Goal: Task Accomplishment & Management: Manage account settings

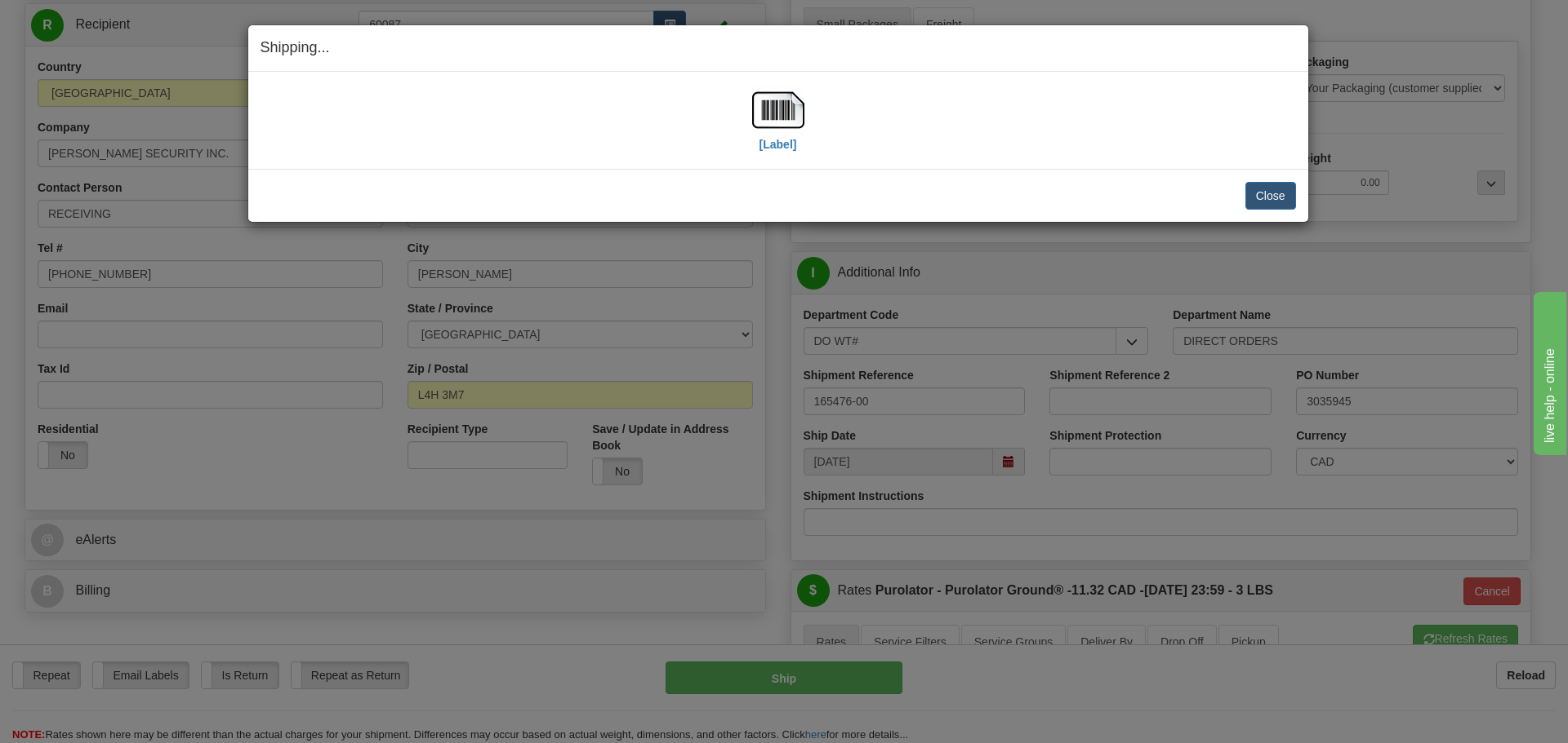
scroll to position [163, 0]
click at [1284, 204] on button "Close" at bounding box center [1270, 196] width 50 height 28
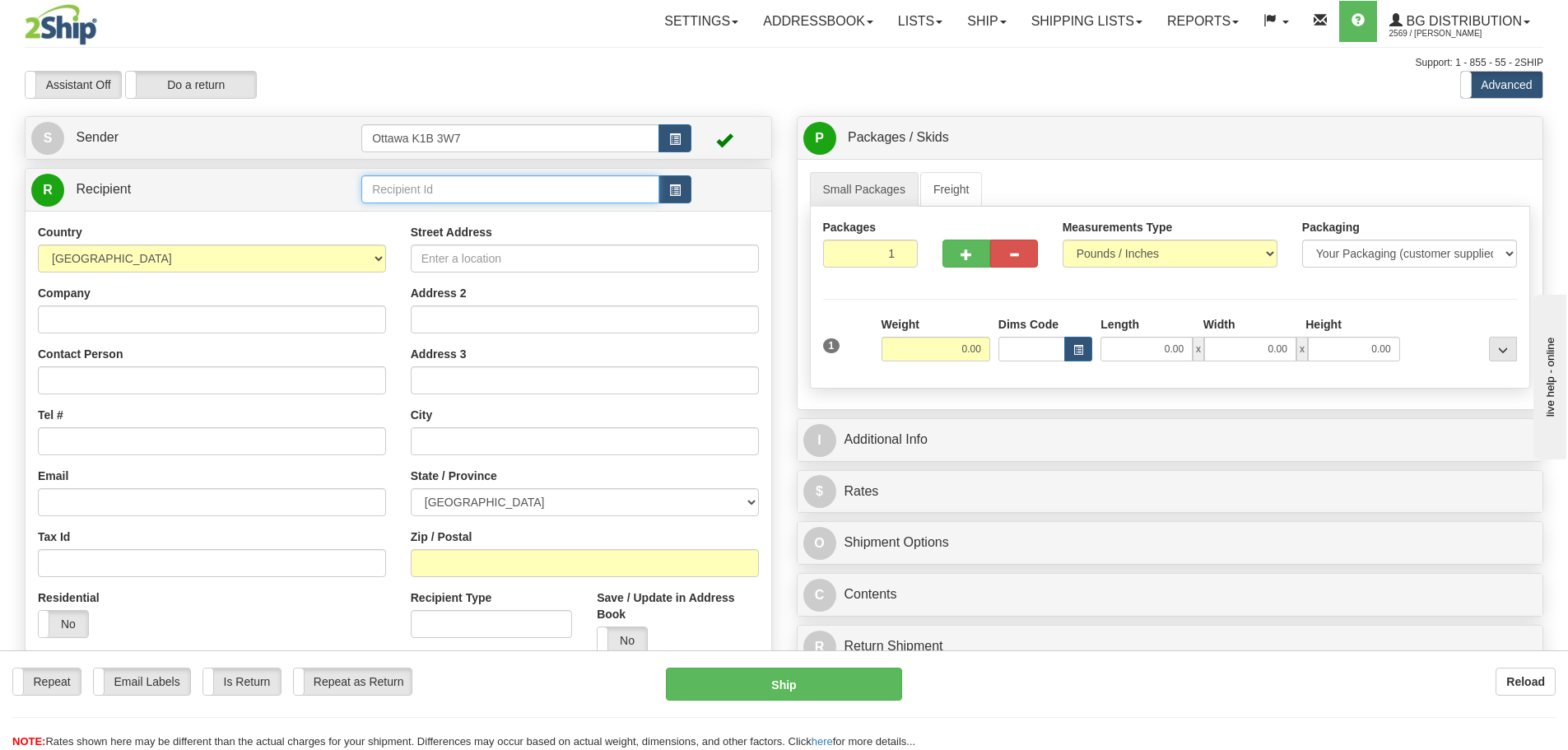
click at [455, 197] on input "text" at bounding box center [510, 189] width 298 height 28
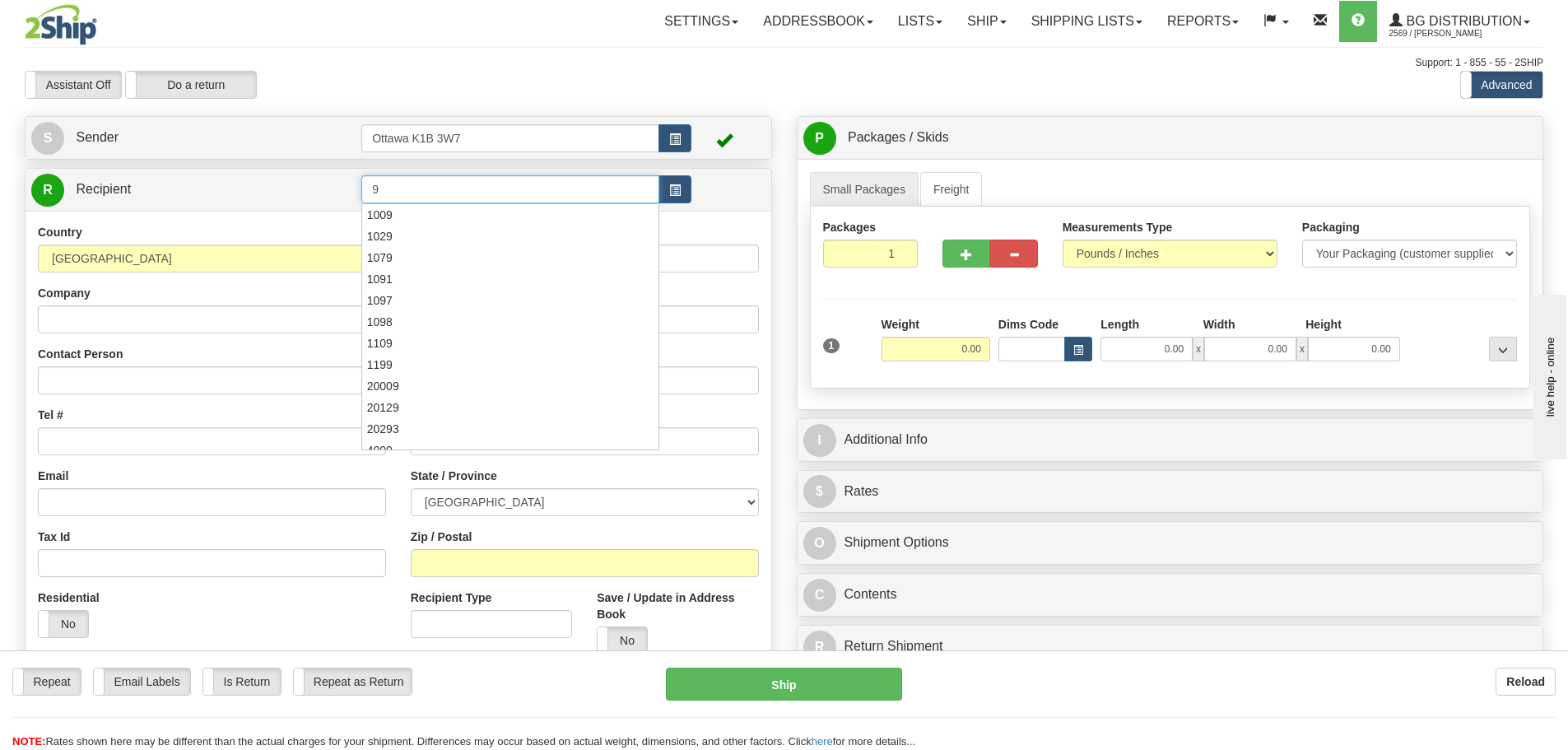
type input "9"
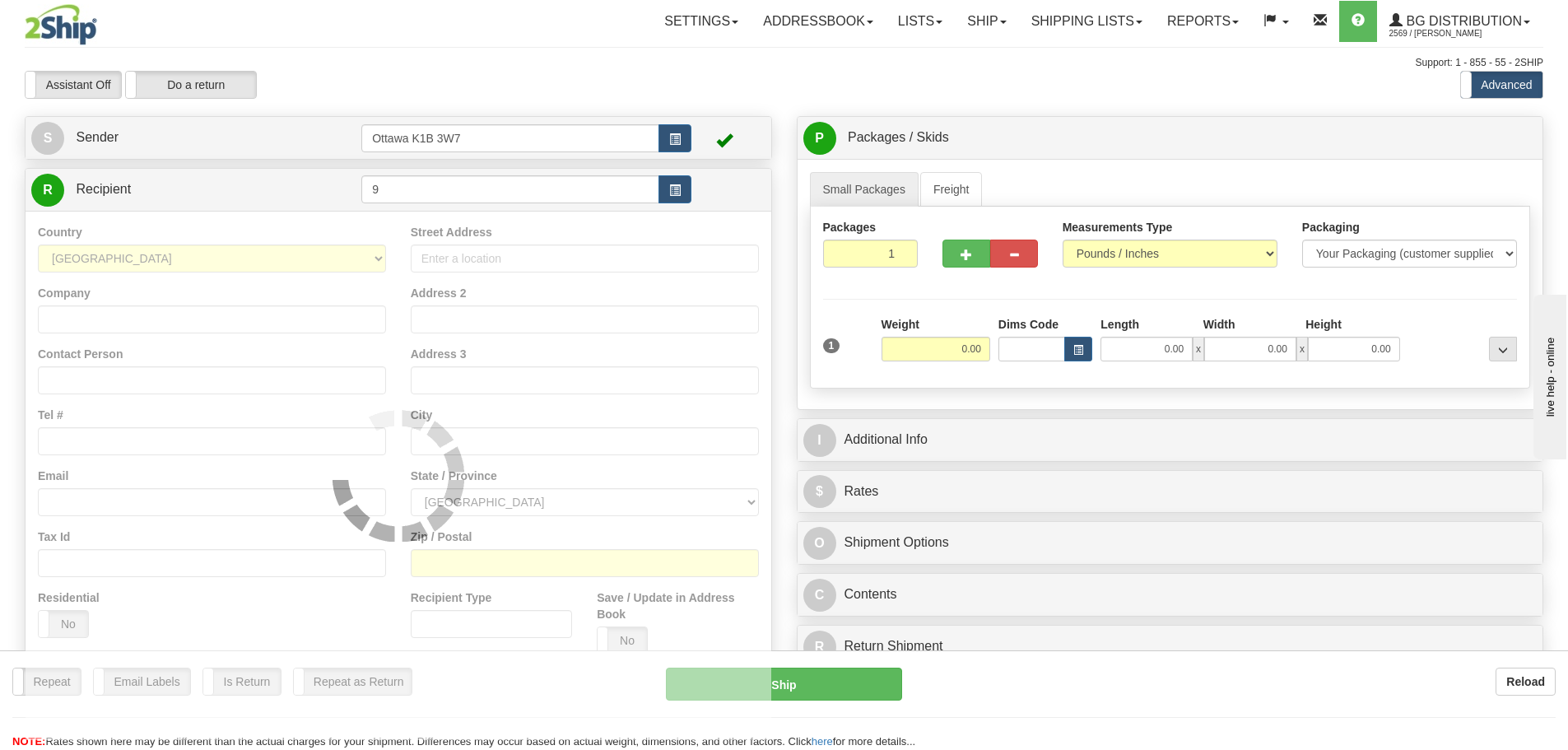
click at [564, 88] on div "Assistant On Assistant Off Do a return Do a return" at bounding box center [333, 85] width 643 height 28
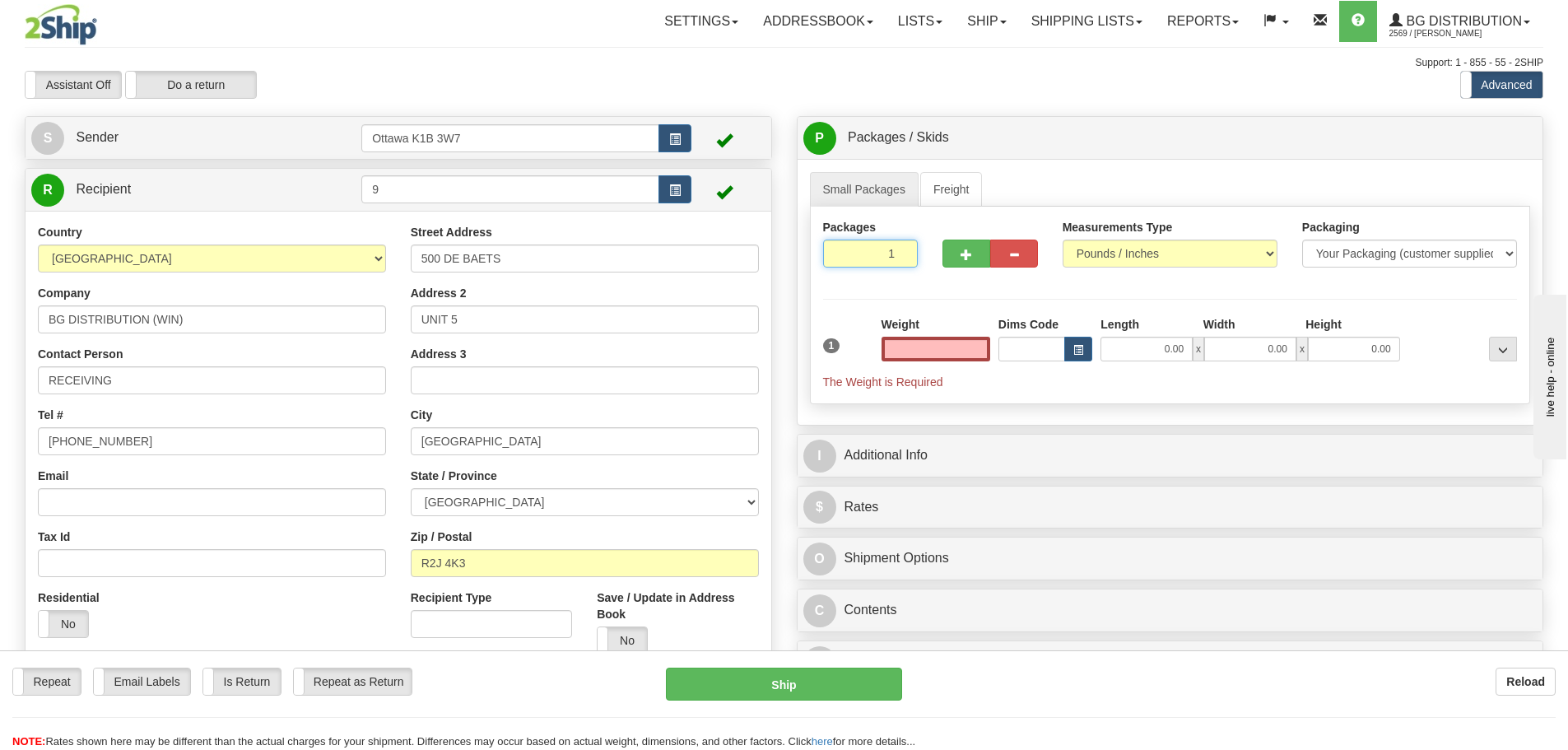
type input "0.00"
drag, startPoint x: 875, startPoint y: 262, endPoint x: 933, endPoint y: 315, distance: 78.6
click at [939, 291] on div "Packages 1 1 Measurements Type" at bounding box center [1171, 305] width 722 height 197
type input "6"
click at [956, 287] on div "Packages 6 1 Measurements Type" at bounding box center [1171, 305] width 722 height 197
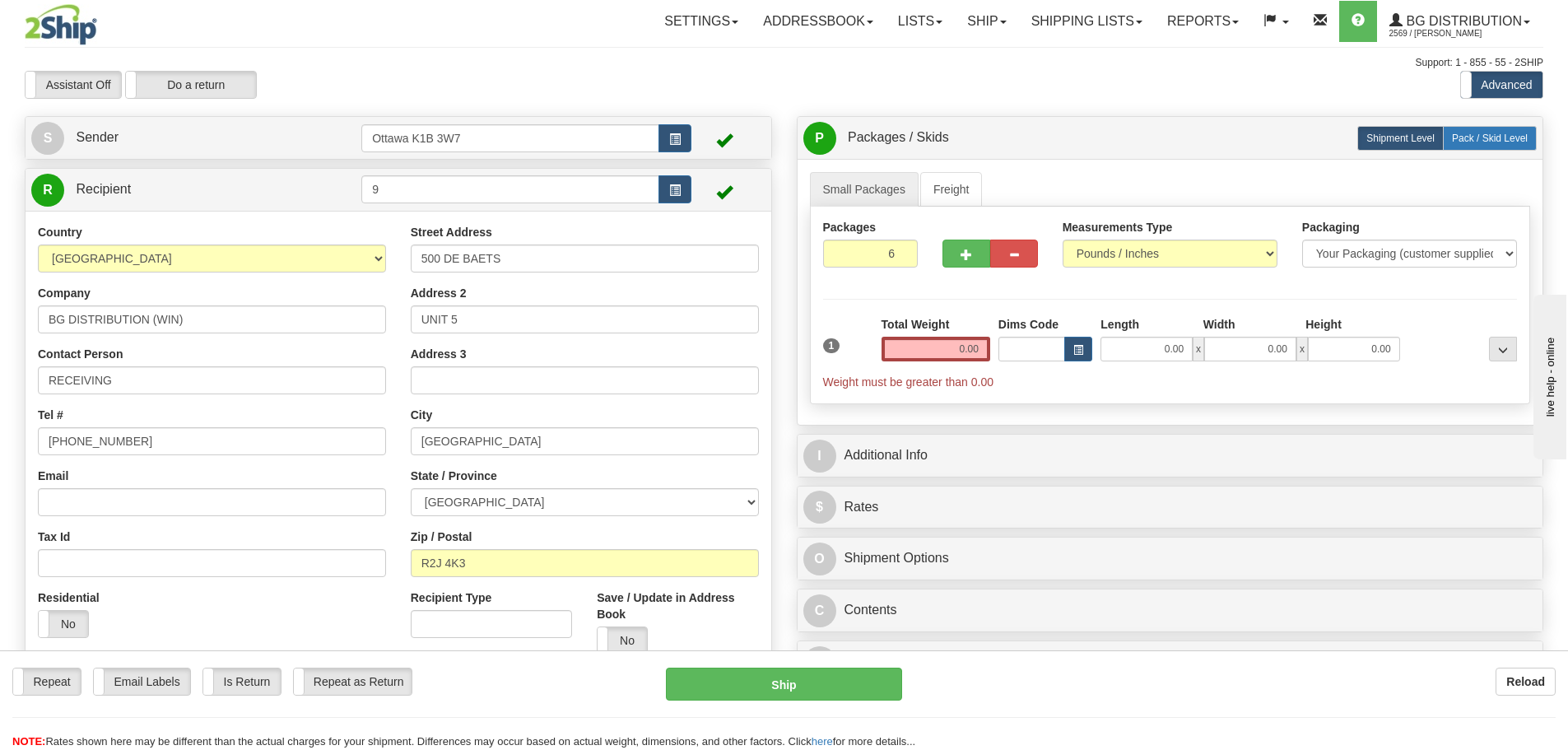
click at [1479, 145] on label "Pack / Skid Level Pack.." at bounding box center [1490, 138] width 94 height 25
radio input "true"
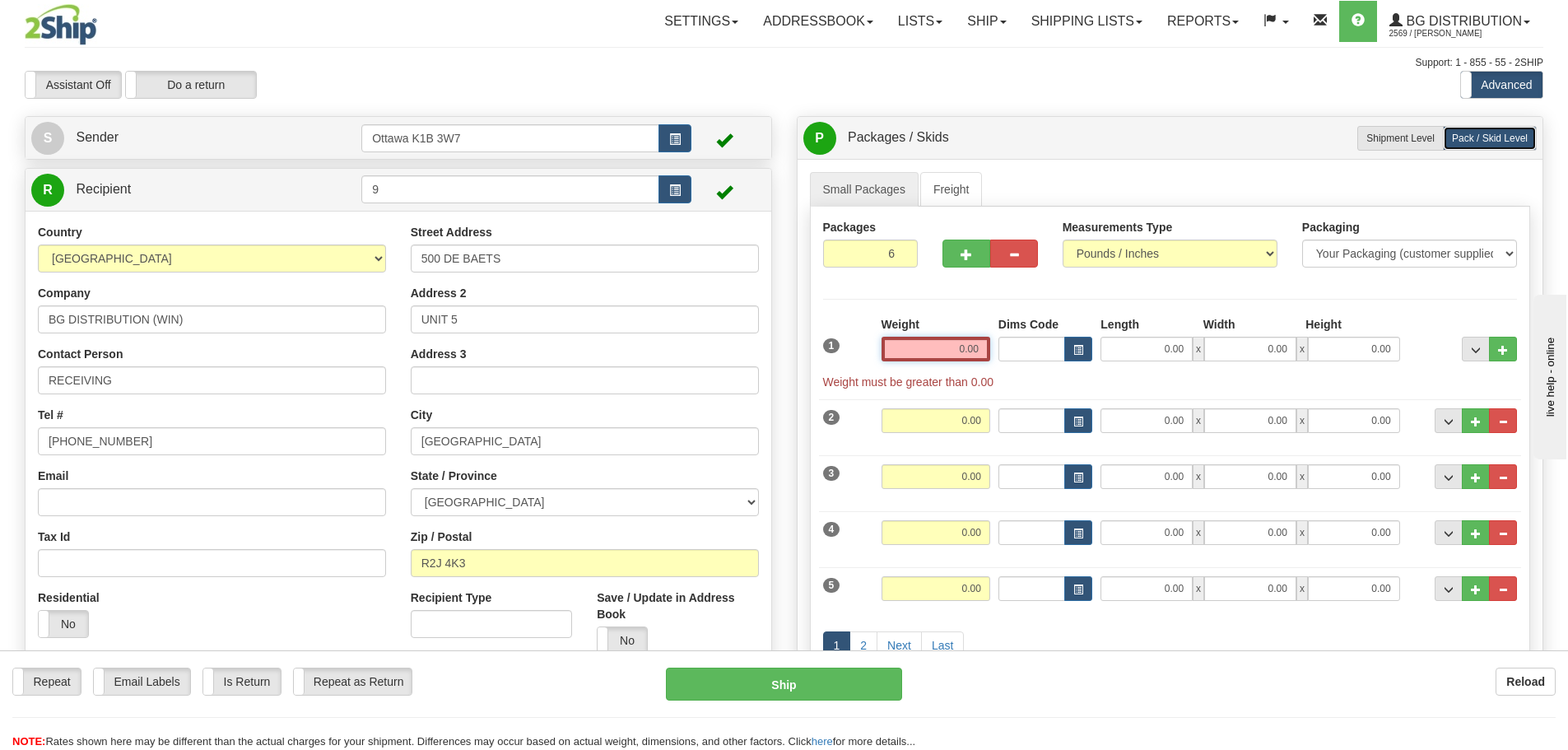
click at [920, 337] on input "0.00" at bounding box center [936, 349] width 109 height 25
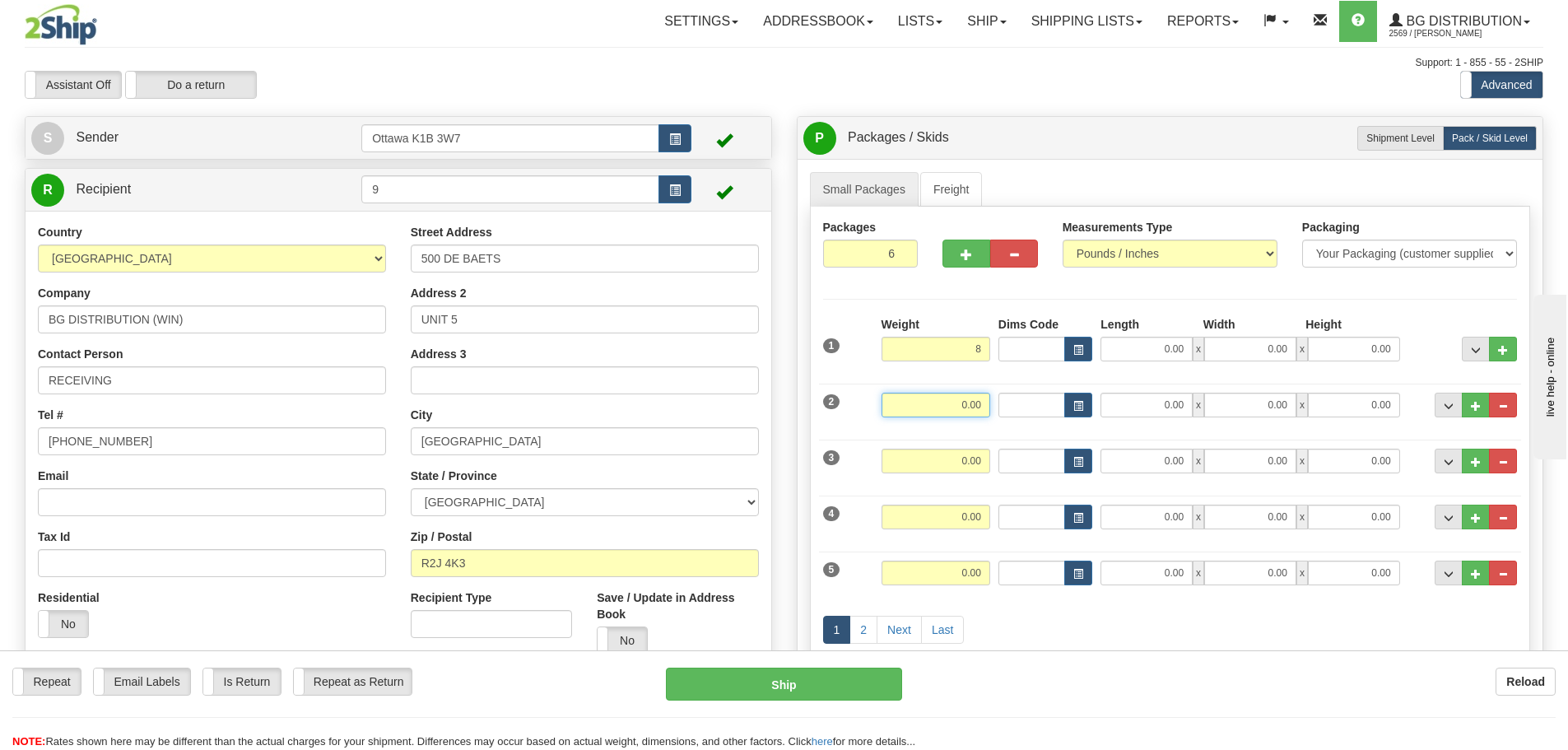
type input "8.00"
click at [969, 399] on input "0.00" at bounding box center [936, 405] width 109 height 25
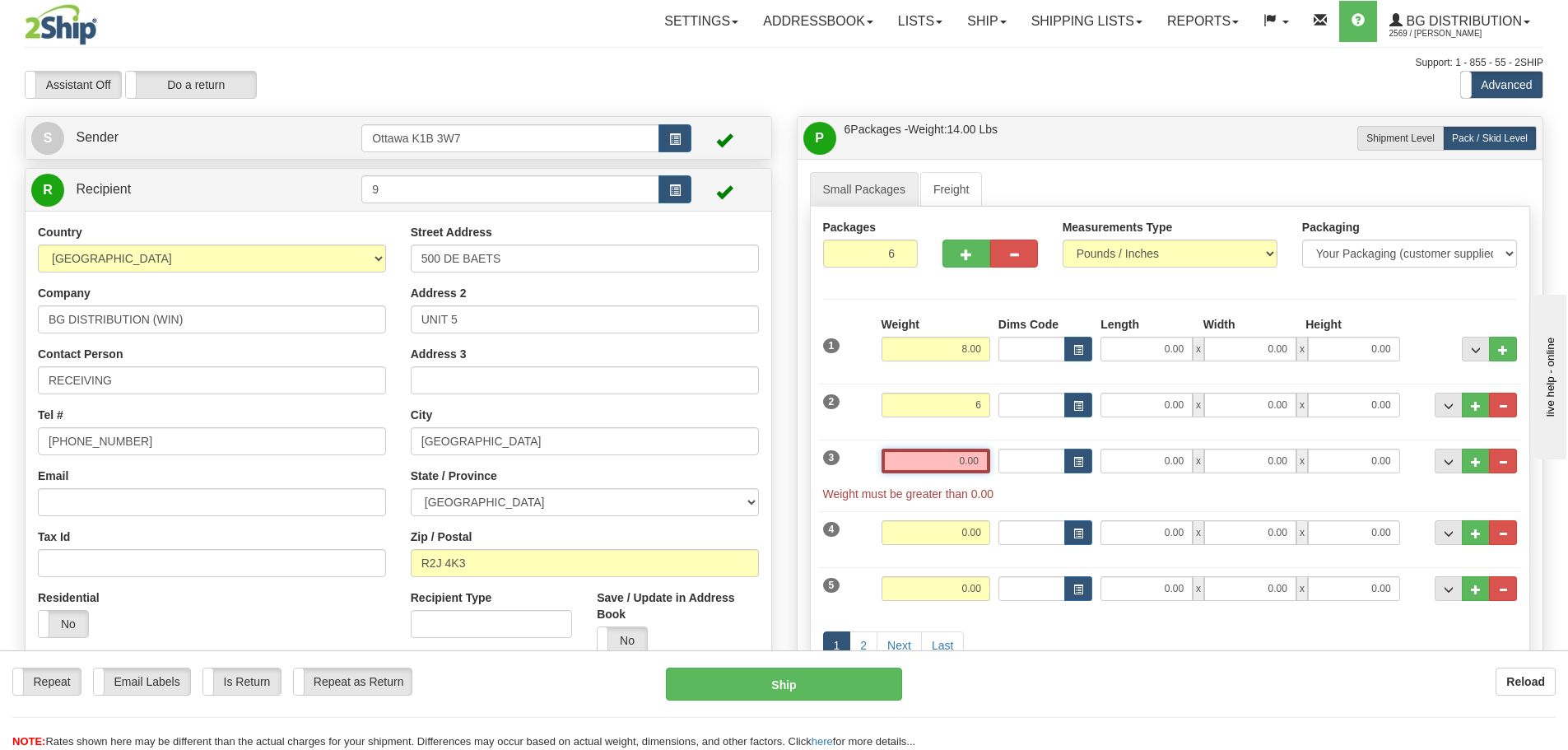
type input "6.00"
click at [972, 453] on input "0.00" at bounding box center [936, 461] width 109 height 25
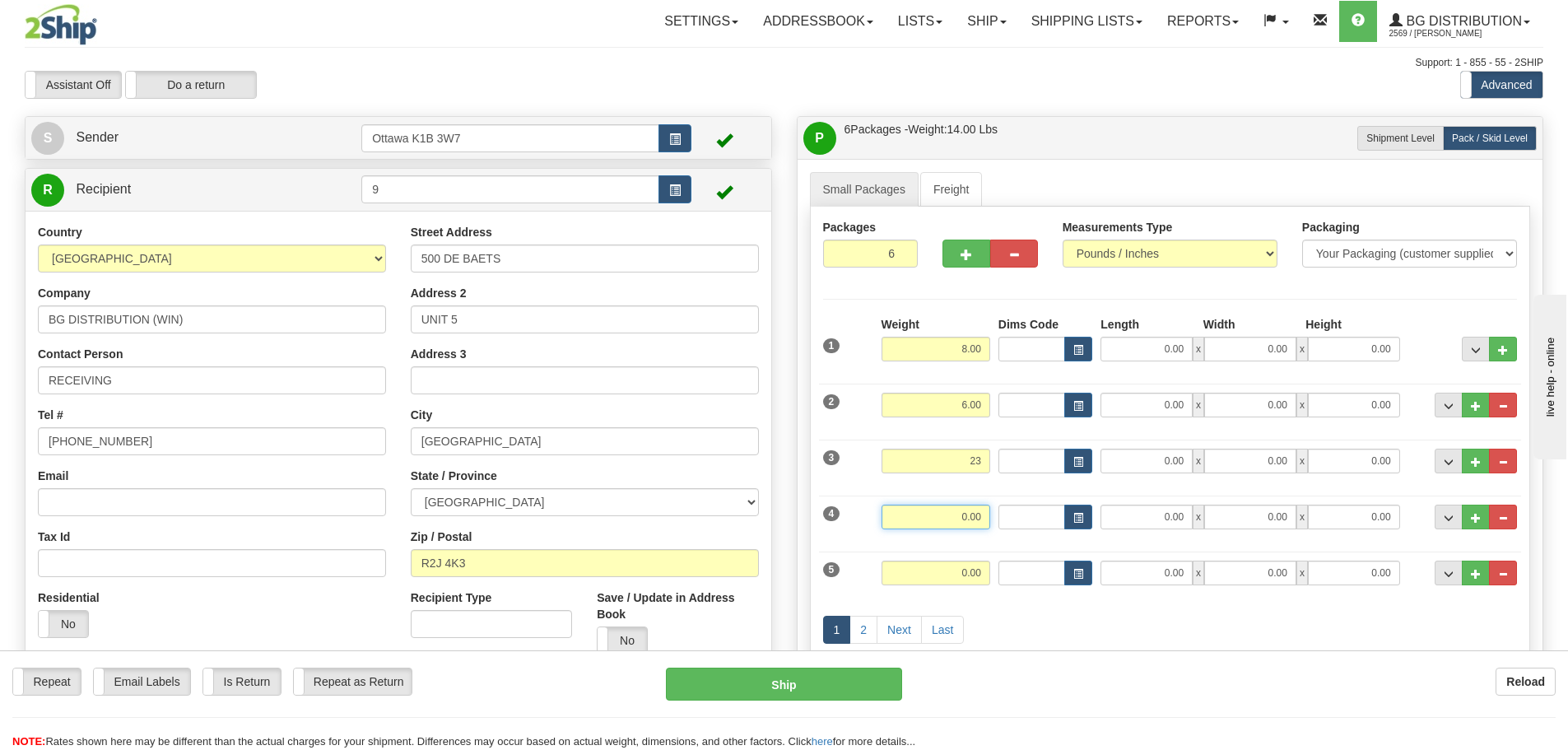
type input "23.00"
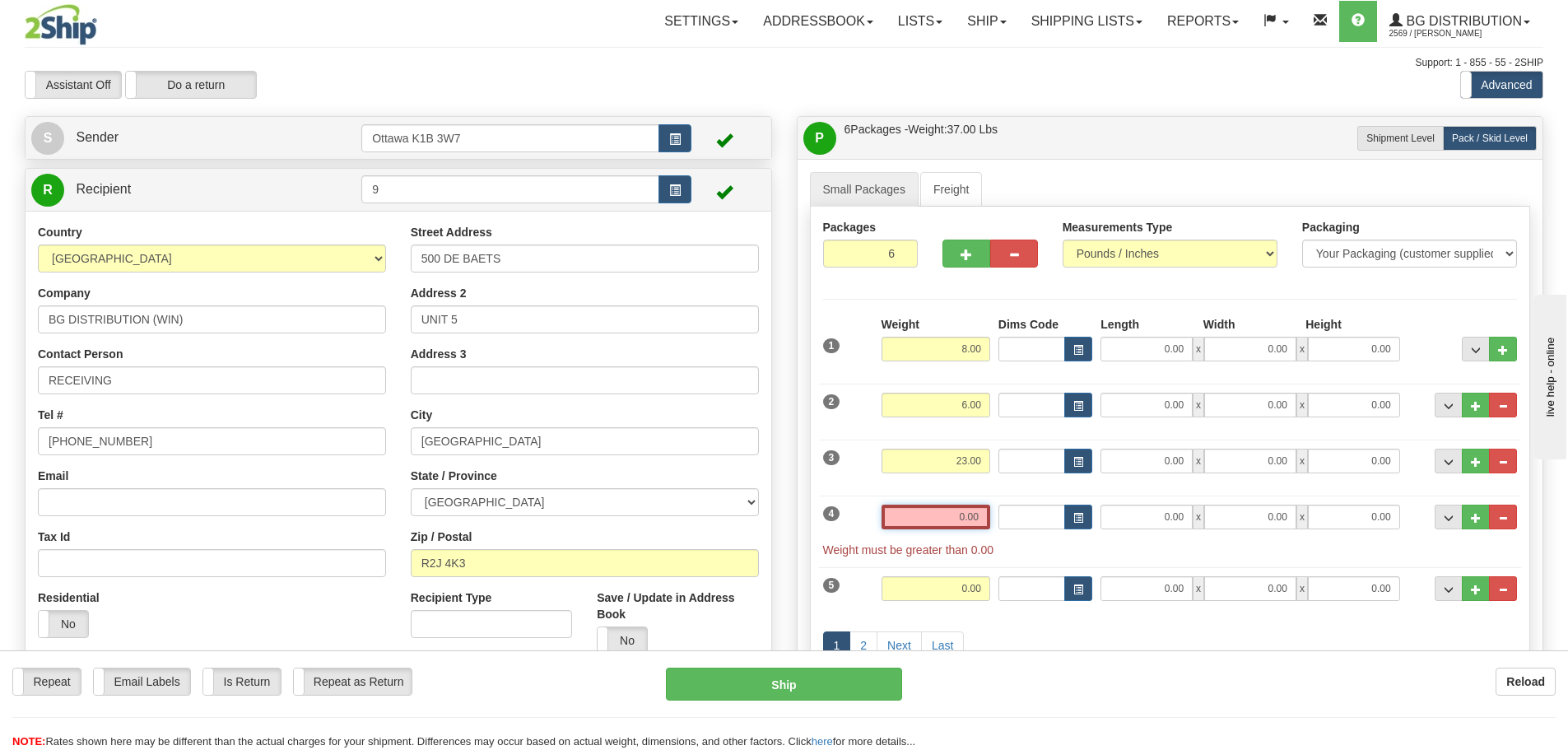
click at [959, 518] on input "0.00" at bounding box center [936, 517] width 109 height 25
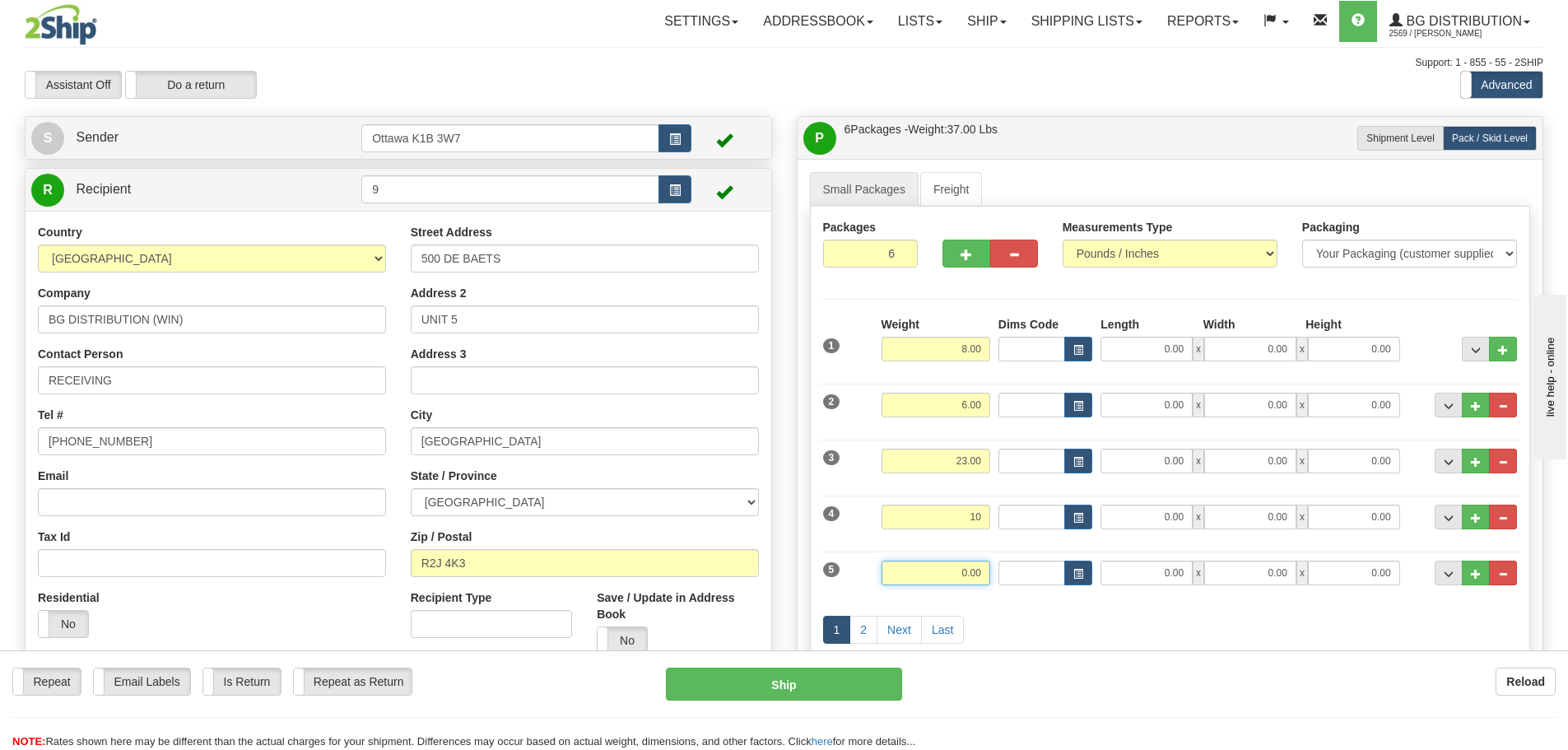
click at [974, 576] on input "0.00" at bounding box center [936, 572] width 109 height 25
type input "10.00"
type input "12.00"
drag, startPoint x: 1106, startPoint y: 622, endPoint x: 1044, endPoint y: 622, distance: 62.0
click at [1106, 622] on div "1 2 Next Last" at bounding box center [1170, 631] width 703 height 65
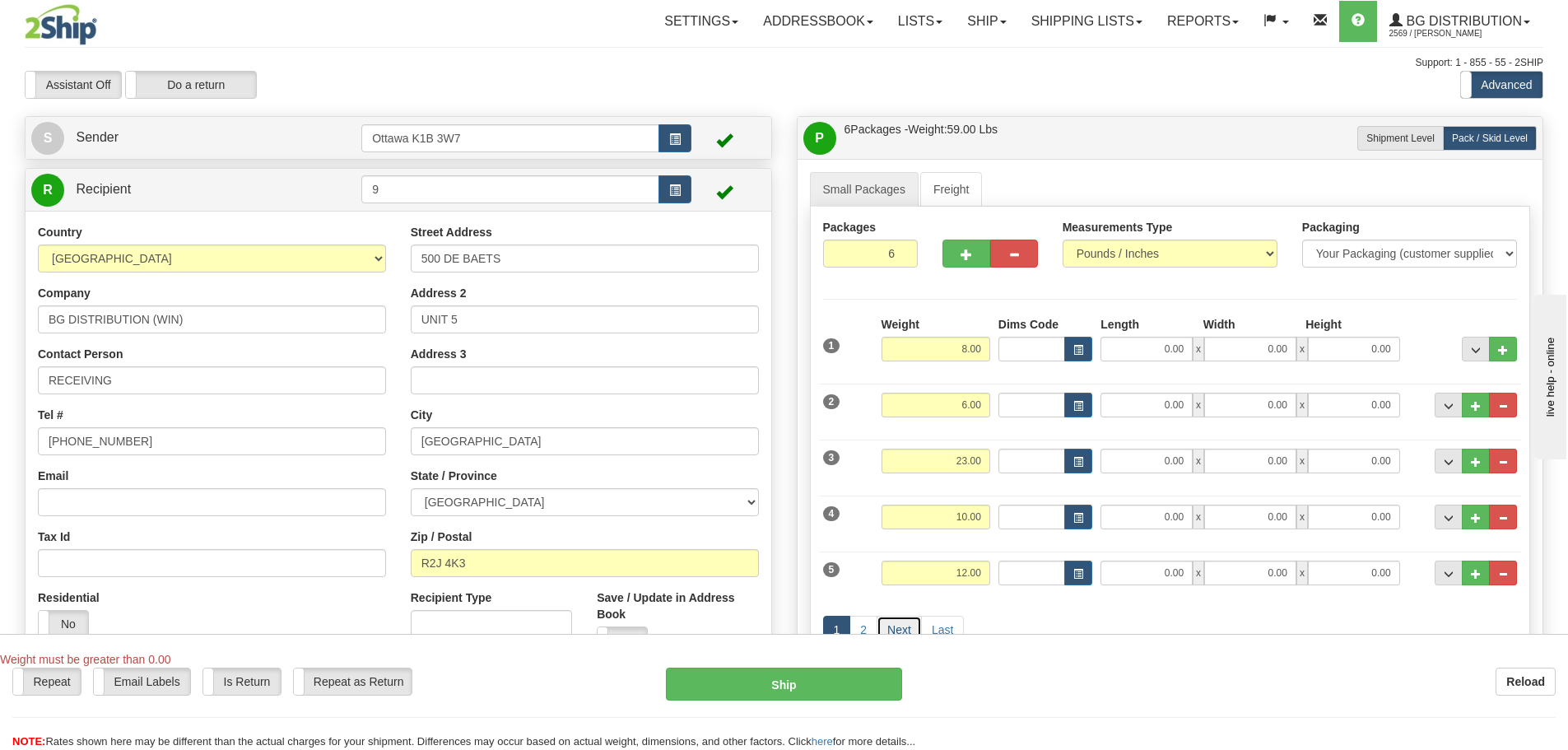
click at [901, 624] on link "Next" at bounding box center [899, 630] width 45 height 28
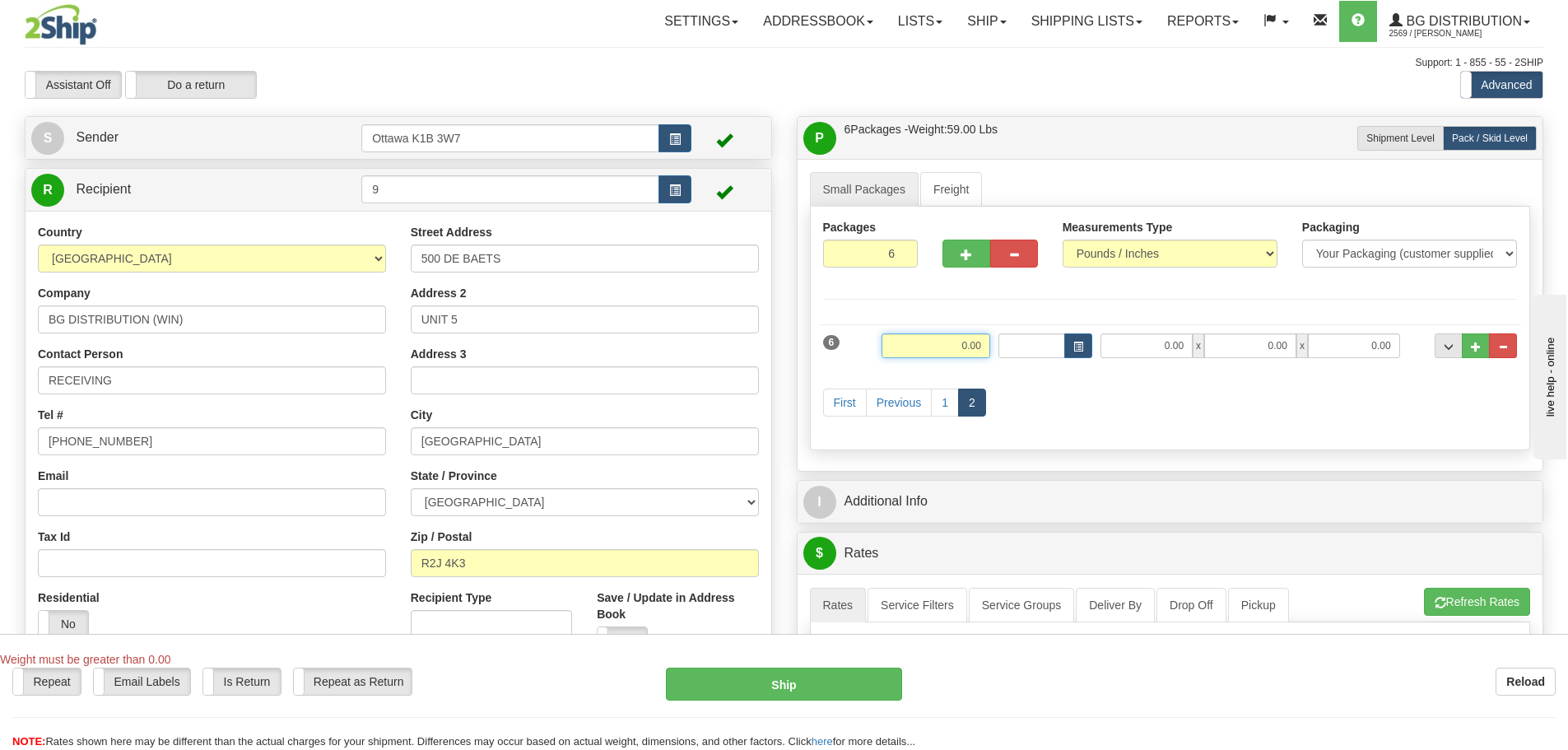
click at [906, 342] on input "0.00" at bounding box center [936, 346] width 109 height 25
type input "6.00"
click at [1073, 411] on div "First Previous 1 2" at bounding box center [1170, 404] width 703 height 65
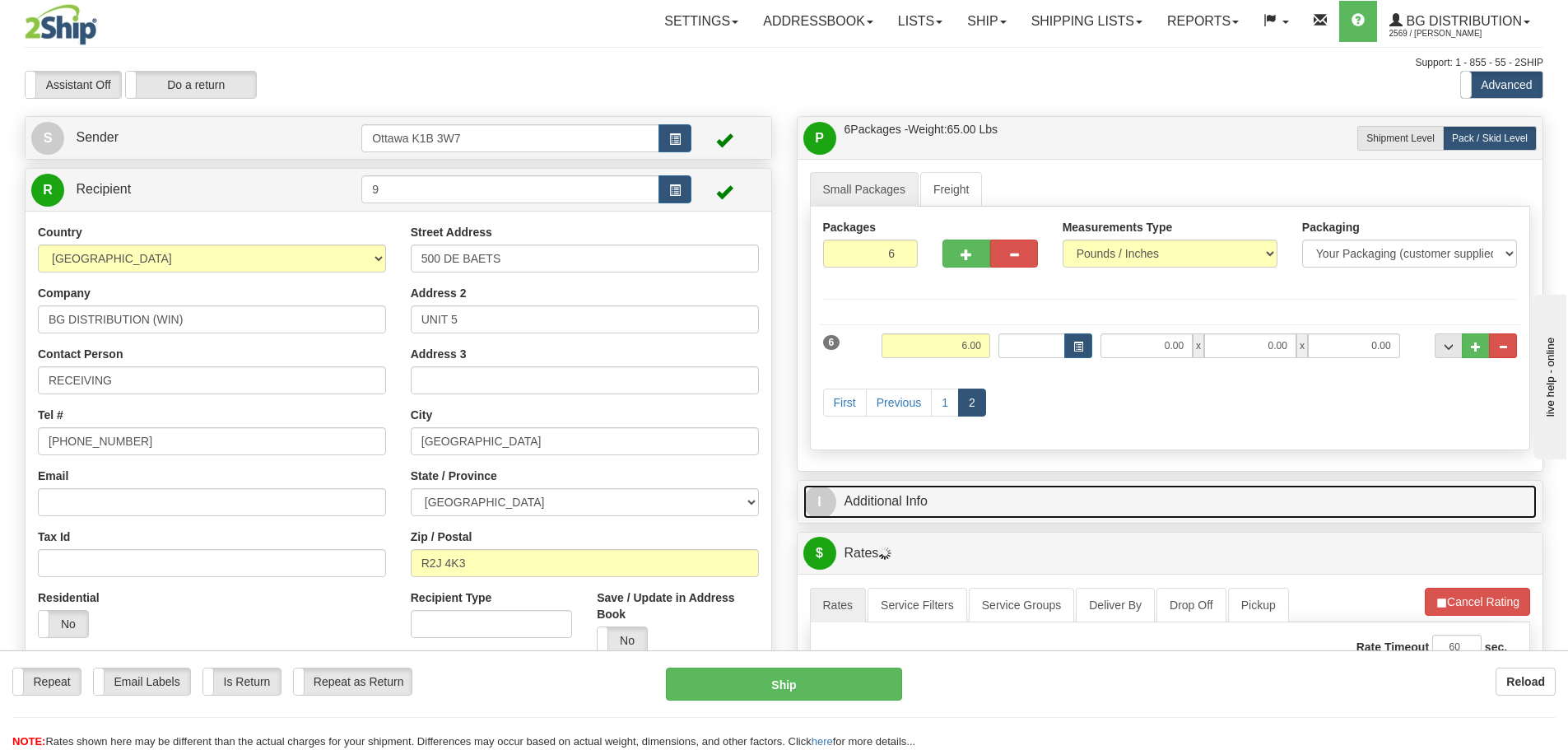
click at [1113, 502] on link "I Additional Info" at bounding box center [1170, 503] width 735 height 34
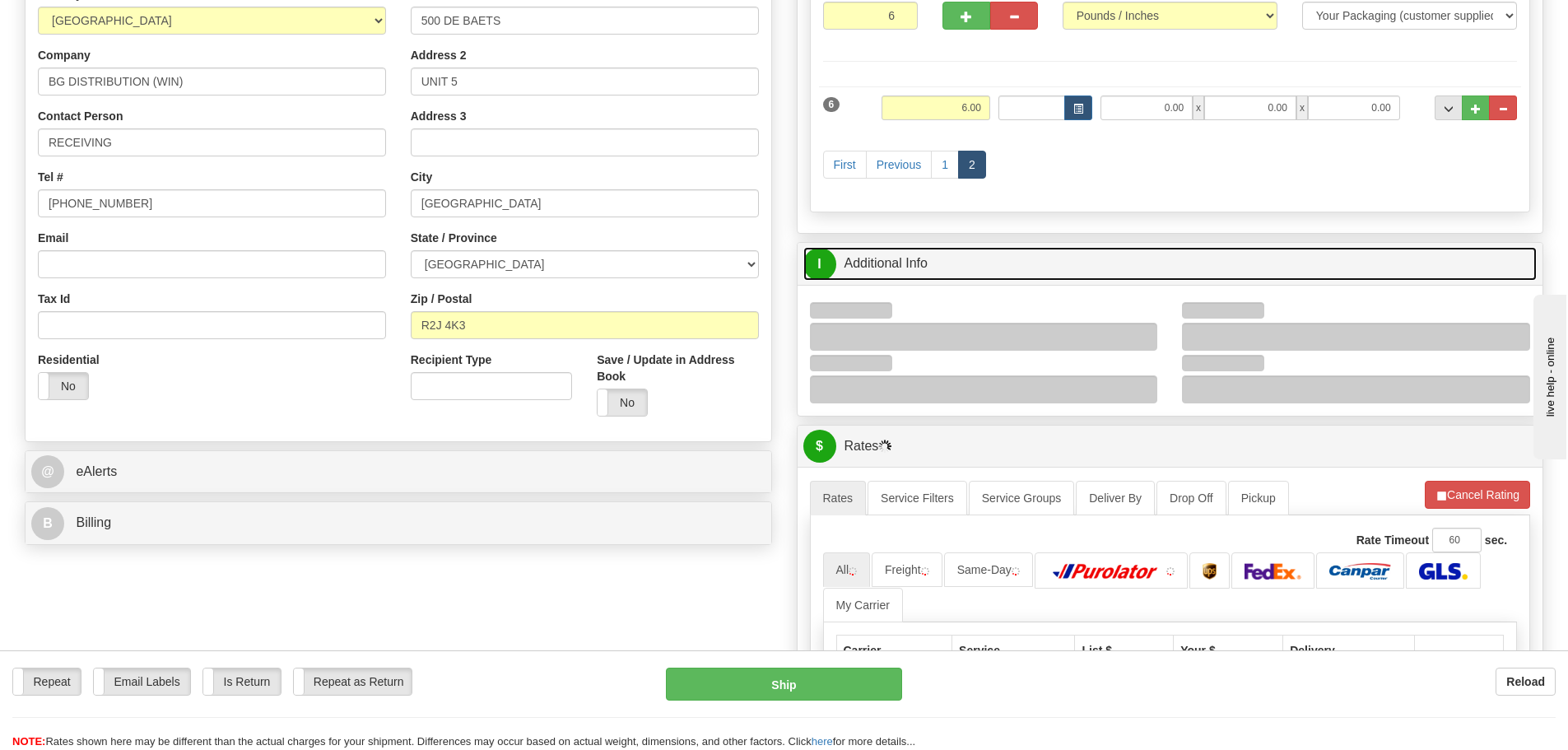
scroll to position [329, 0]
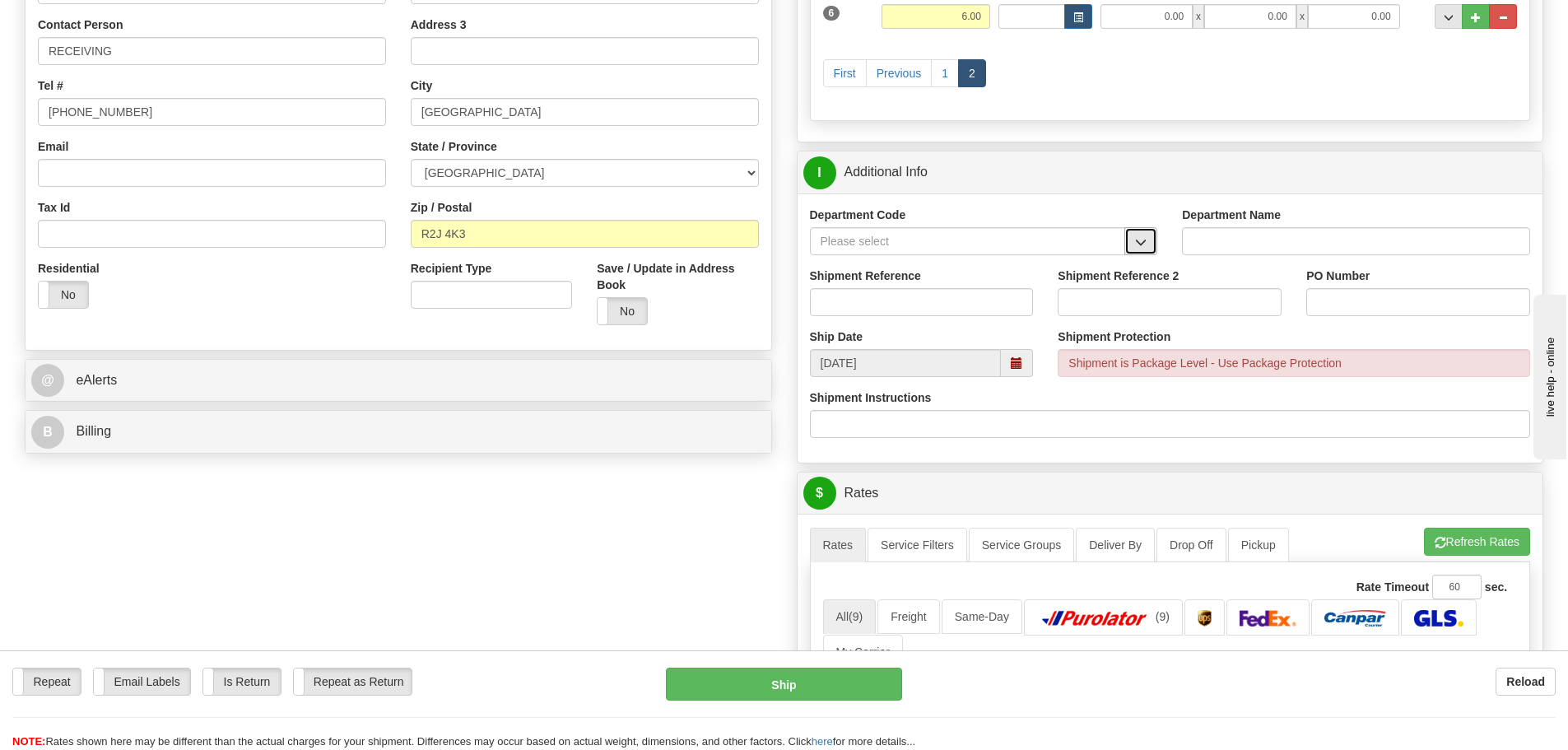
click at [1150, 243] on button "button" at bounding box center [1140, 241] width 33 height 28
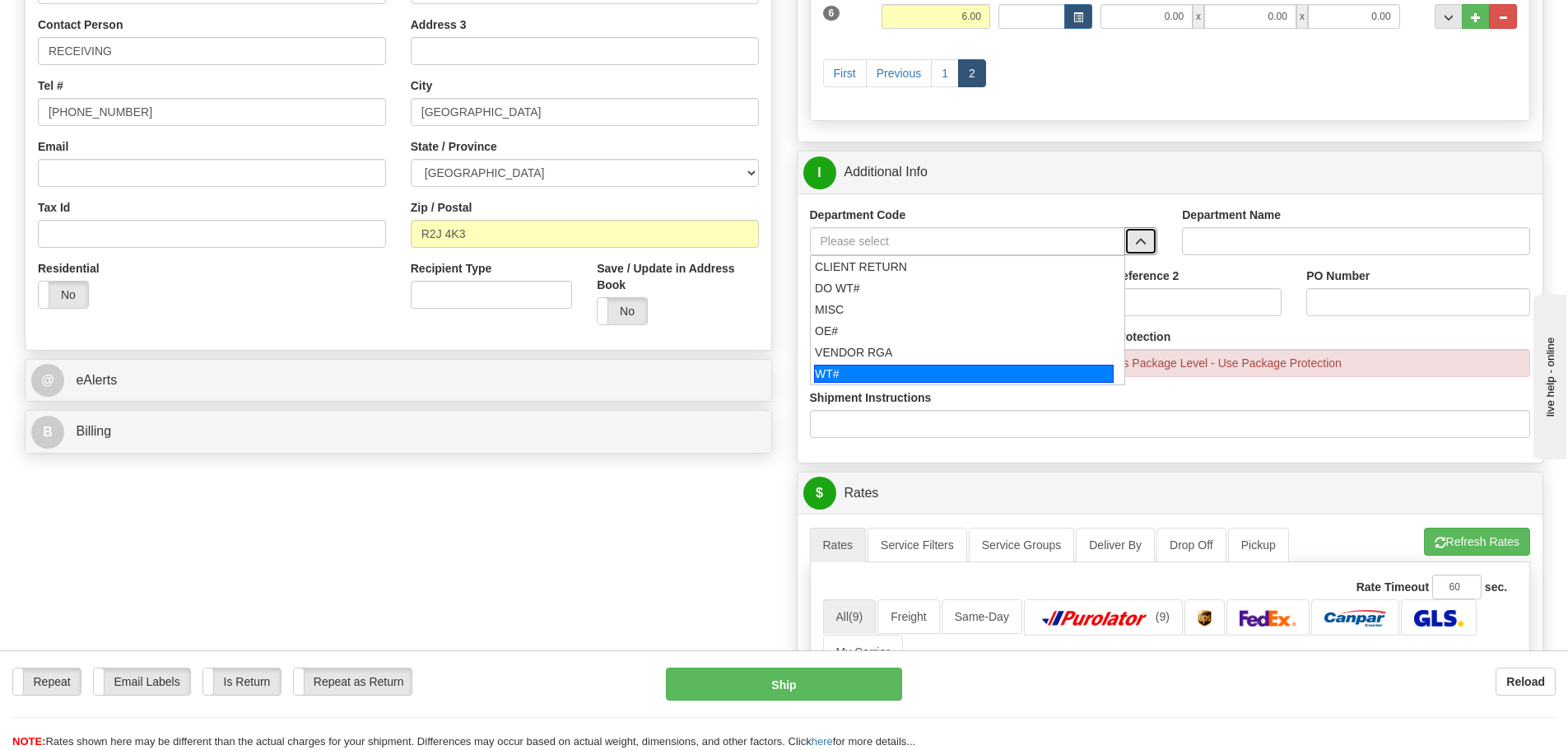
click at [938, 372] on div "WT#" at bounding box center [964, 374] width 300 height 18
type input "WT#"
type input "WAREHOUSE TRANSFERS"
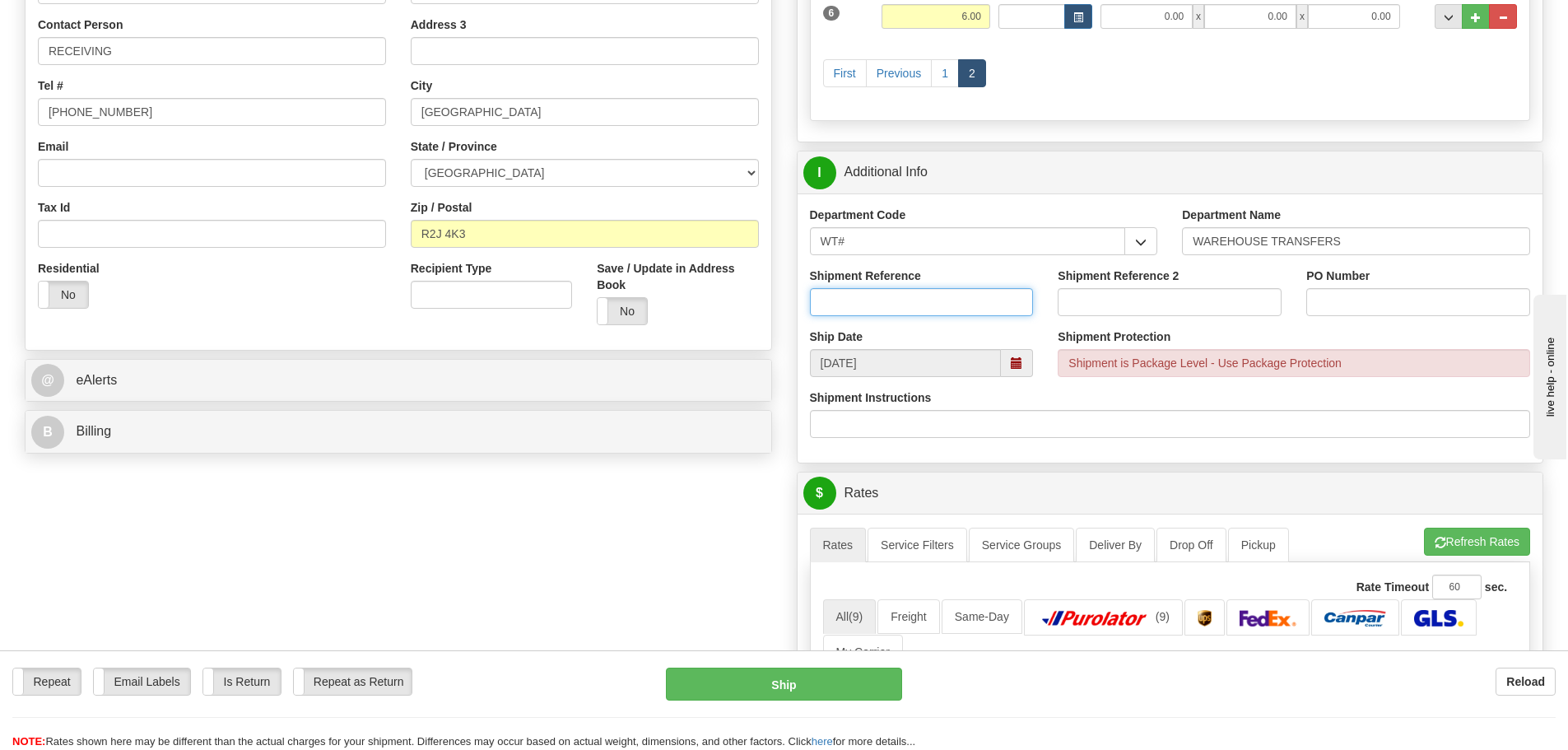
click at [905, 289] on input "Shipment Reference" at bounding box center [922, 302] width 224 height 28
type input "163787-01"
click at [1142, 312] on input "Shipment Reference 2" at bounding box center [1169, 302] width 224 height 28
type input "164430-00"
click at [1386, 291] on input "PO Number" at bounding box center [1418, 302] width 224 height 28
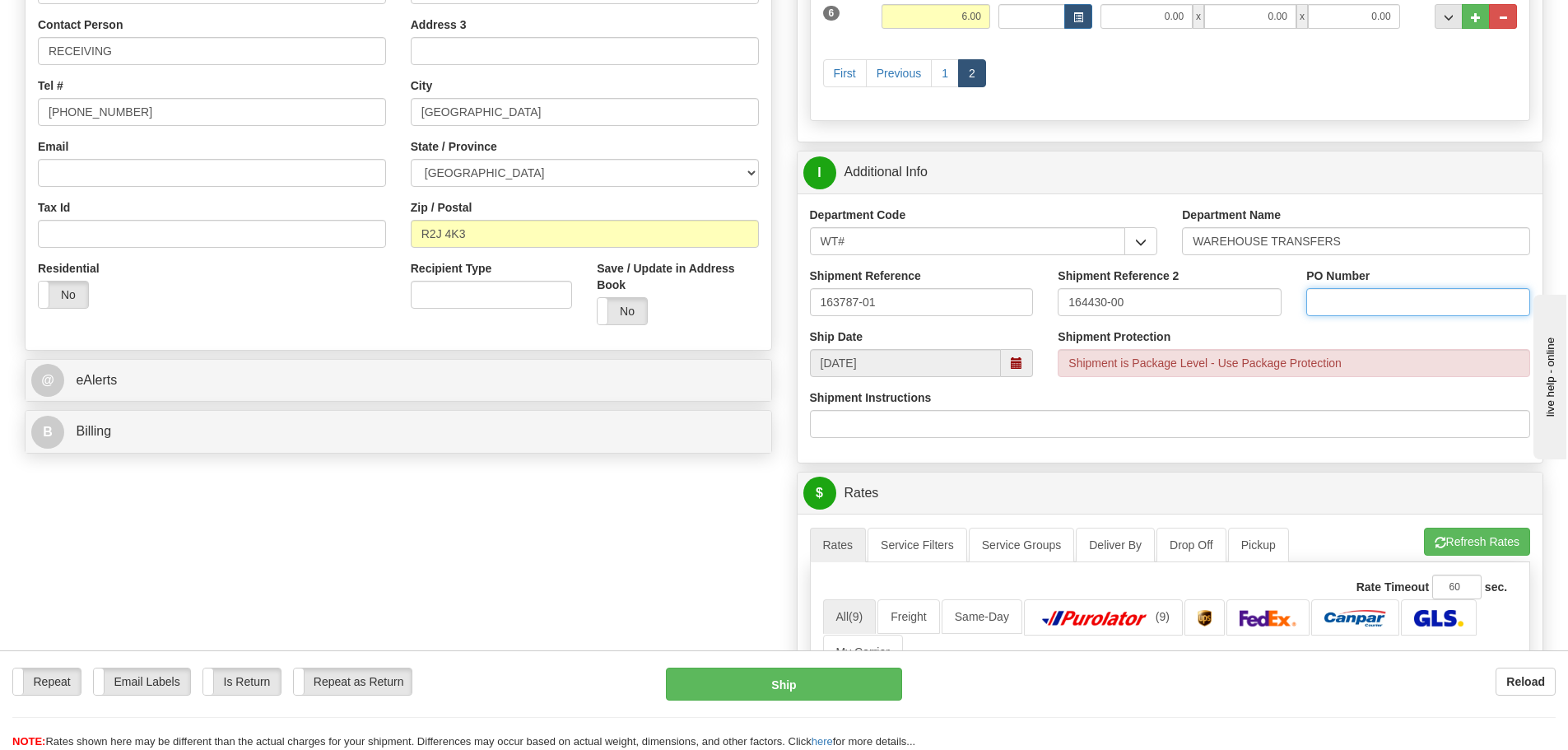
type input "CORBIN"
drag, startPoint x: 1405, startPoint y: 306, endPoint x: 897, endPoint y: 285, distance: 508.4
click at [909, 281] on div "Shipment Reference 163787-01 Shipment Reference 2 164430-00 PO Number CORBIN" at bounding box center [1170, 297] width 746 height 61
click at [1354, 302] on input "PO Number" at bounding box center [1418, 302] width 224 height 28
type input "N/A"
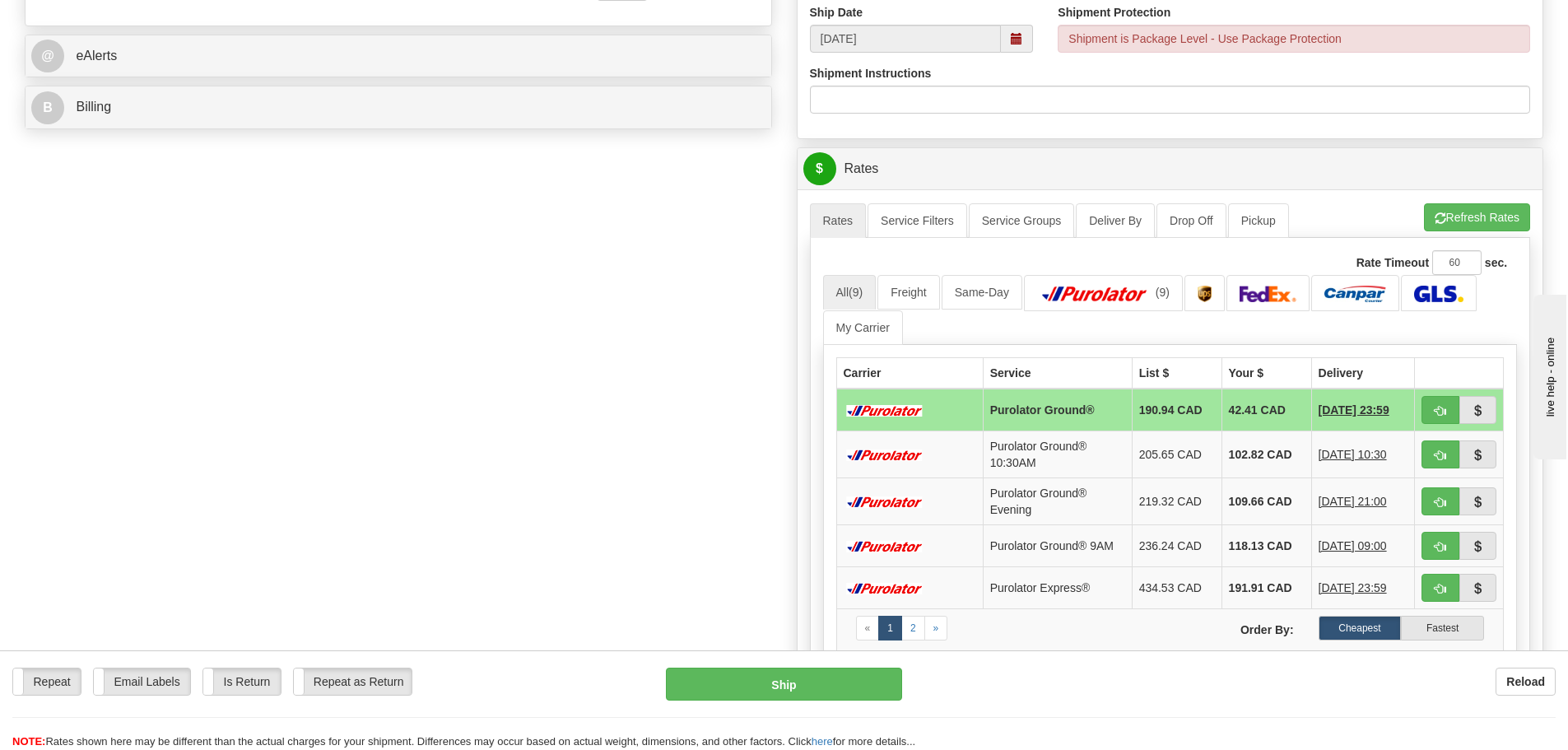
scroll to position [659, 0]
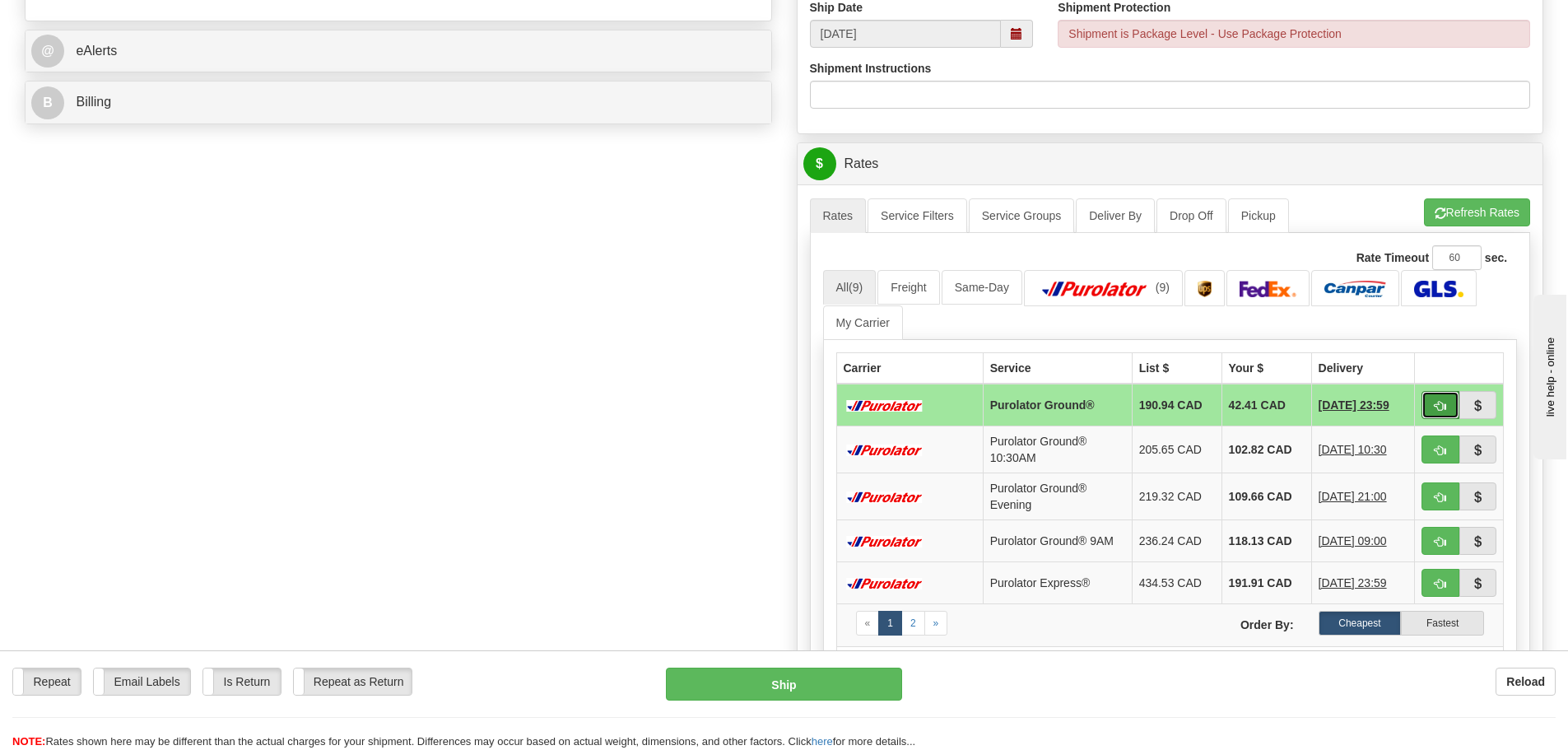
click at [1440, 401] on span "button" at bounding box center [1441, 406] width 12 height 11
type input "260"
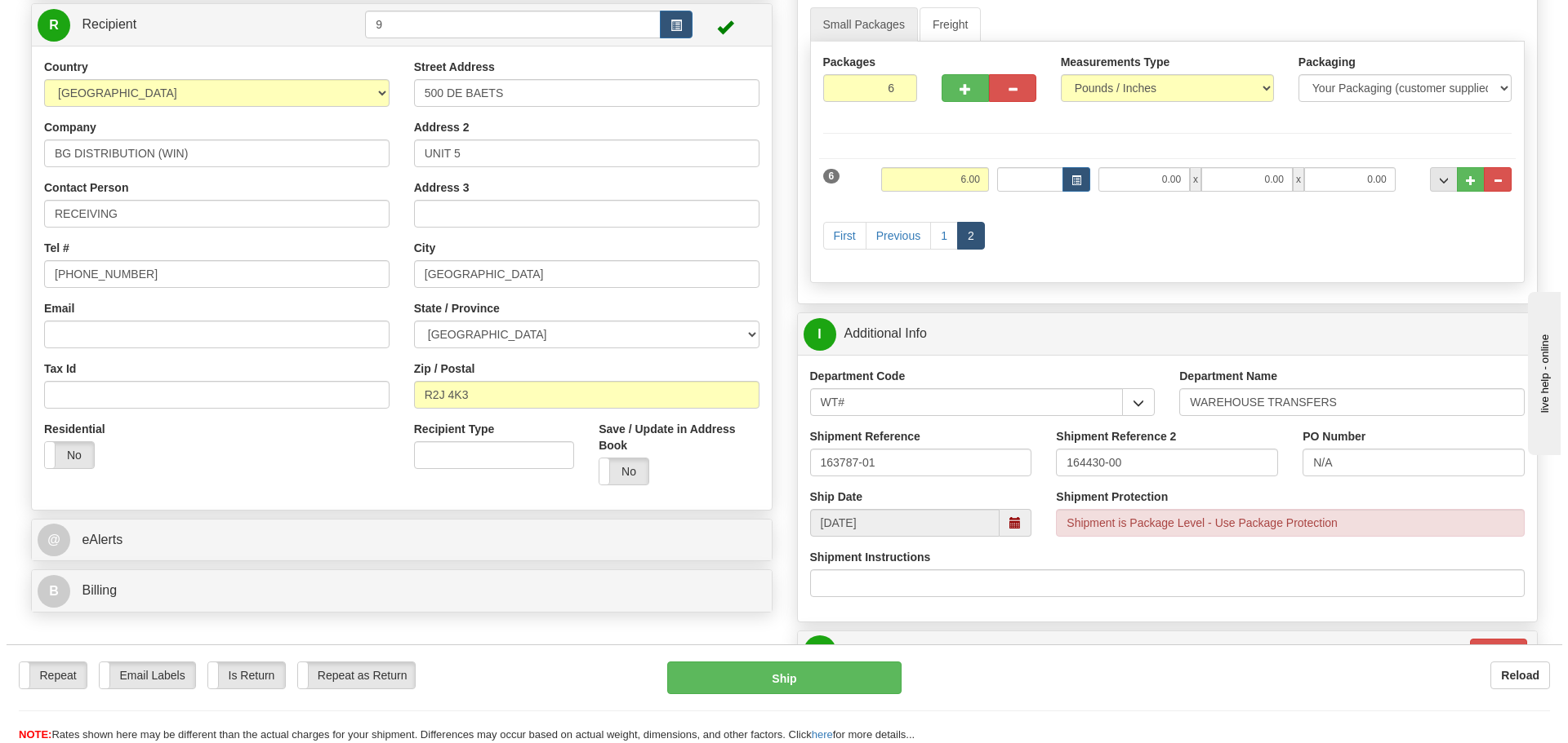
scroll to position [245, 0]
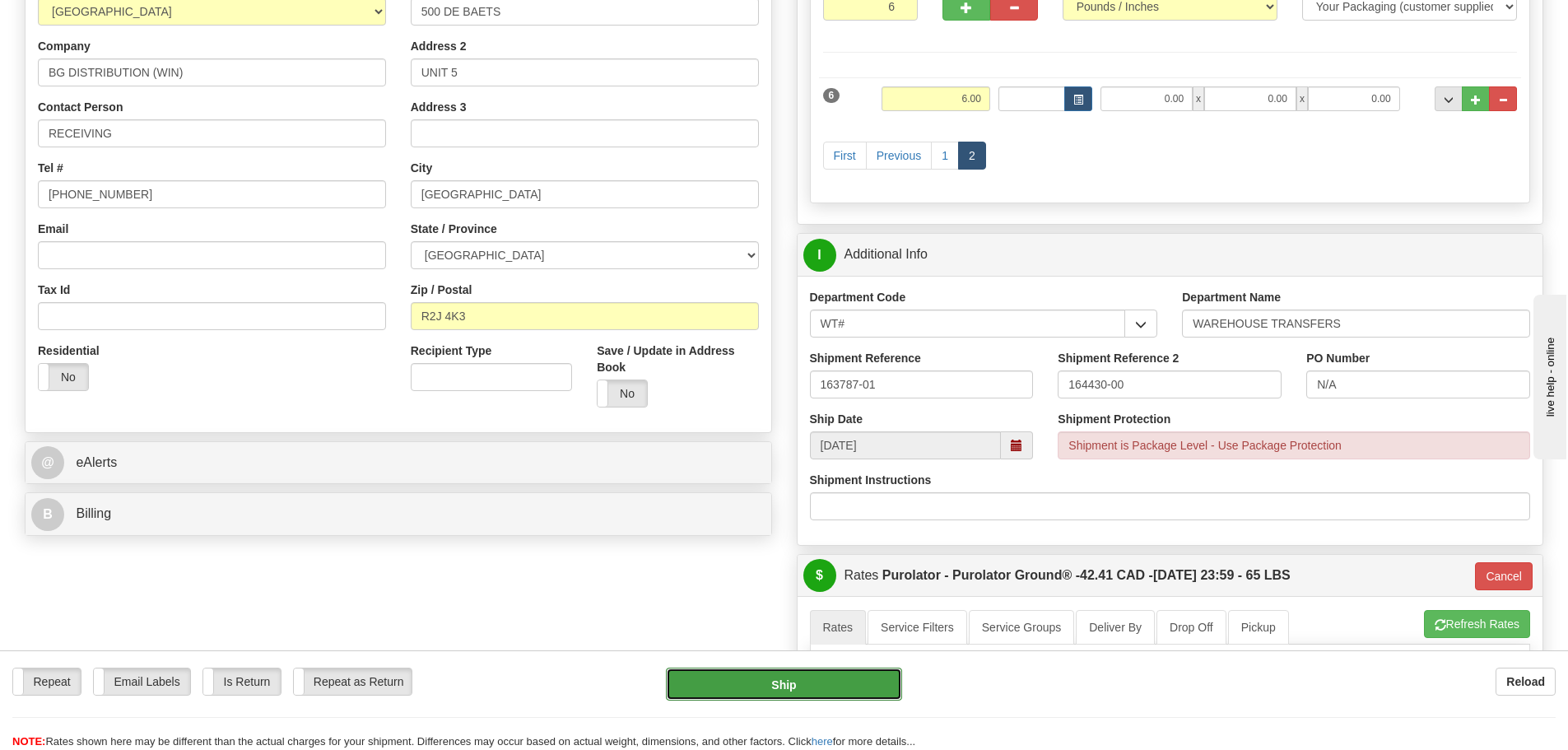
click at [887, 685] on button "Ship" at bounding box center [784, 684] width 236 height 33
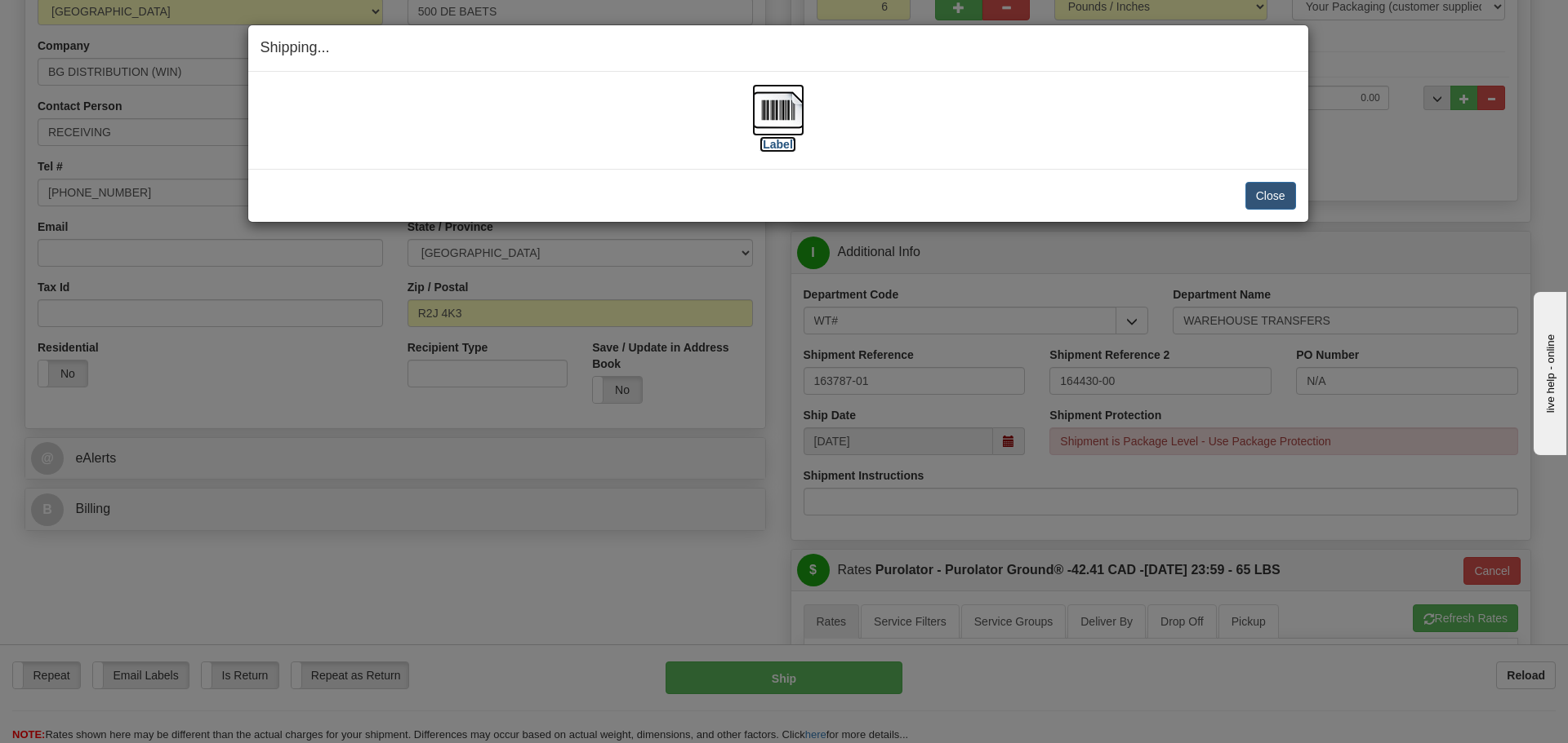
click at [792, 140] on label "[Label]" at bounding box center [778, 144] width 38 height 17
click at [1251, 195] on button "Close" at bounding box center [1270, 196] width 50 height 28
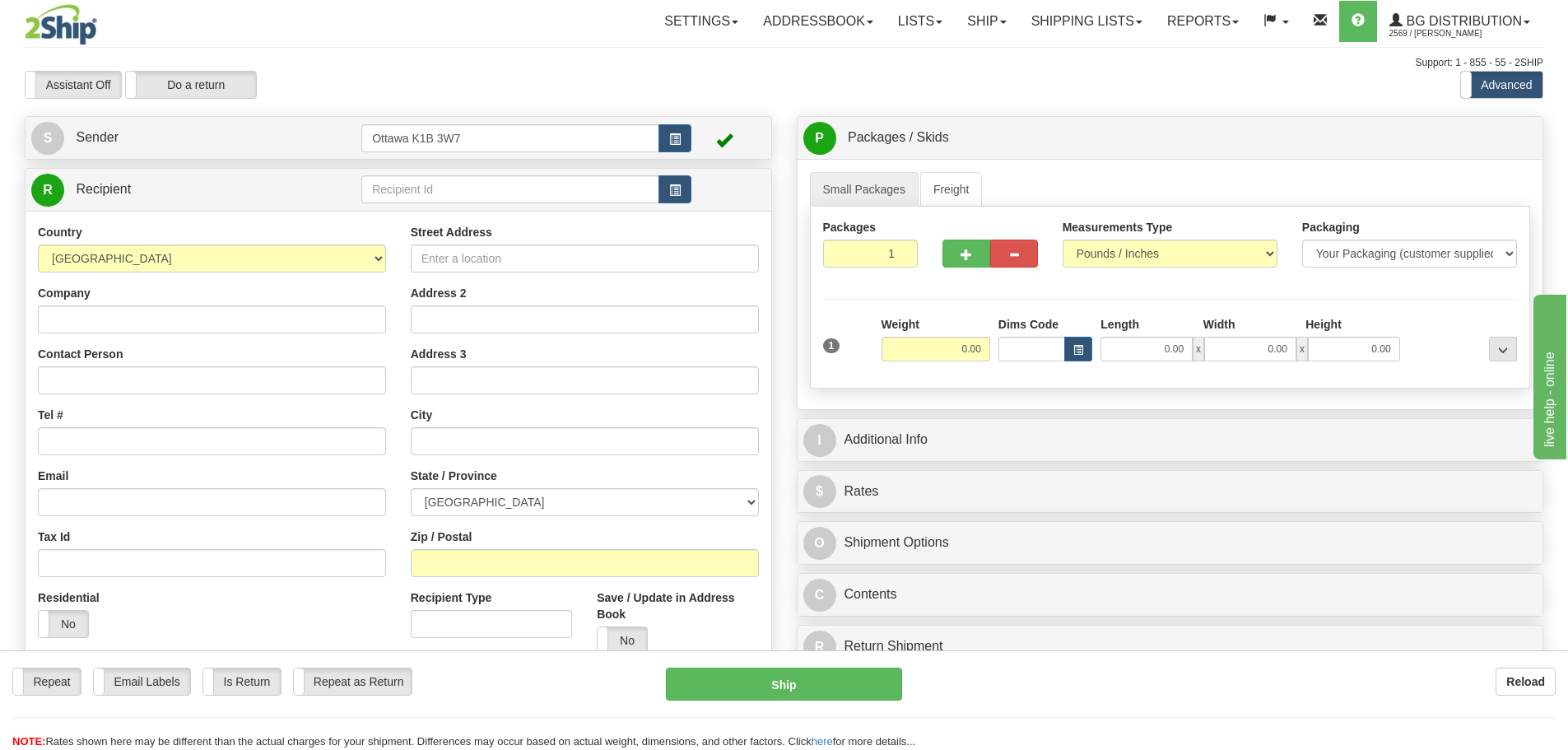
click at [531, 208] on div "R Recipient" at bounding box center [399, 189] width 746 height 42
click at [531, 200] on input "text" at bounding box center [510, 189] width 298 height 28
type input "8"
click at [630, 76] on div "Assistant On Assistant Off Do a return Do a return" at bounding box center [333, 85] width 643 height 28
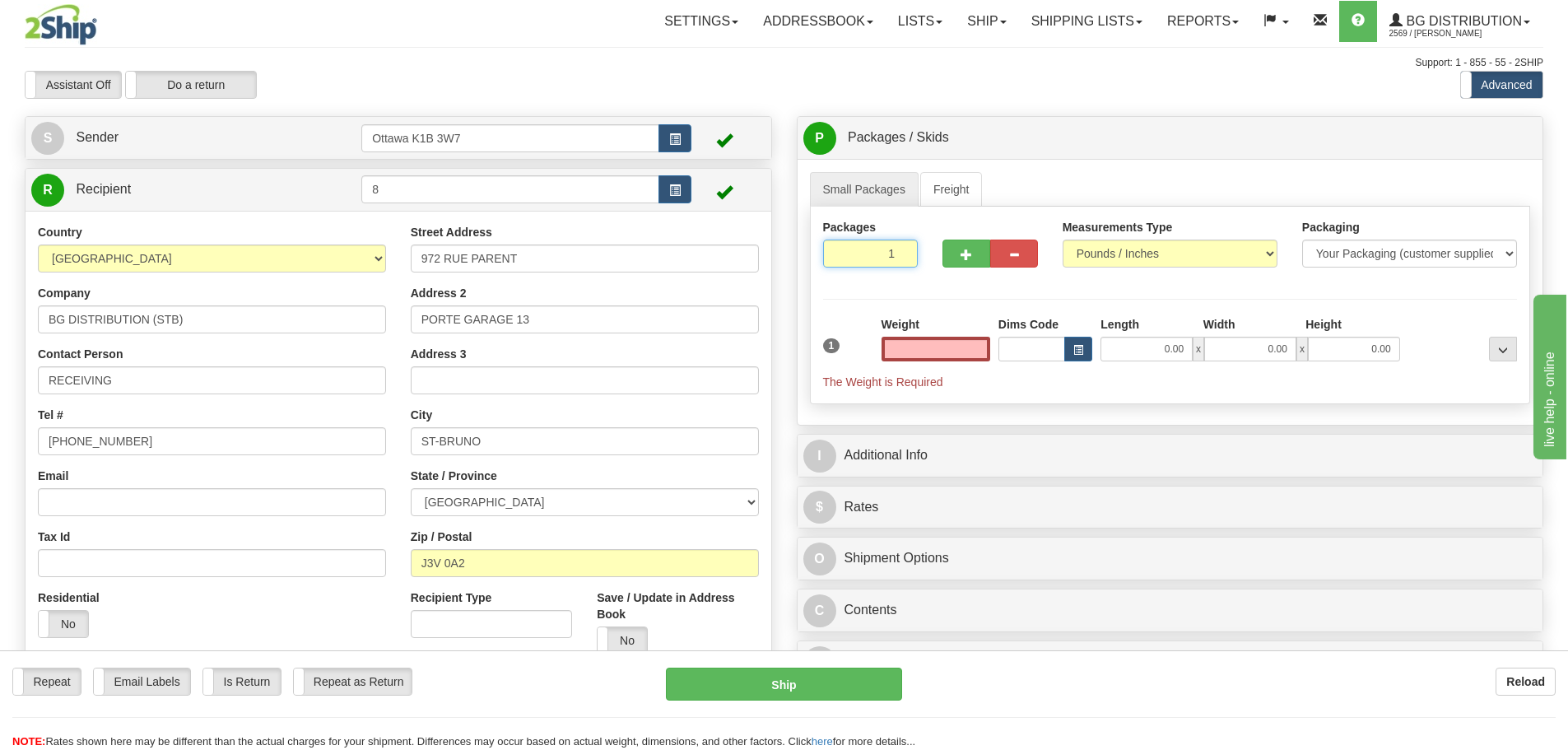
type input "0.00"
drag, startPoint x: 870, startPoint y: 257, endPoint x: 1254, endPoint y: 429, distance: 420.8
click at [1006, 306] on div "Packages 1 1 Measurements Type" at bounding box center [1171, 305] width 722 height 197
type input "3"
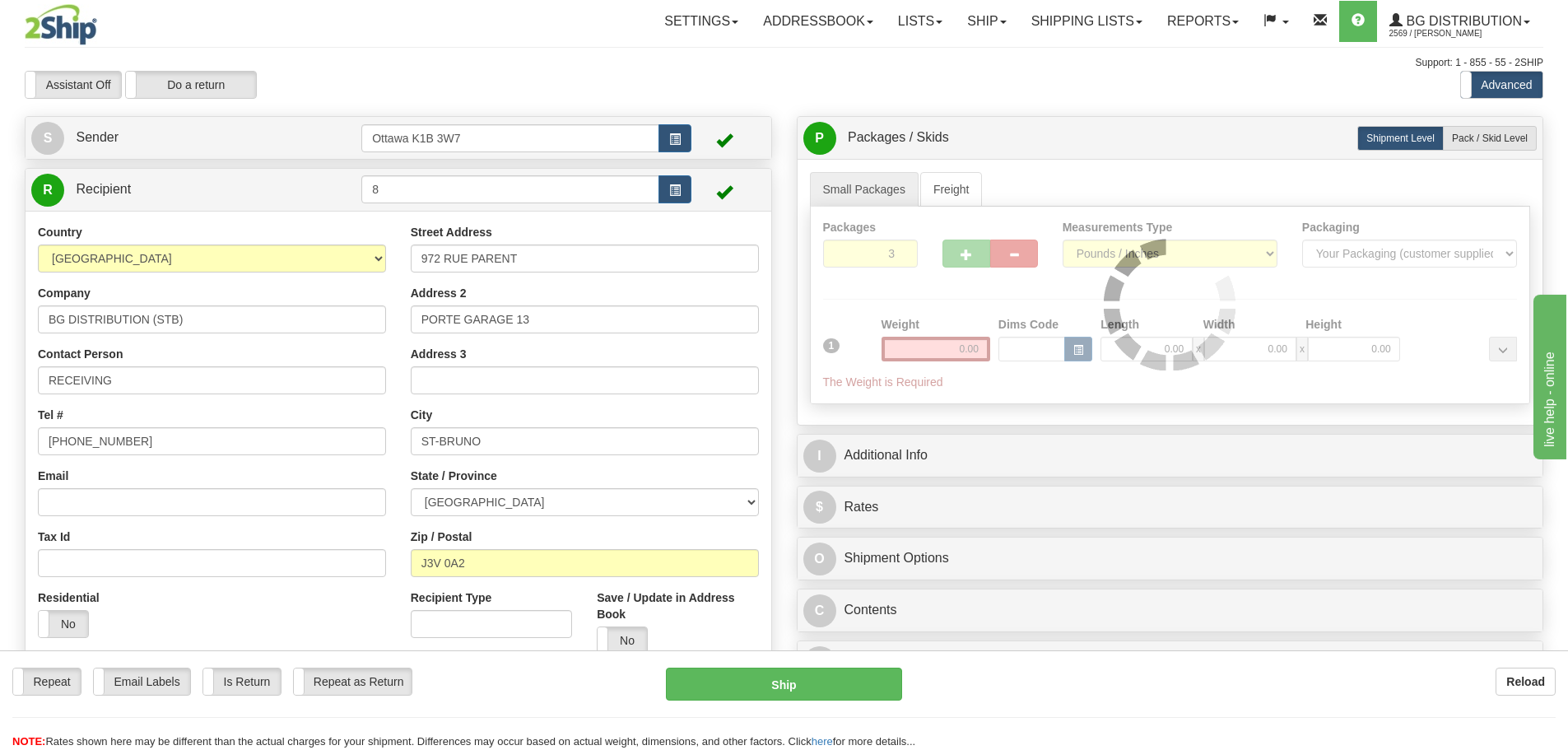
click at [1060, 74] on div "Assistant On Assistant Off Do a return Do a return Previous Next Standard Advan…" at bounding box center [784, 85] width 1544 height 28
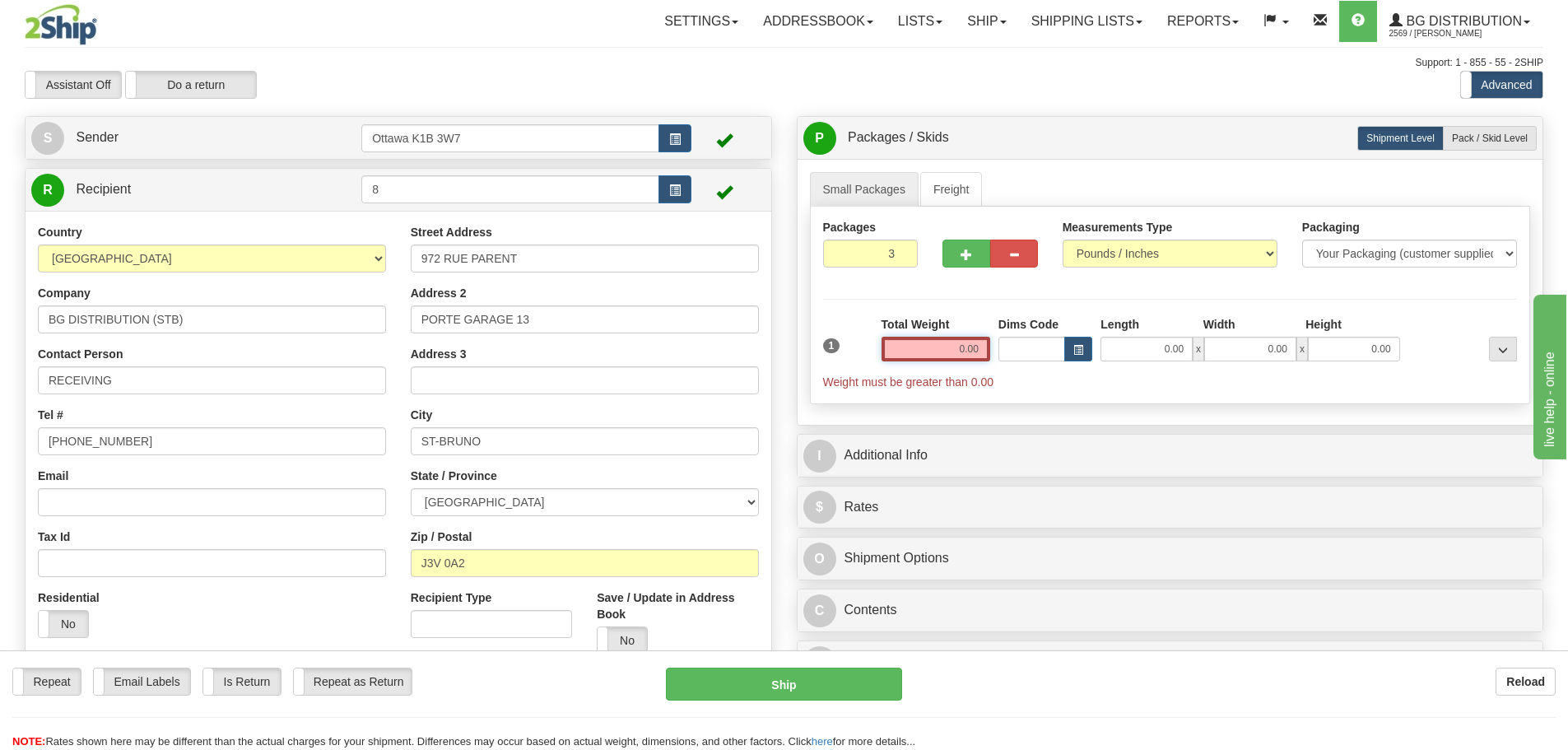
click at [942, 346] on input "0.00" at bounding box center [936, 349] width 109 height 25
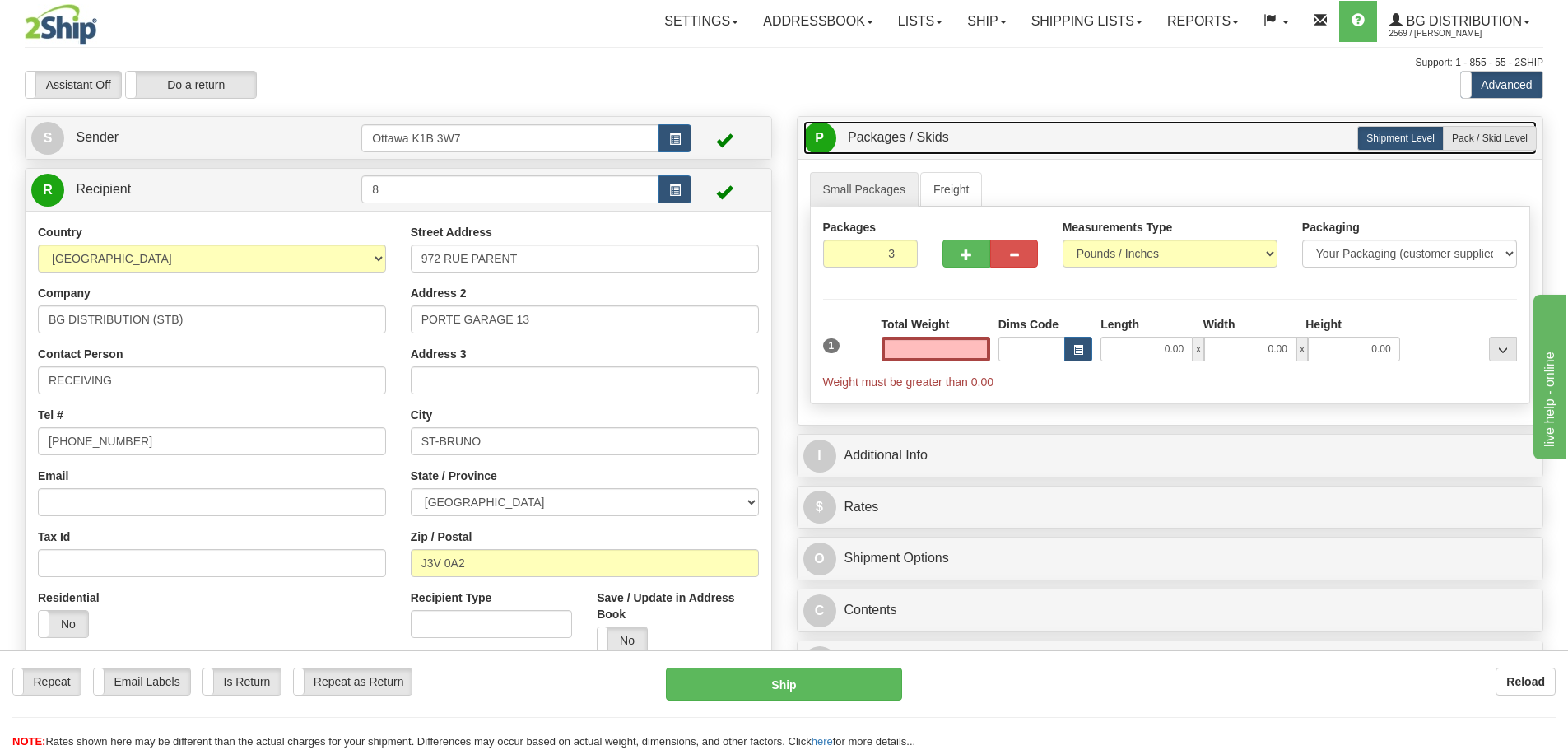
type input "0.00"
click at [1488, 151] on link "P Packages / Skids 3 Packages - Weight: 0.00 Lbs 1 Skids - Weight: NaN Lbs" at bounding box center [1170, 138] width 735 height 34
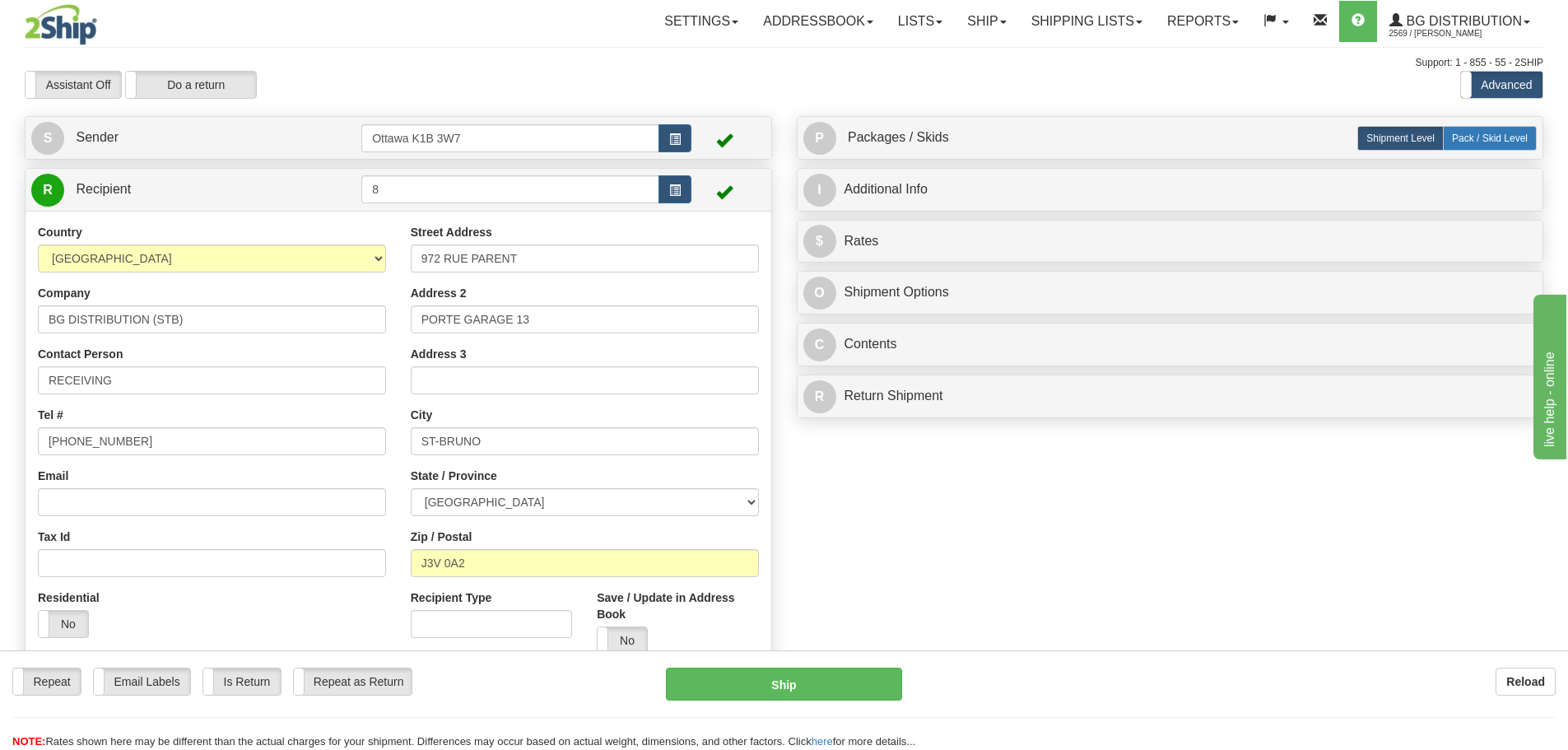
click at [1458, 131] on label "Pack / Skid Level Pack.." at bounding box center [1490, 138] width 94 height 25
radio input "true"
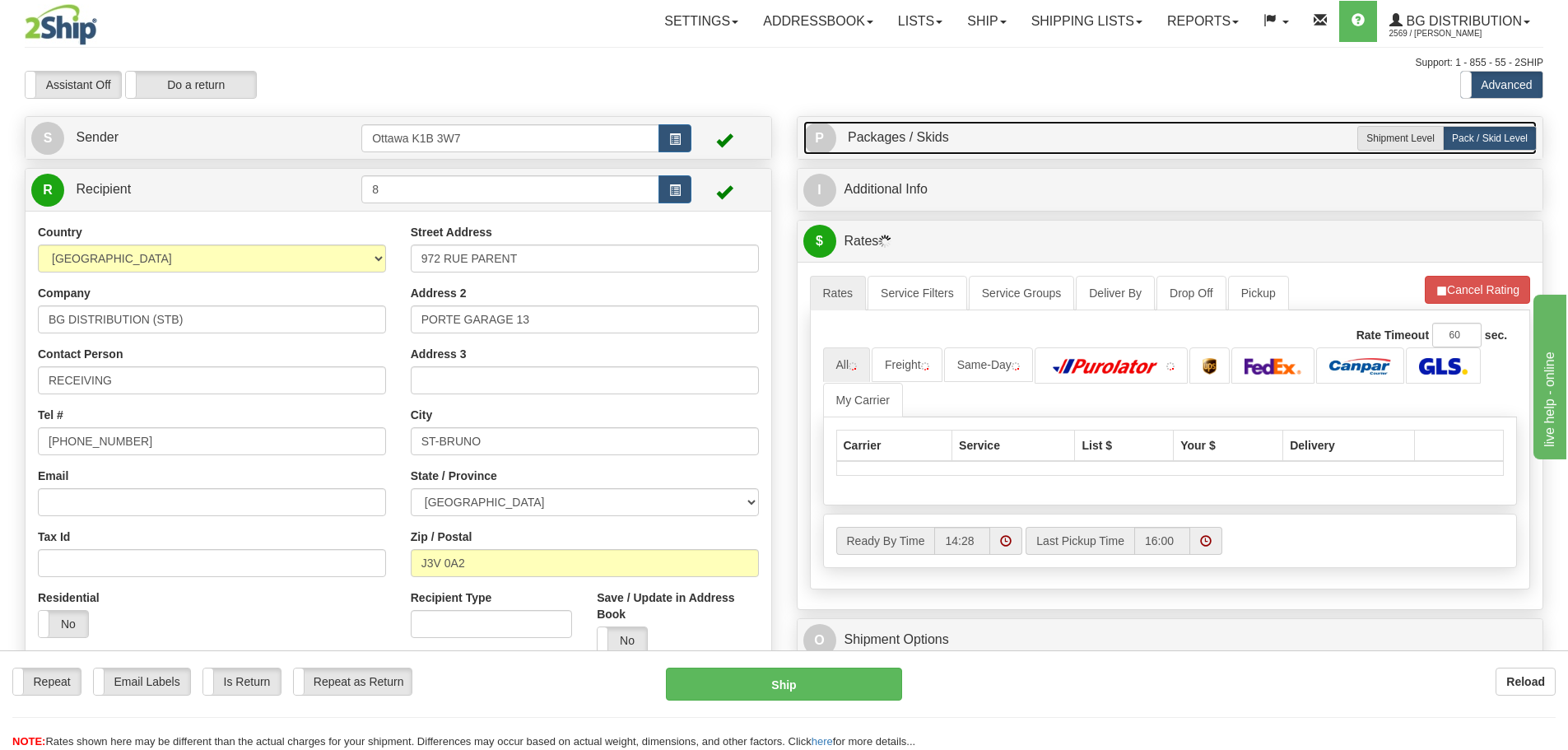
click at [1002, 125] on link "P Packages / Skids 3 Packages - Weight: 0.00 Lbs 1 Skids - Weight: 0.00 Lbs" at bounding box center [1170, 138] width 735 height 34
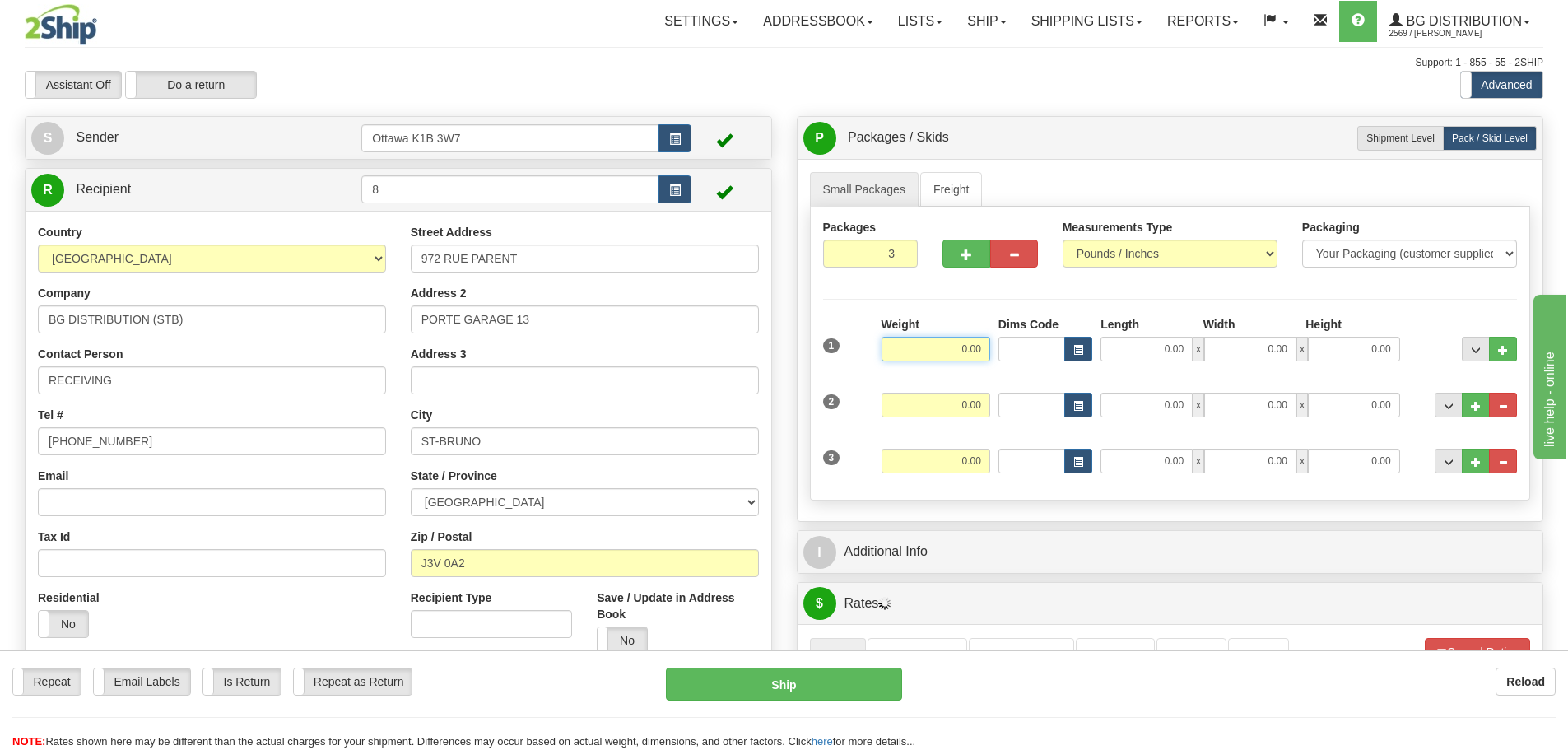
click at [943, 356] on input "0.00" at bounding box center [936, 349] width 109 height 25
type input "17.00"
click at [960, 398] on input "0.00" at bounding box center [936, 405] width 109 height 25
type input "46.00"
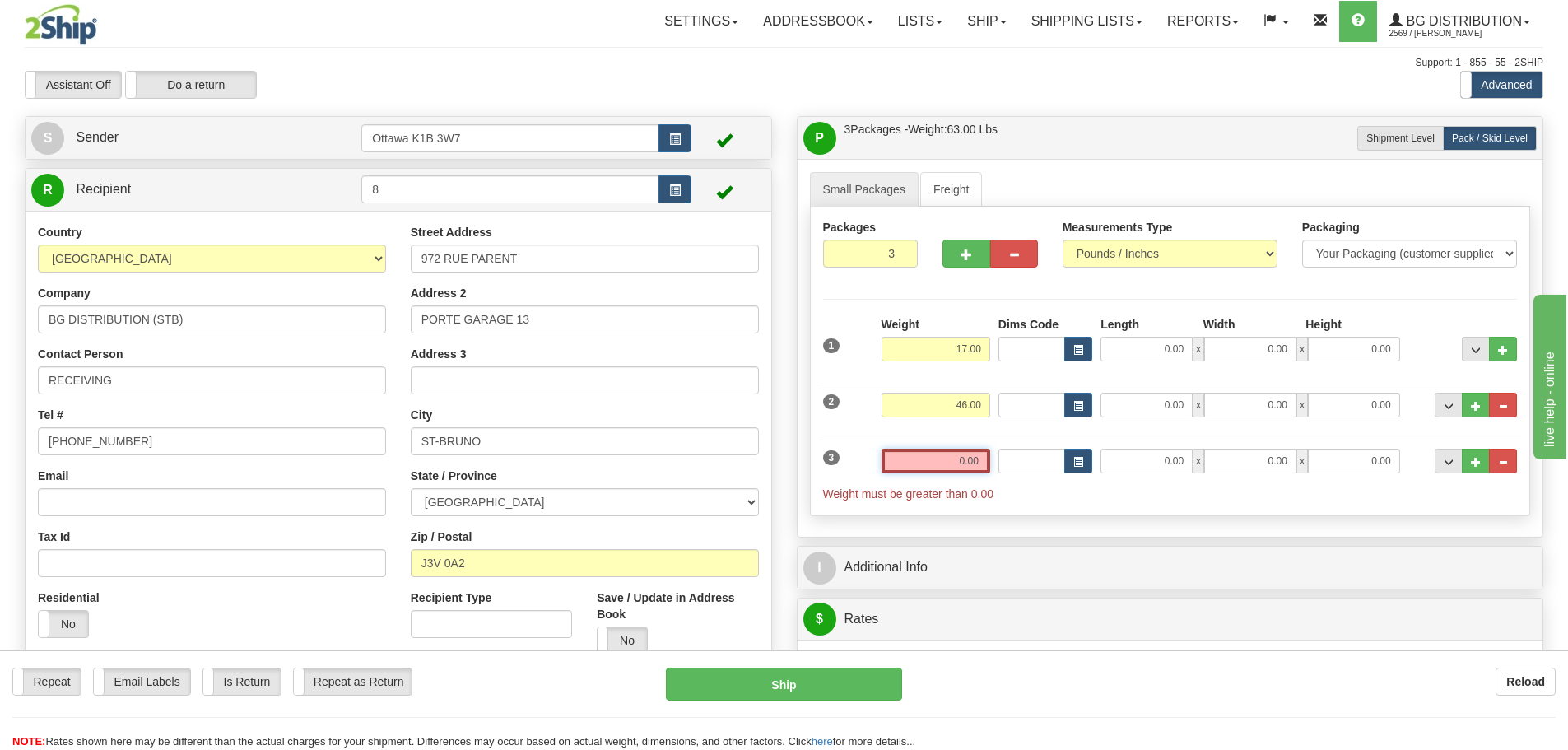
click at [967, 463] on input "0.00" at bounding box center [936, 461] width 109 height 25
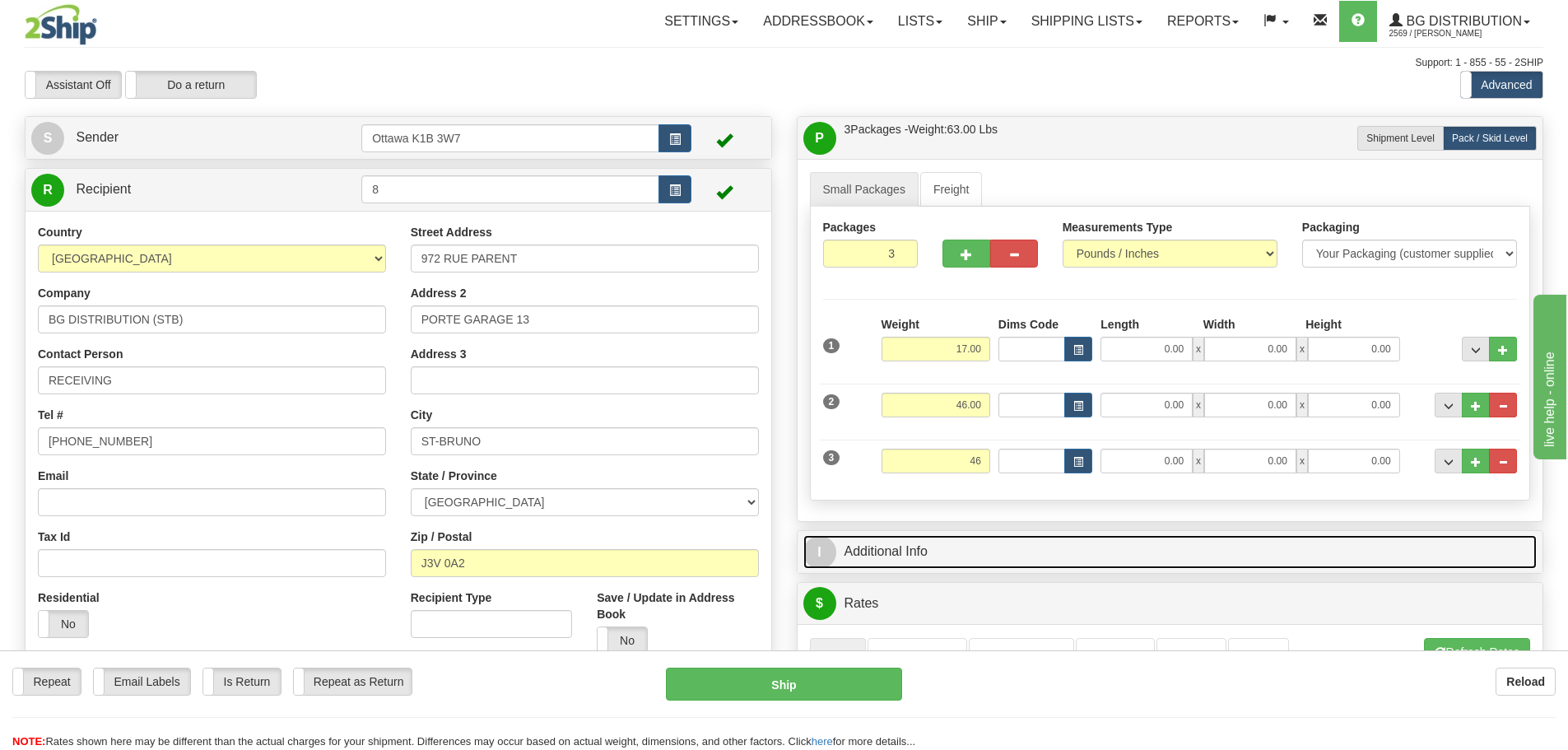
type input "46.00"
click at [1175, 554] on link "I Additional Info" at bounding box center [1170, 553] width 735 height 34
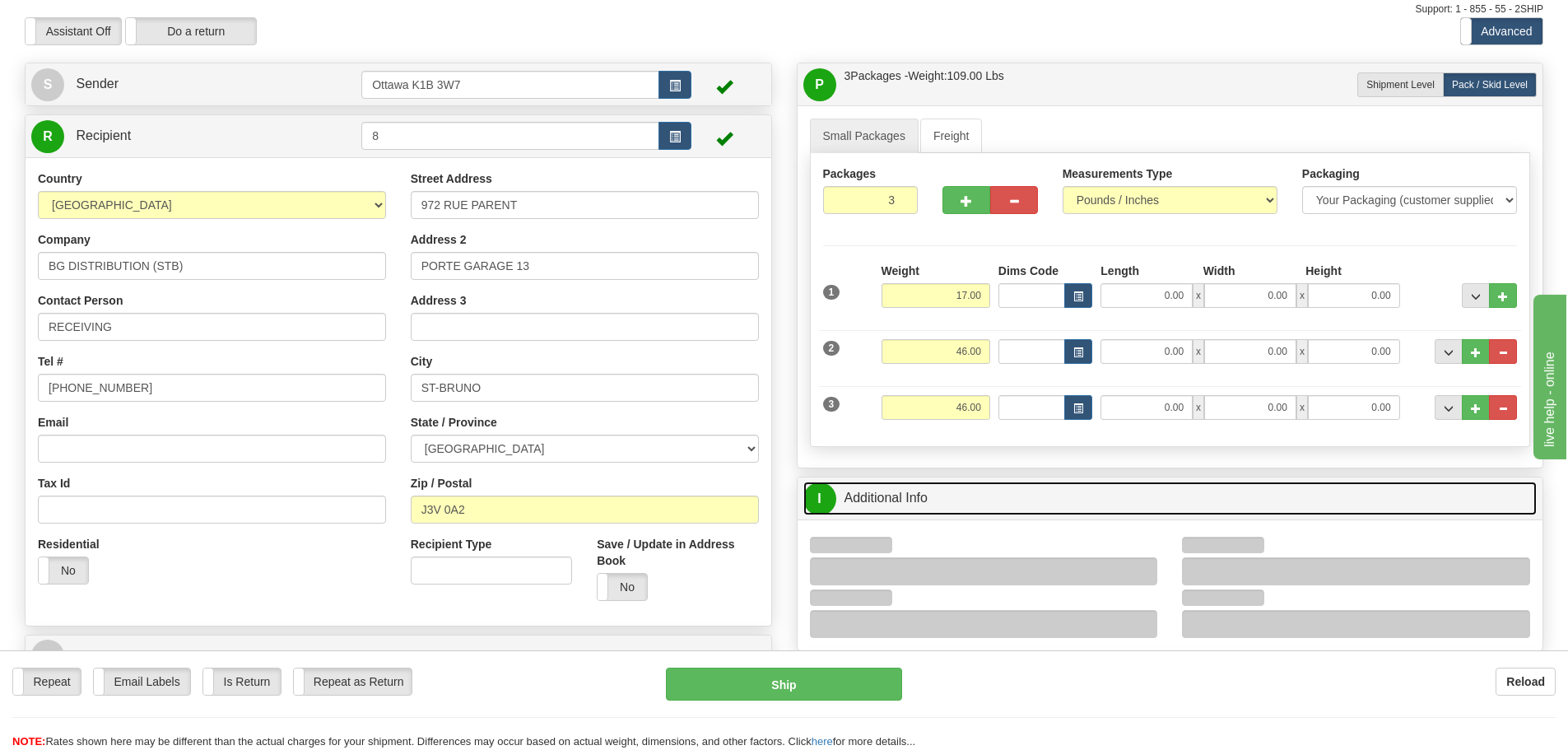
scroll to position [83, 0]
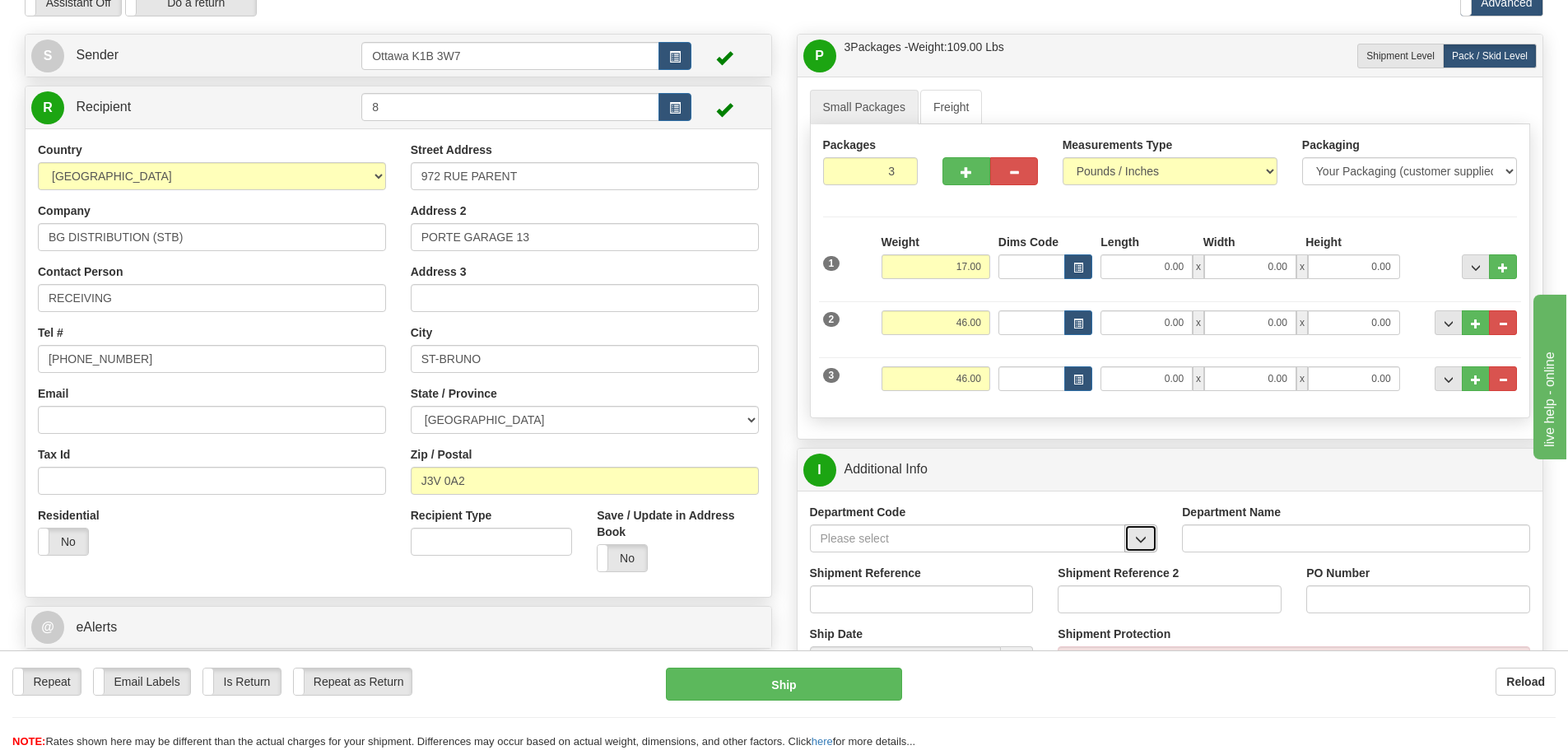
click at [1135, 541] on span "button" at bounding box center [1141, 540] width 12 height 11
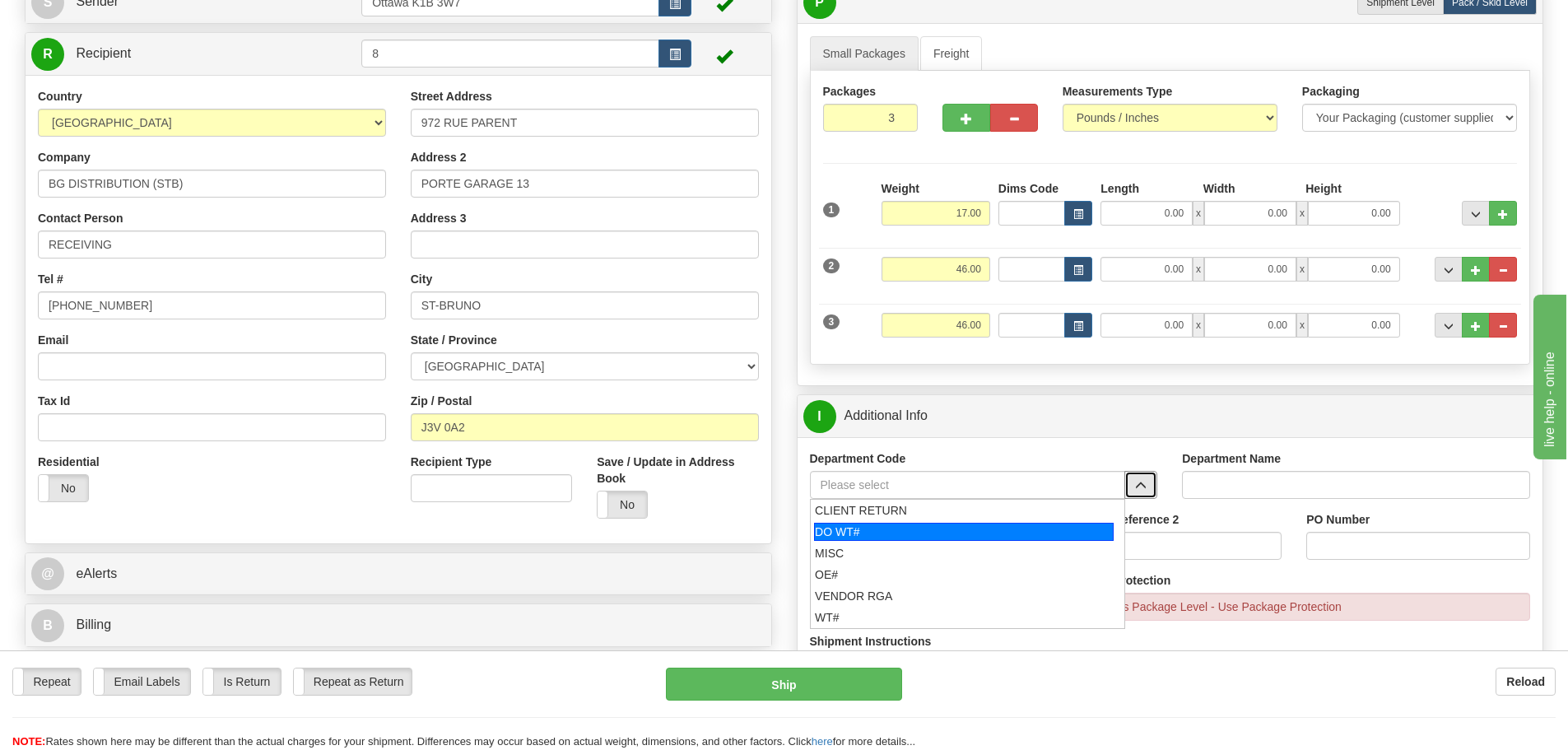
scroll to position [165, 0]
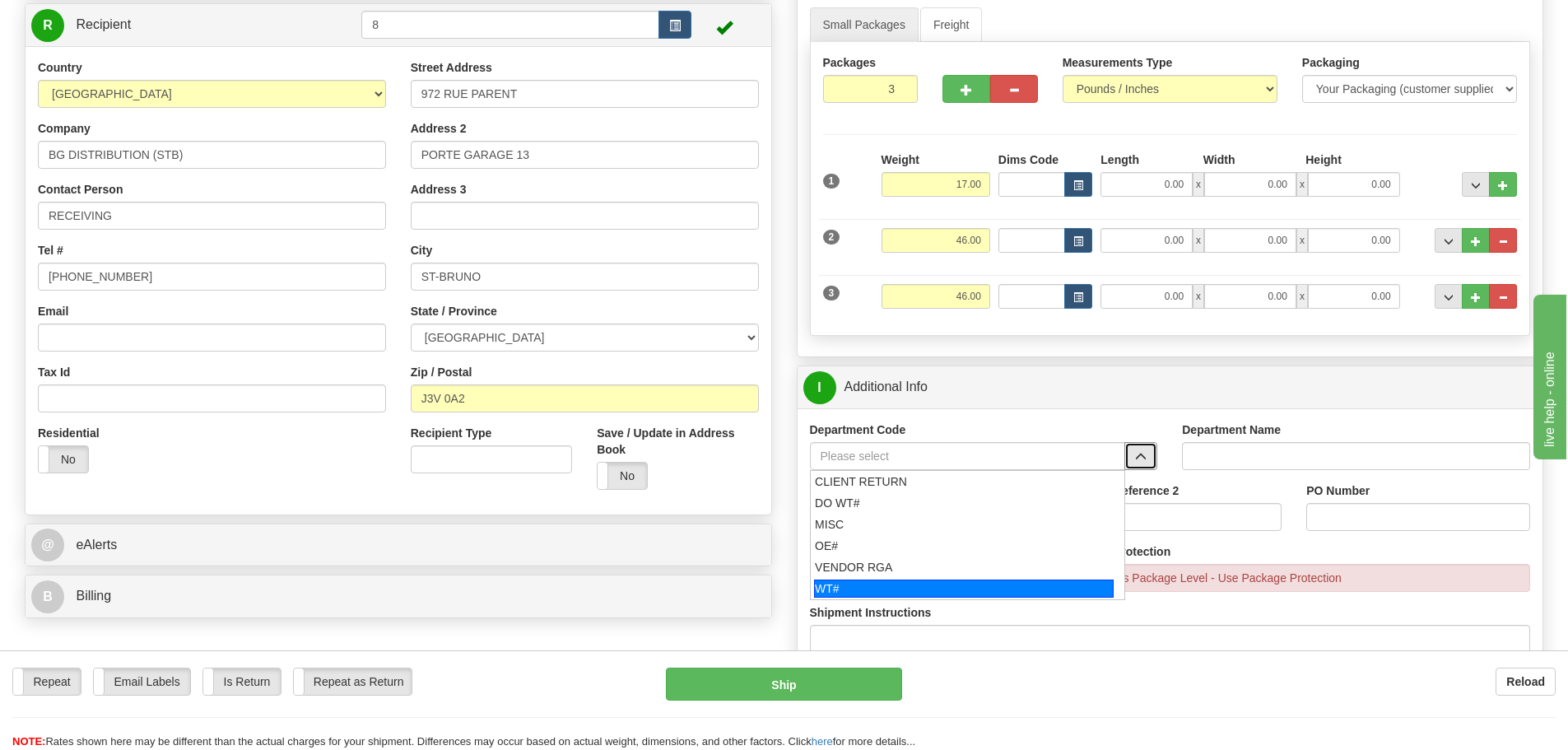
click at [901, 590] on div "WT#" at bounding box center [964, 588] width 300 height 18
type input "WT#"
type input "WAREHOUSE TRANSFERS"
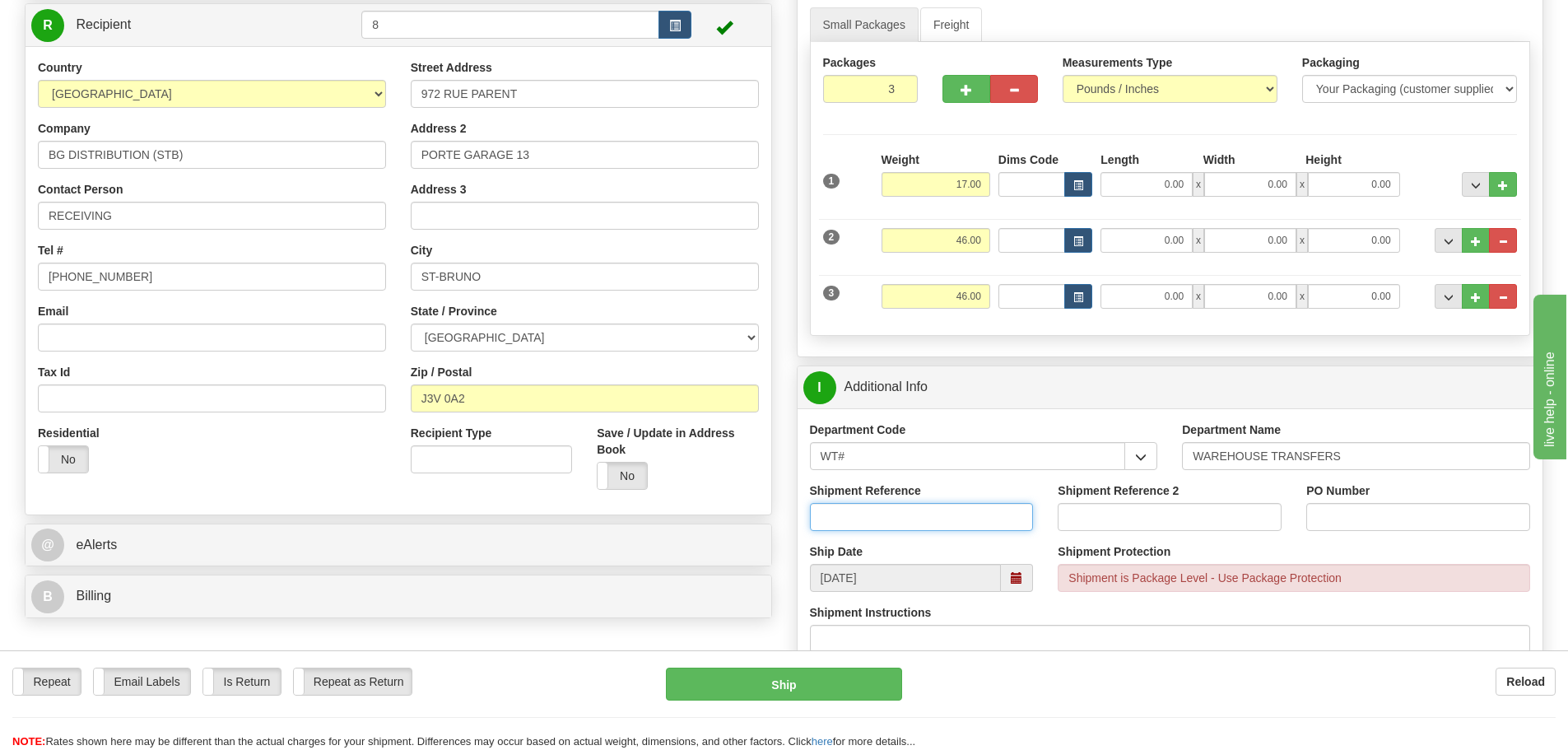
click at [907, 514] on input "Shipment Reference" at bounding box center [922, 518] width 224 height 28
type input "165382-00"
click at [1199, 504] on input "Shipment Reference 2" at bounding box center [1169, 518] width 224 height 28
type input "165396-00"
click at [1419, 504] on input "PO Number" at bounding box center [1418, 518] width 224 height 28
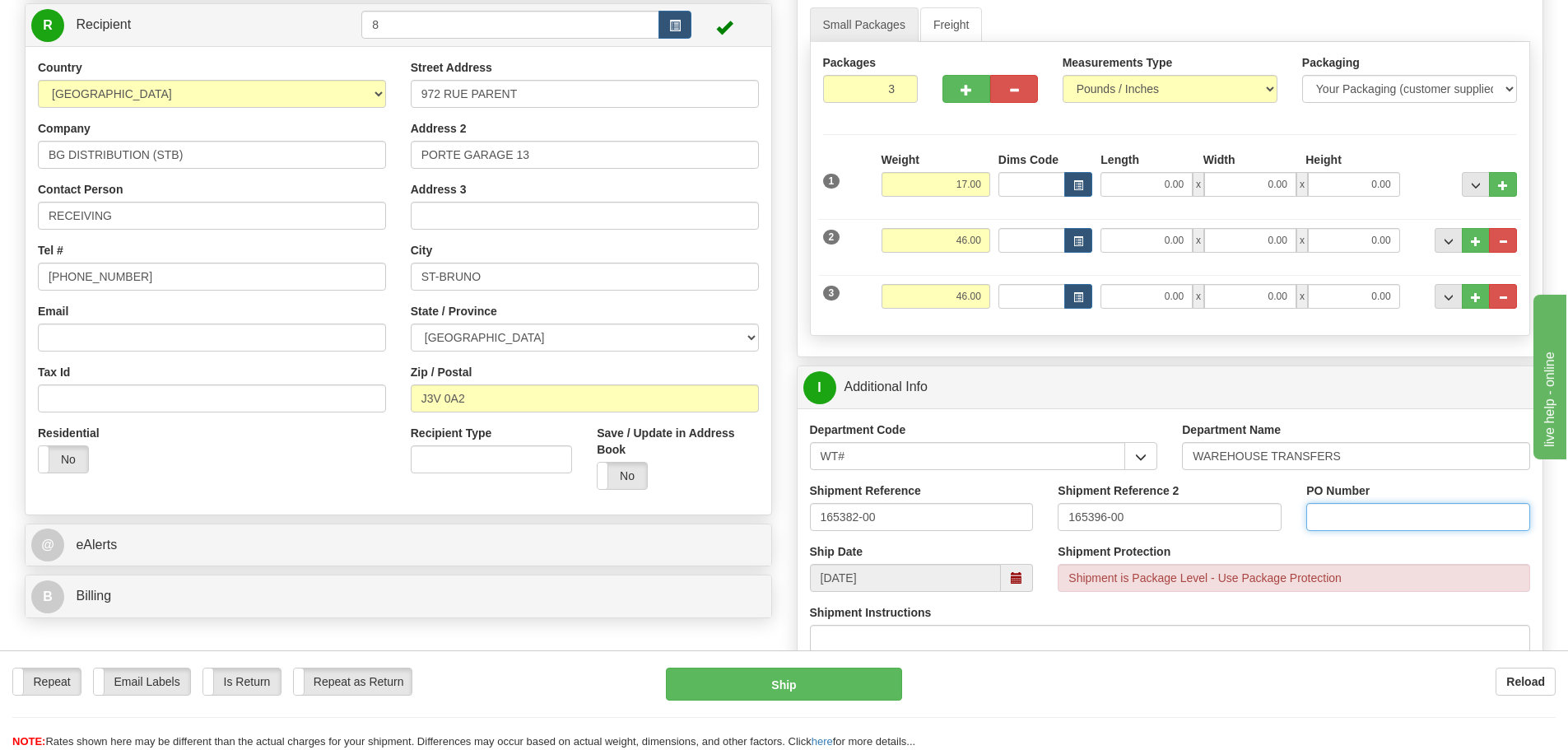
type input "N/A"
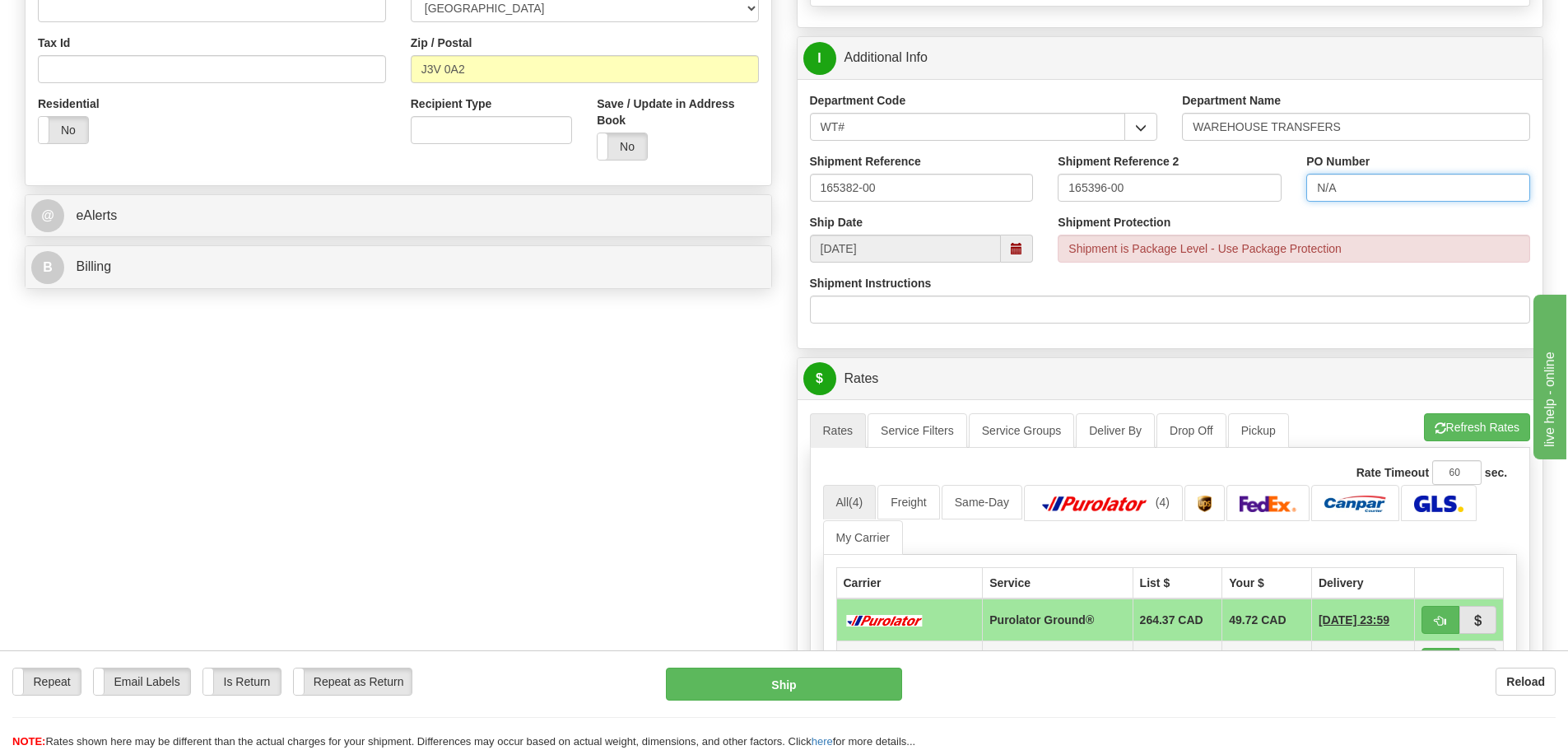
scroll to position [659, 0]
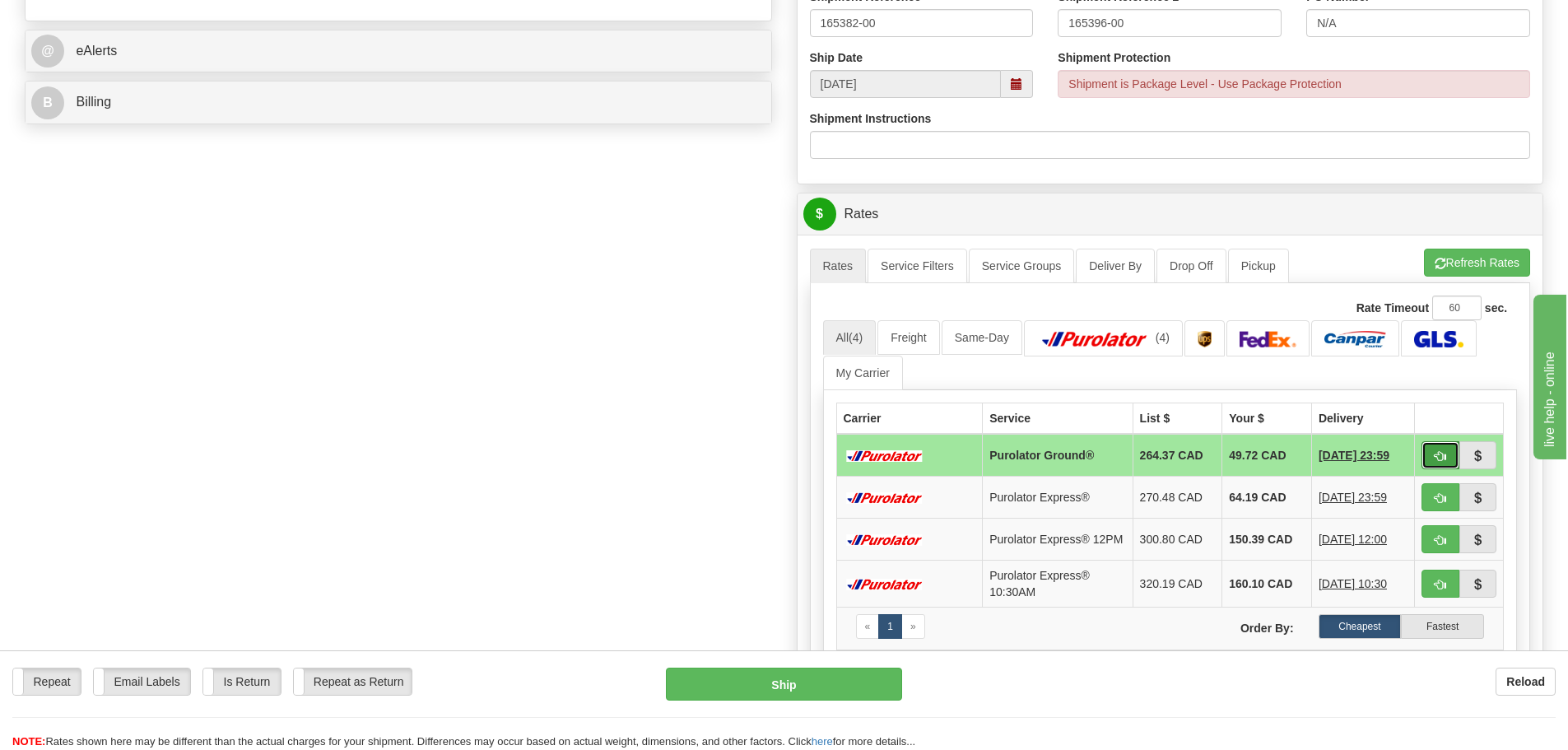
click at [1430, 455] on button "button" at bounding box center [1440, 456] width 38 height 28
type input "260"
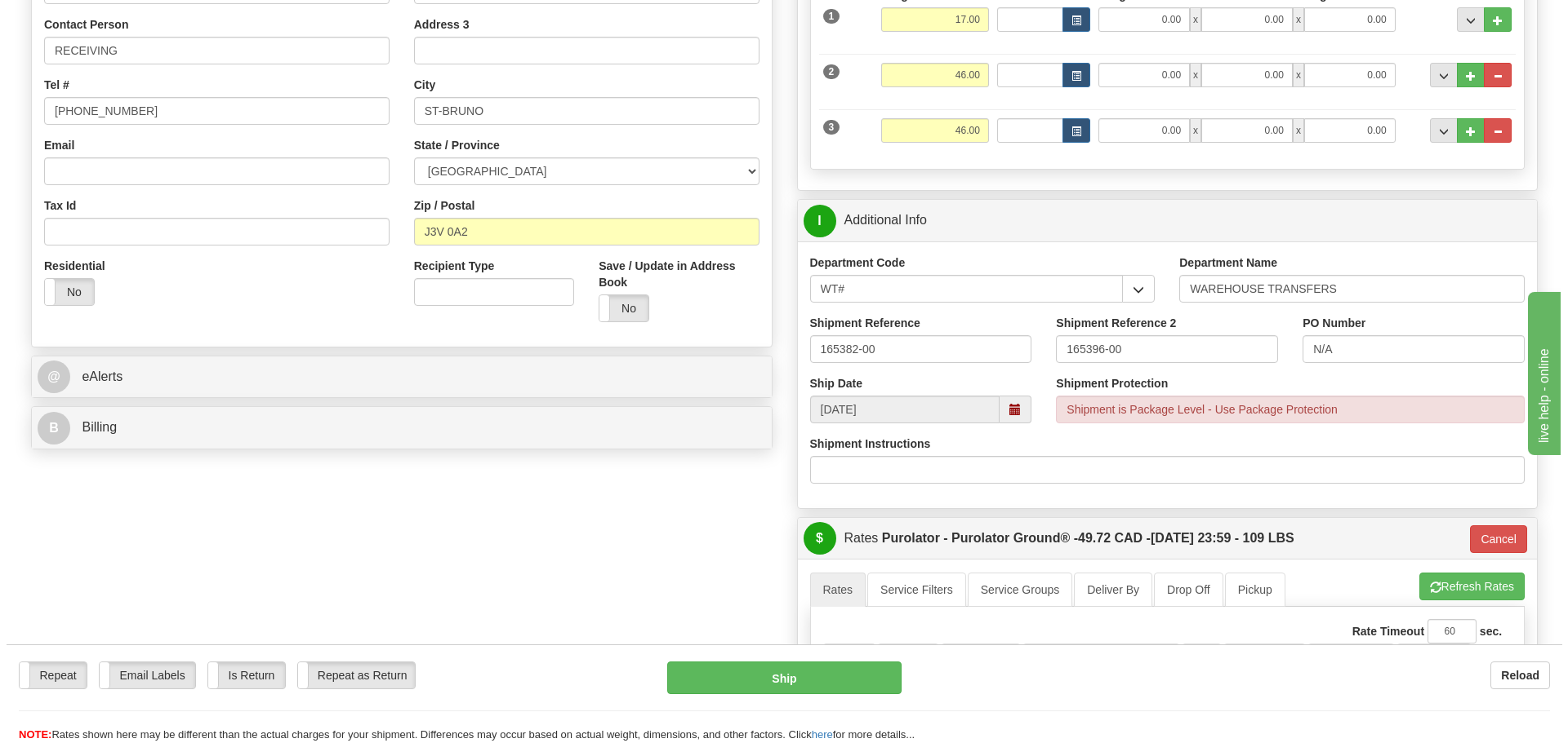
scroll to position [245, 0]
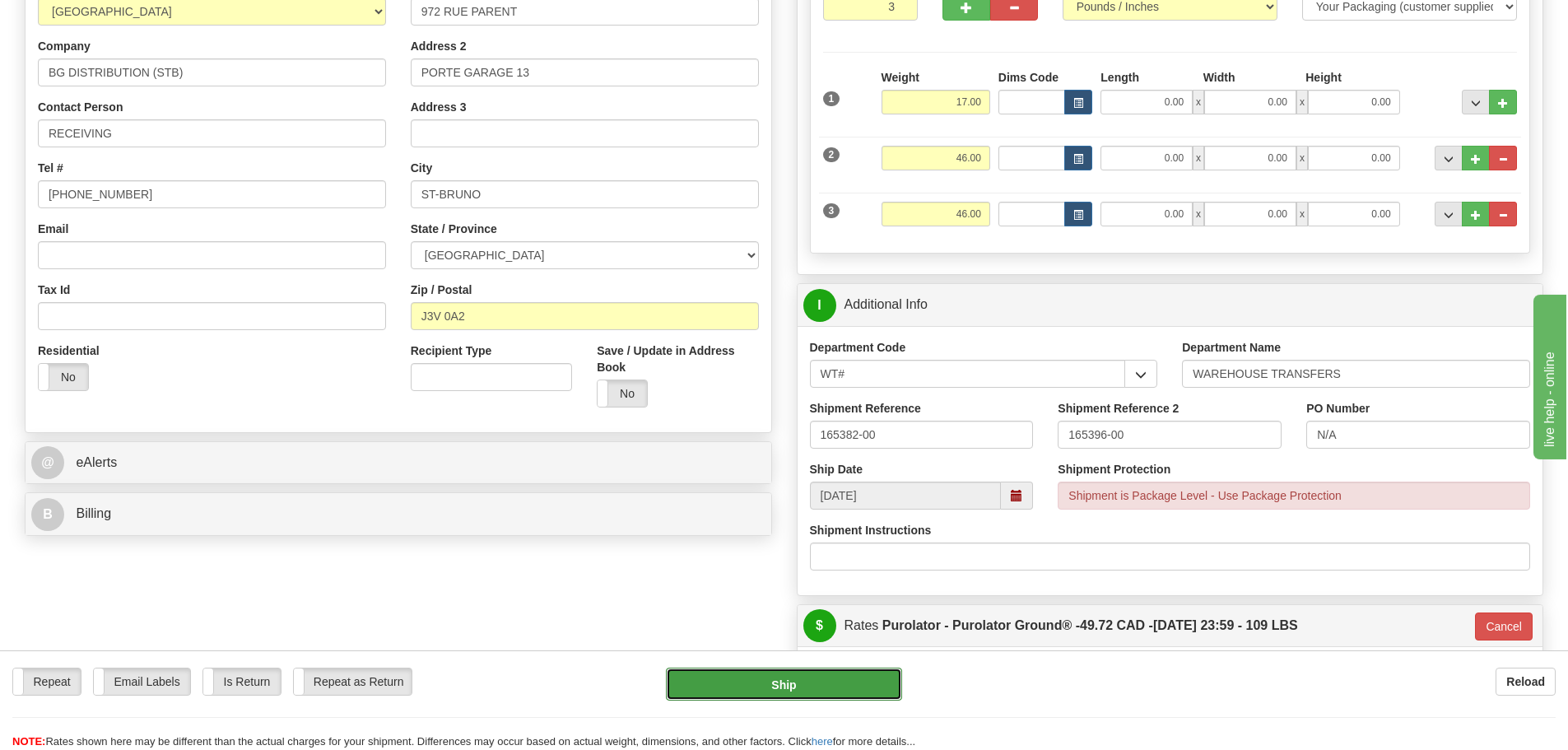
click at [787, 689] on button "Ship" at bounding box center [784, 684] width 236 height 33
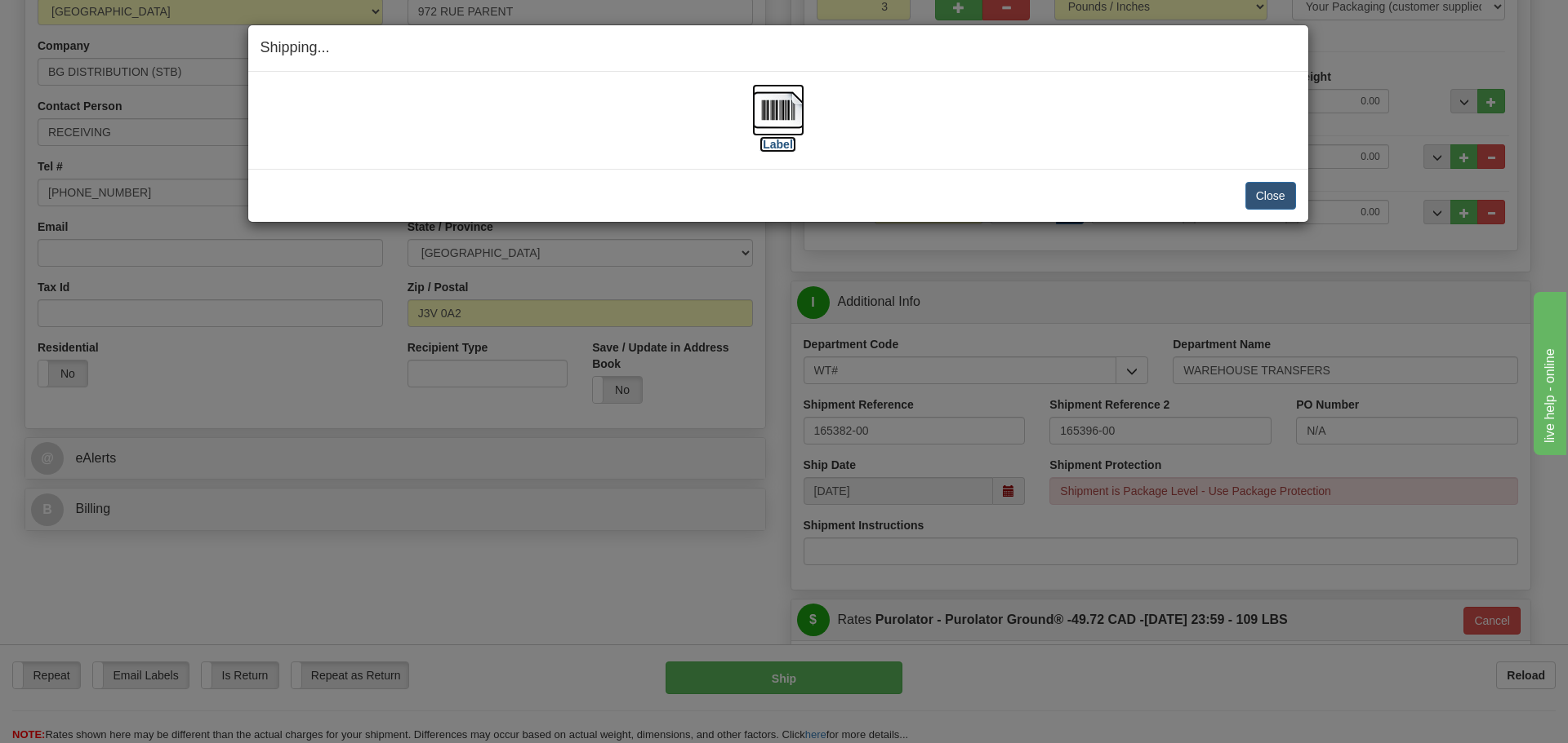
click at [775, 151] on label "[Label]" at bounding box center [778, 144] width 38 height 17
click at [1268, 196] on button "Close" at bounding box center [1270, 196] width 50 height 28
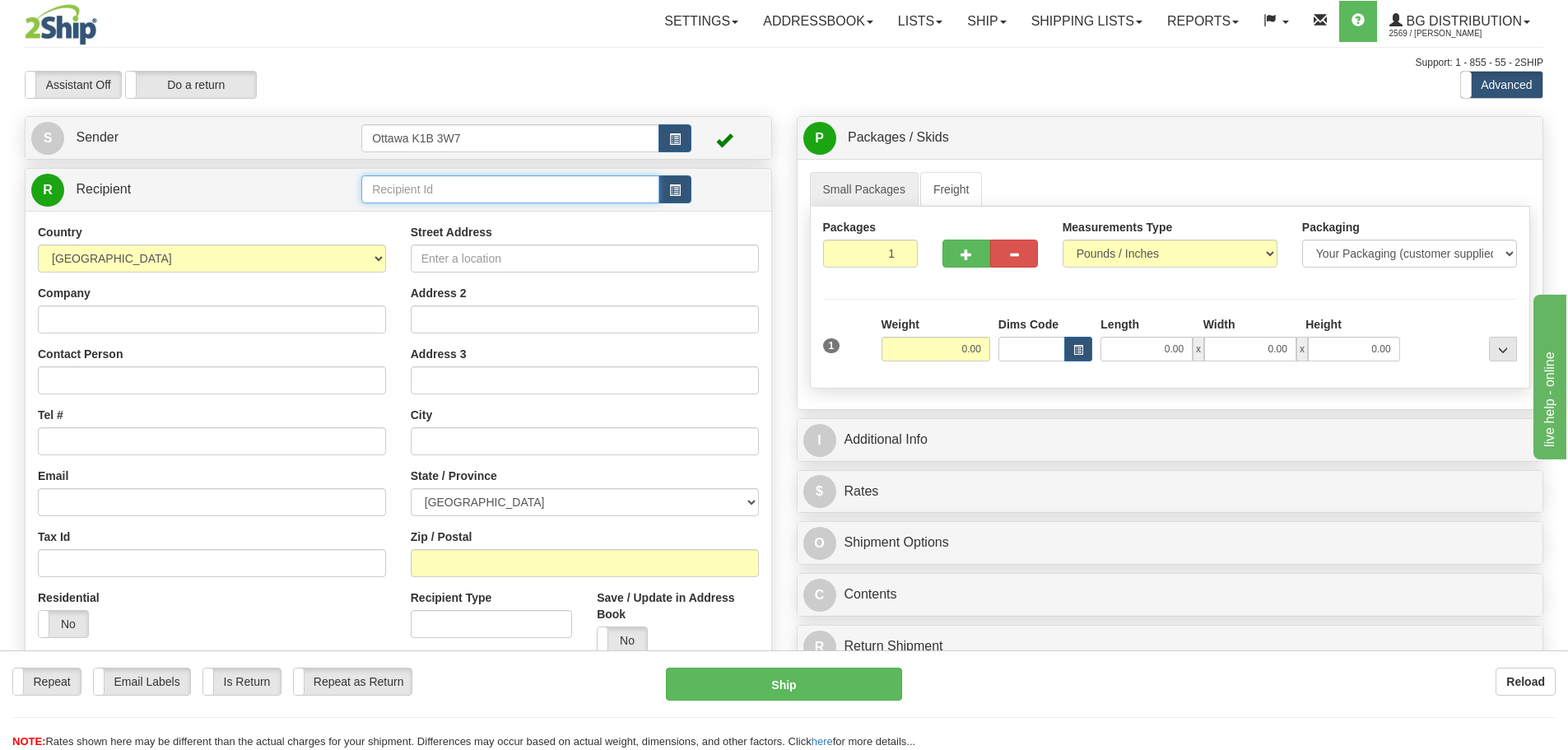
click at [472, 188] on input "text" at bounding box center [510, 189] width 298 height 28
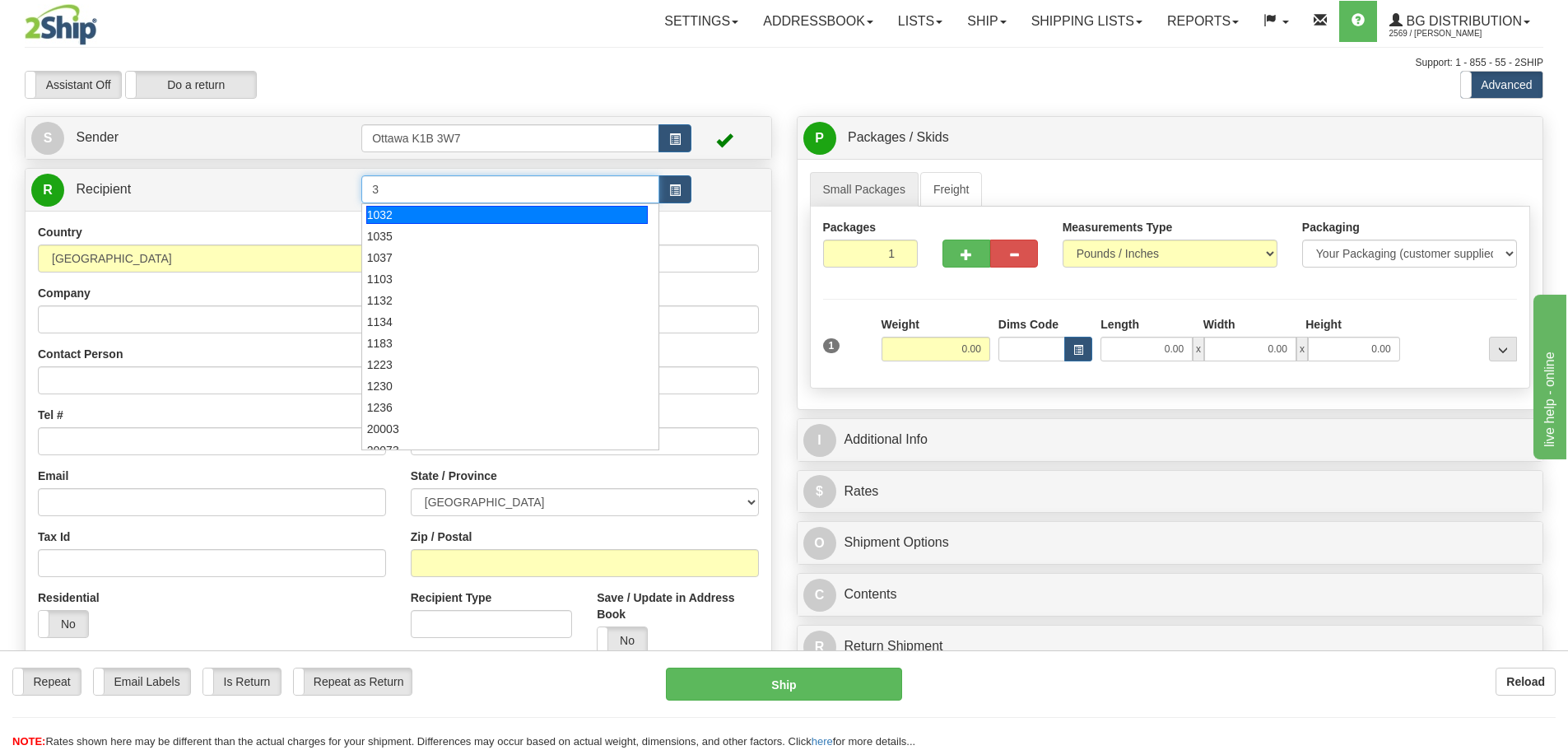
type input "3"
click at [545, 68] on div "Support: 1 - 855 - 55 - 2SHIP" at bounding box center [784, 63] width 1519 height 14
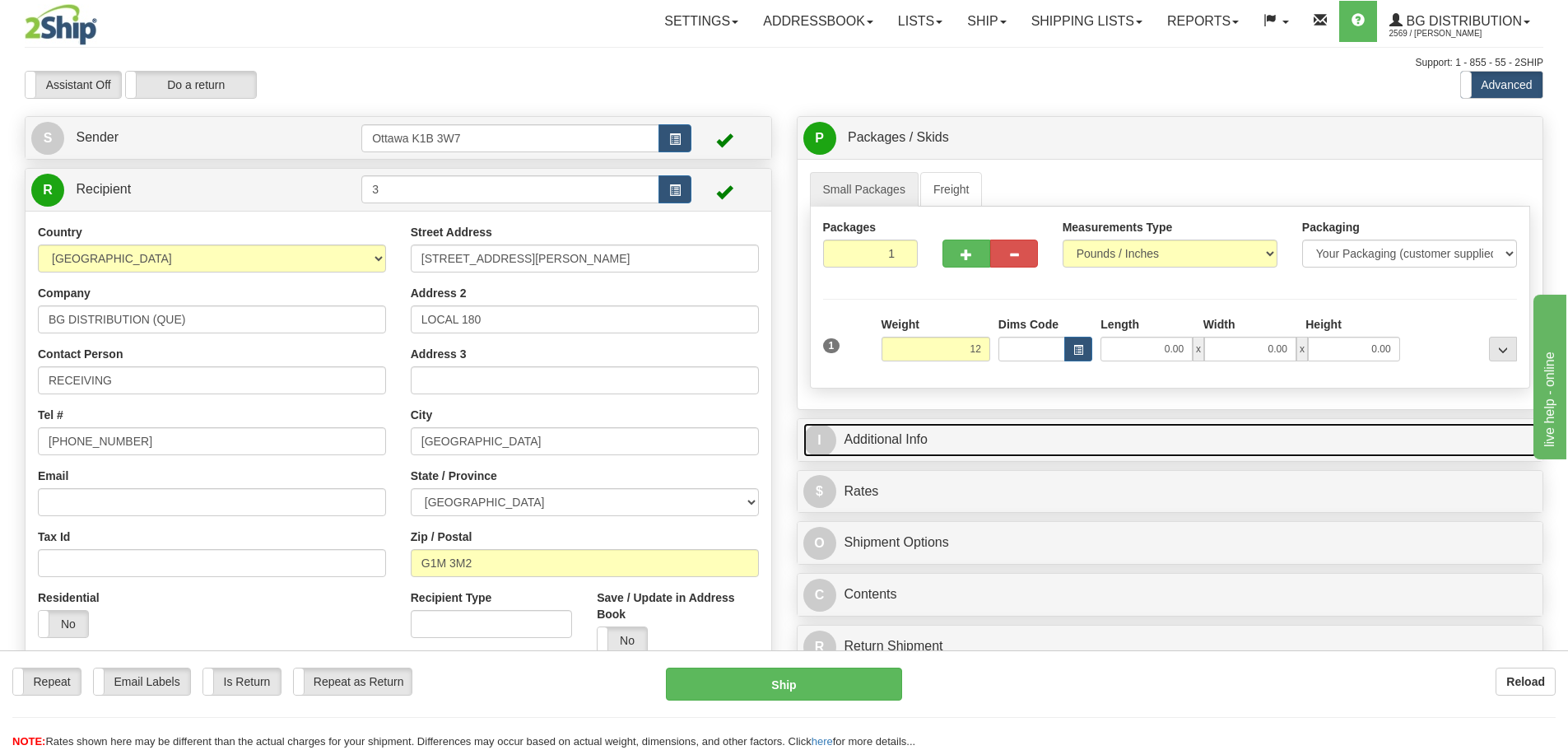
type input "12.00"
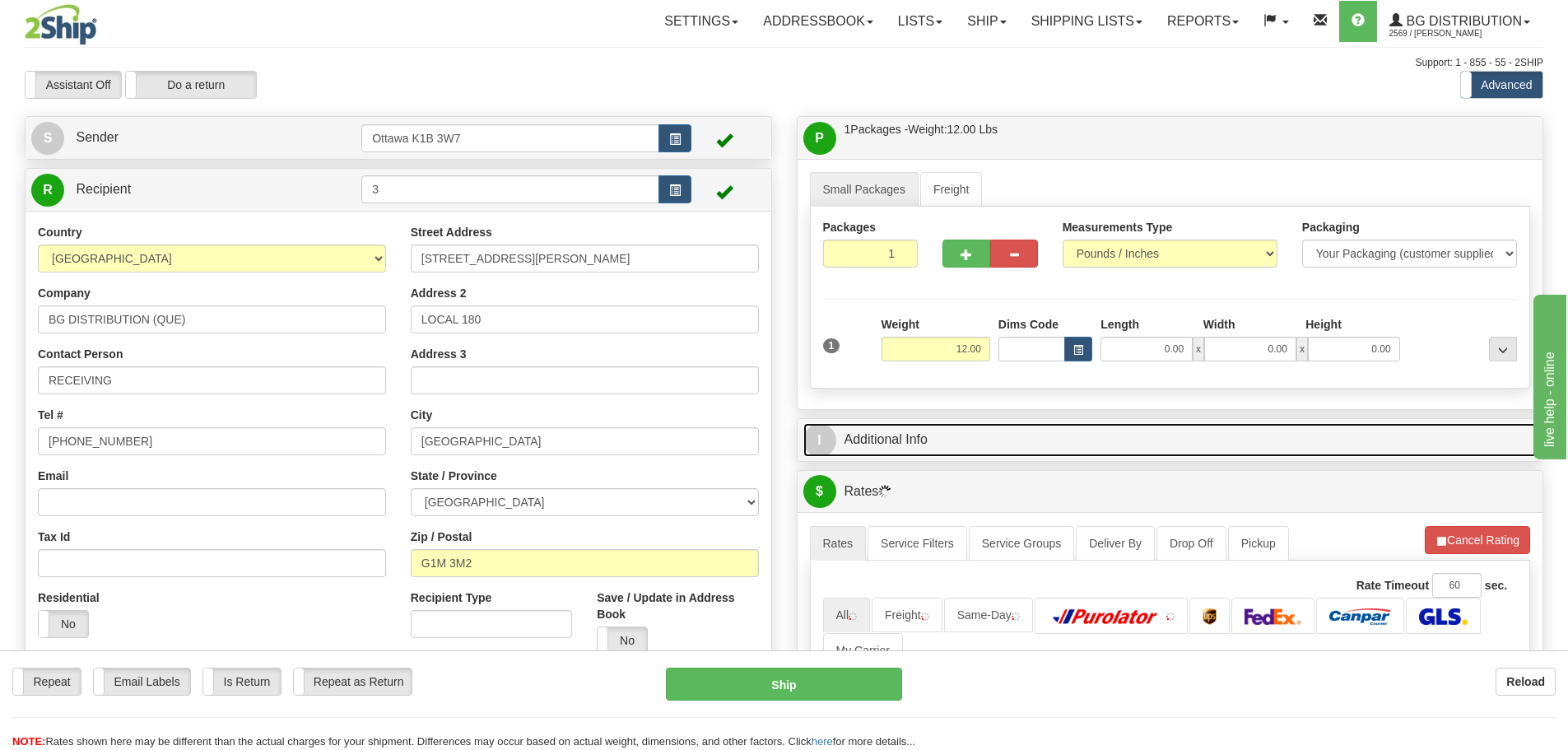
click at [1174, 436] on link "I Additional Info" at bounding box center [1170, 441] width 735 height 34
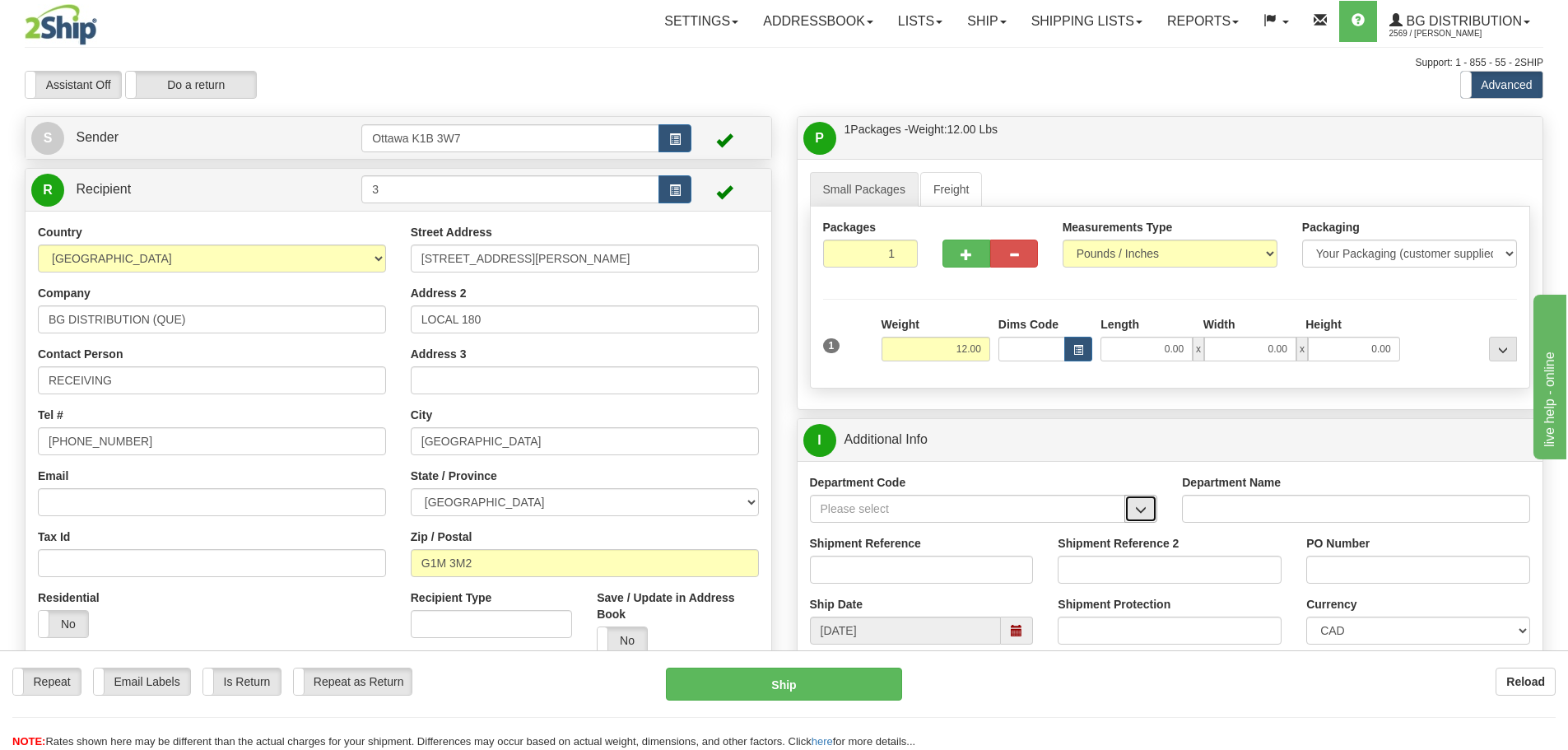
click at [1147, 510] on span "button" at bounding box center [1141, 510] width 12 height 11
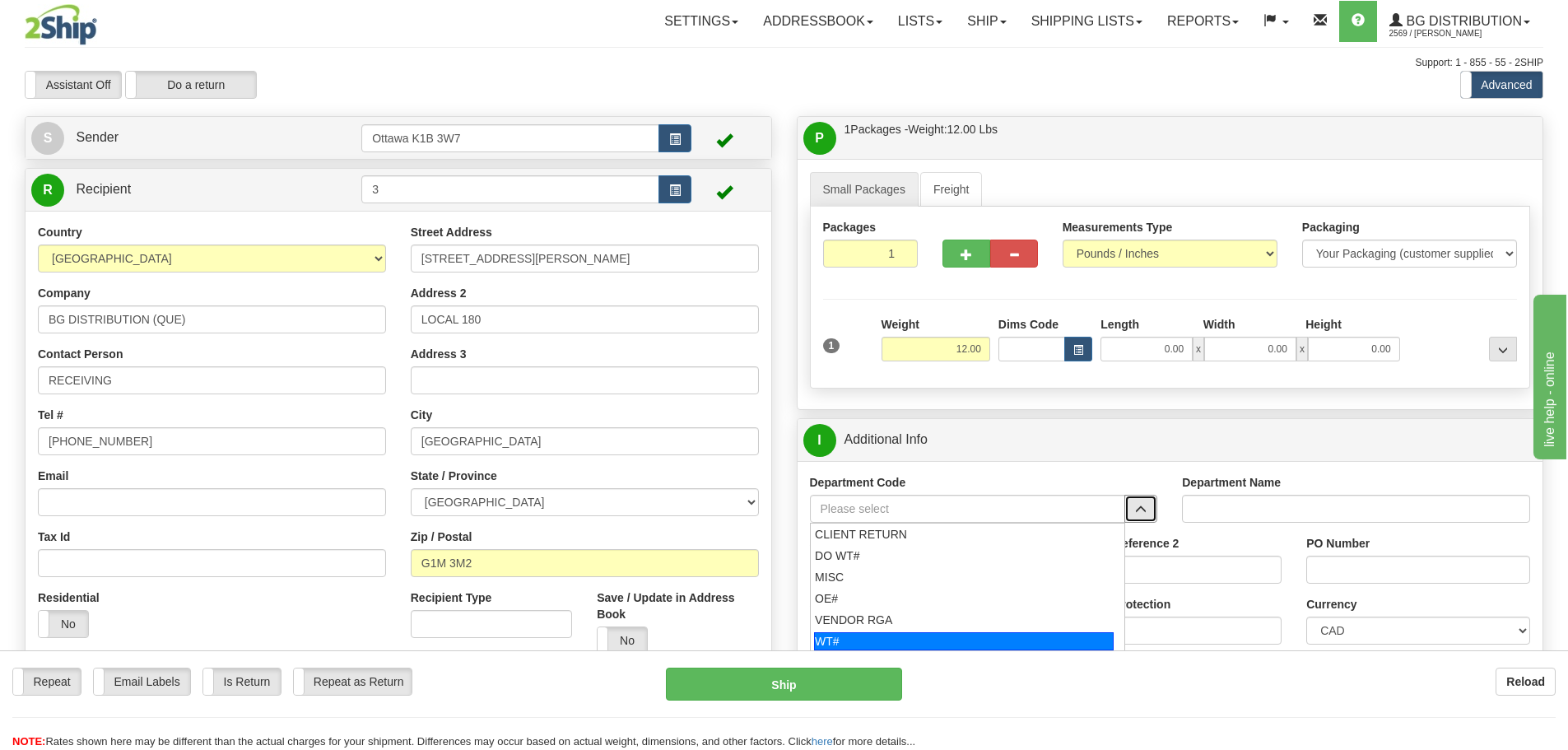
click at [896, 632] on div "WT#" at bounding box center [964, 641] width 300 height 18
type input "WT#"
type input "WAREHOUSE TRANSFERS"
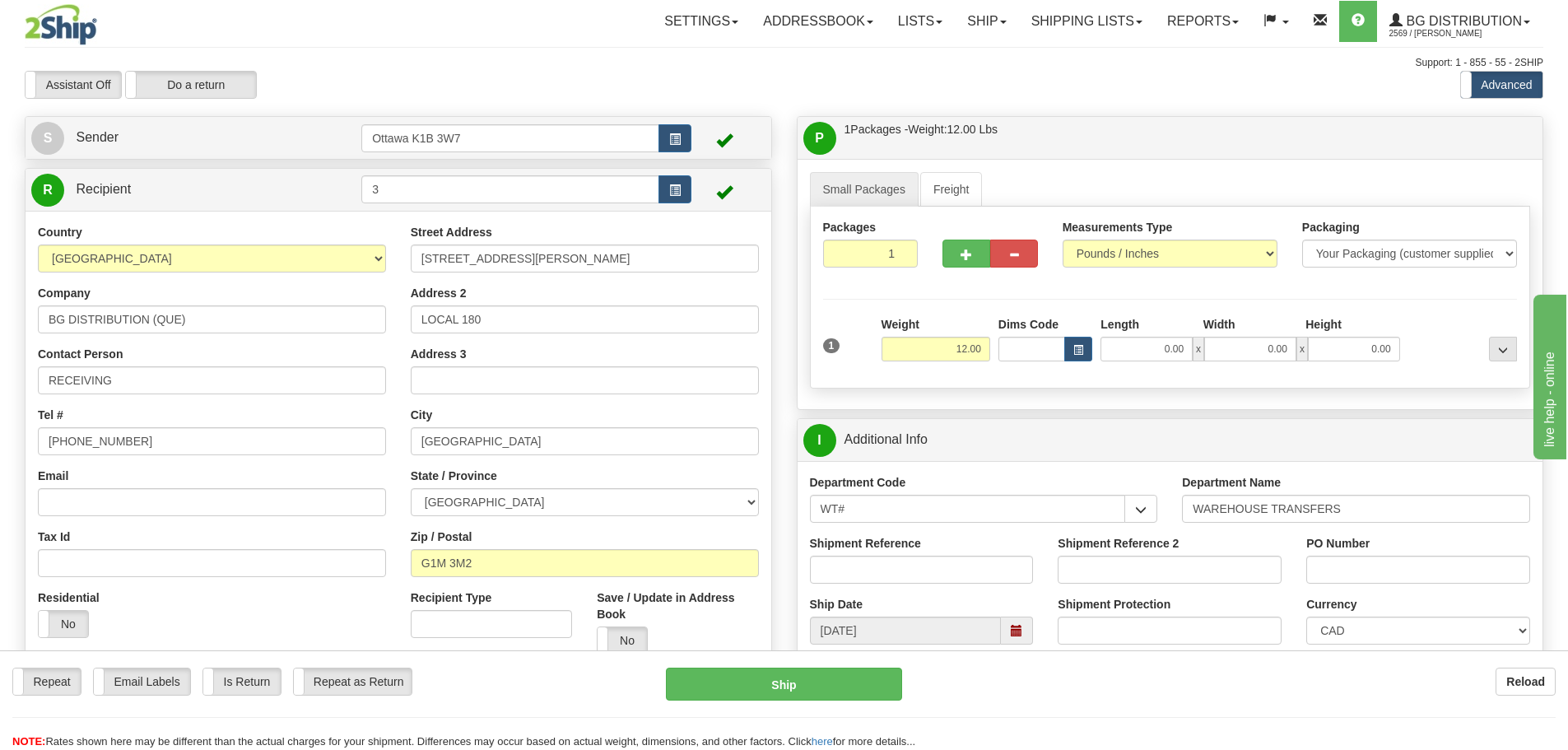
click at [889, 583] on div "Shipment Reference" at bounding box center [921, 565] width 248 height 61
click at [888, 581] on input "Shipment Reference" at bounding box center [922, 570] width 224 height 28
type input "165361-00"
click at [1175, 585] on div "Shipment Reference 2" at bounding box center [1169, 565] width 248 height 61
click at [1174, 567] on input "Shipment Reference 2" at bounding box center [1169, 570] width 224 height 28
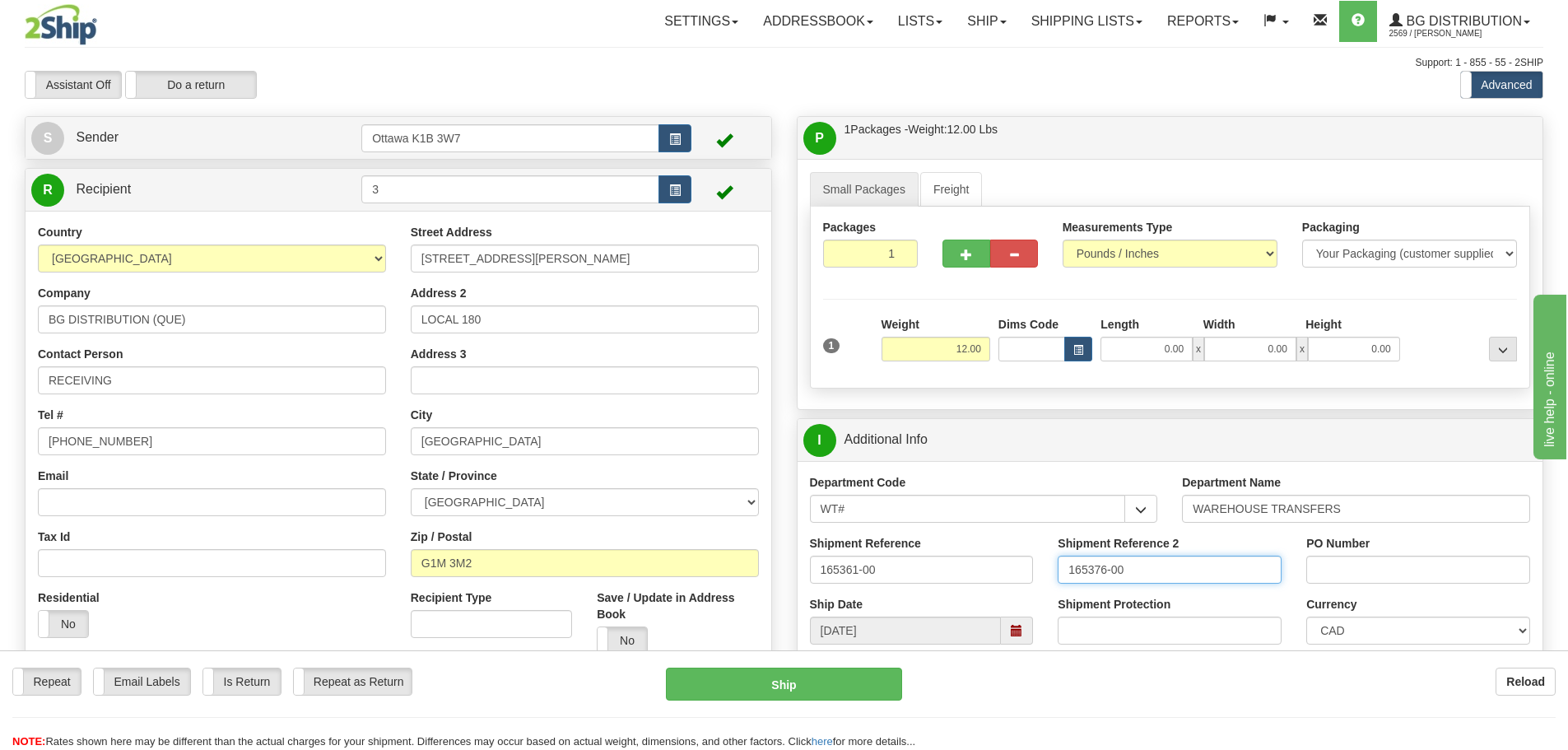
type input "165376-00"
click at [1365, 570] on input "PO Number" at bounding box center [1418, 570] width 224 height 28
type input "N/A"
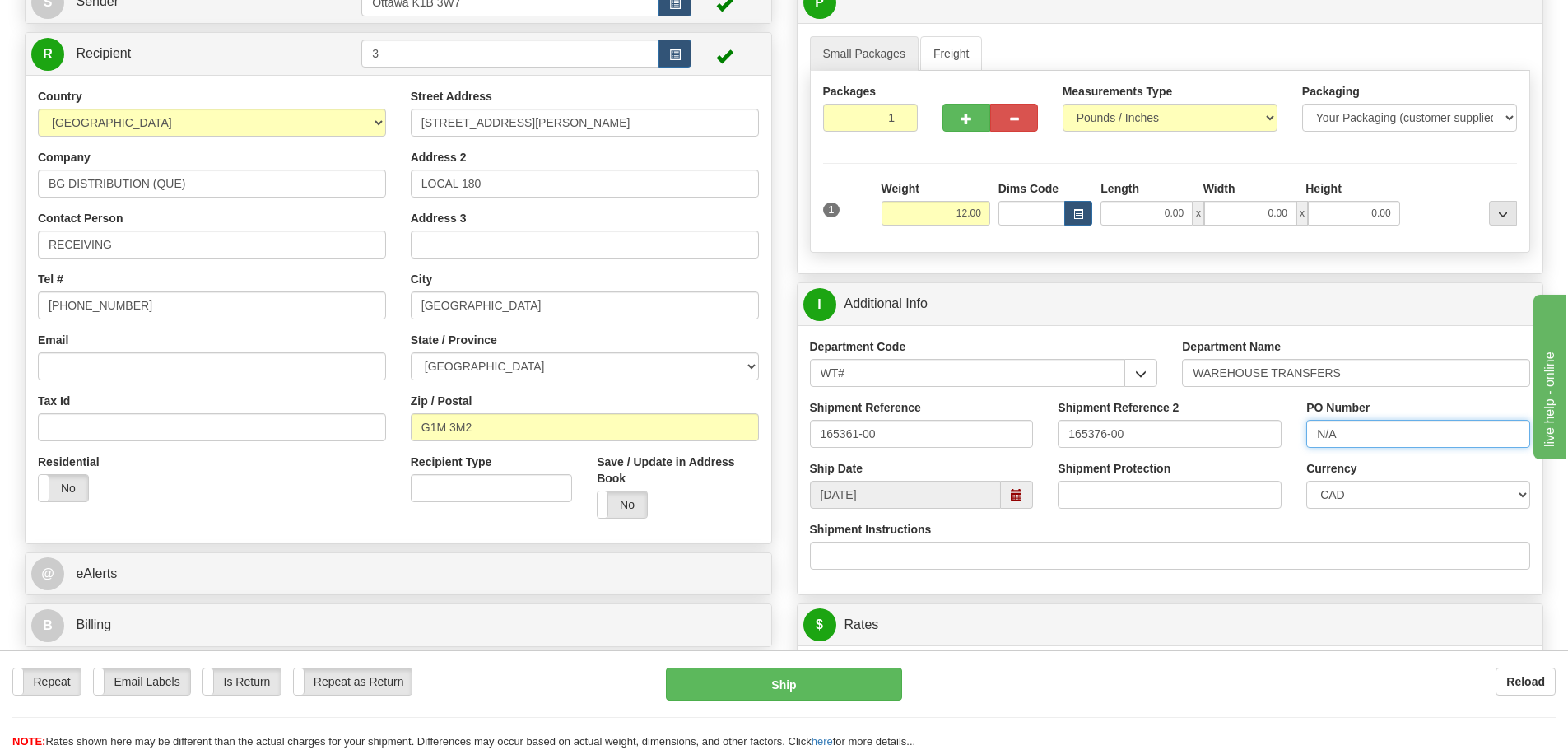
scroll to position [412, 0]
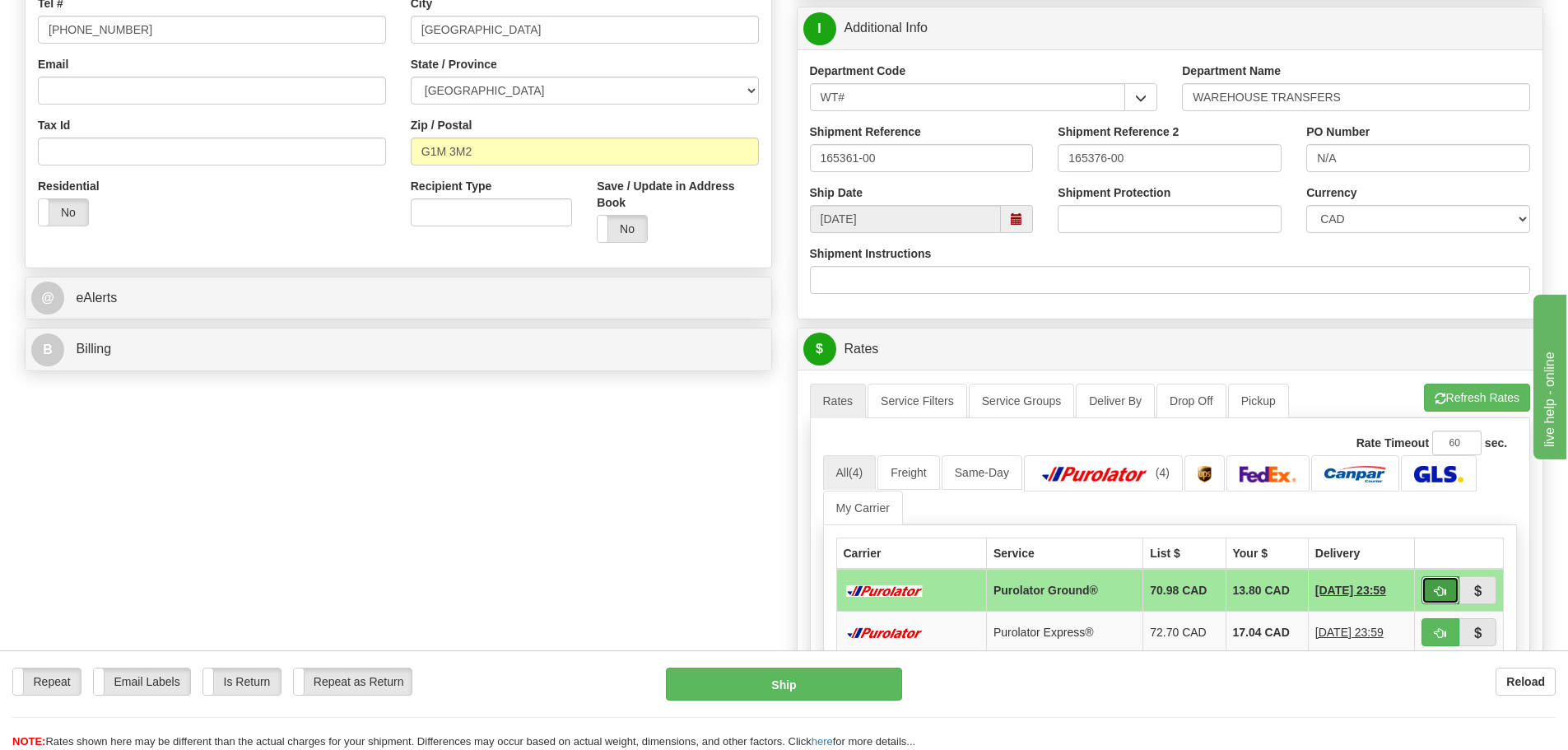
click at [1445, 597] on span "button" at bounding box center [1441, 591] width 12 height 11
type input "260"
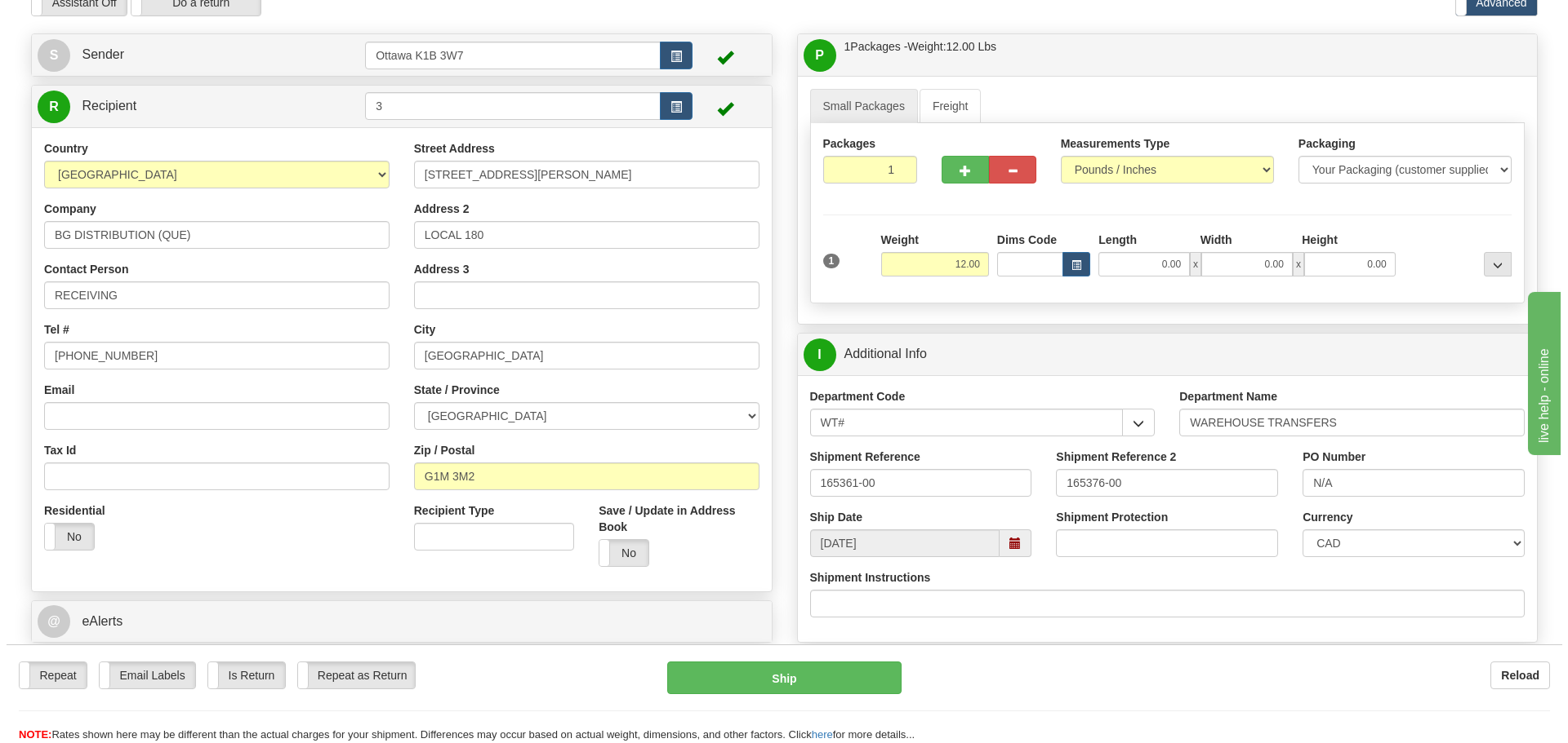
scroll to position [163, 0]
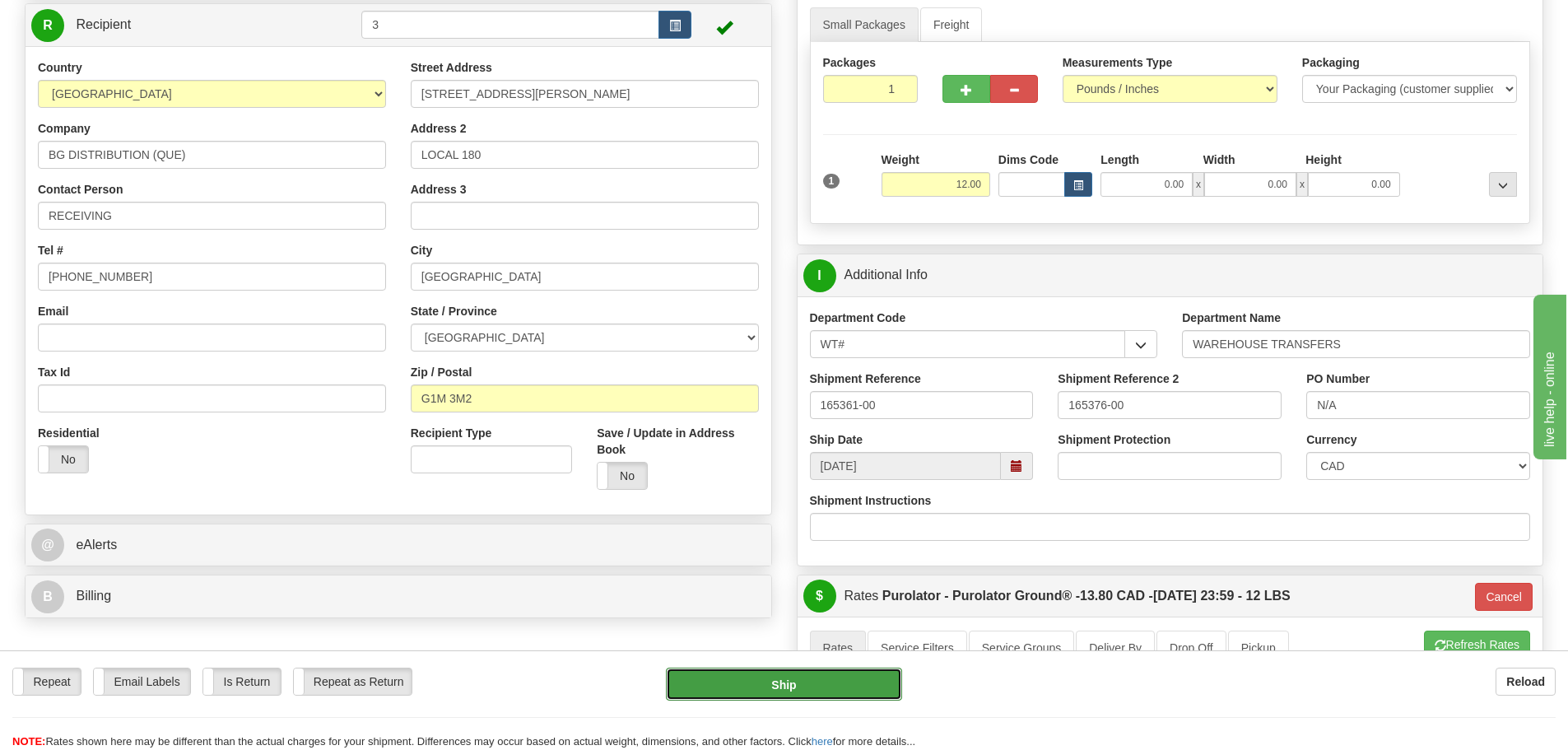
click at [873, 682] on button "Ship" at bounding box center [784, 684] width 236 height 33
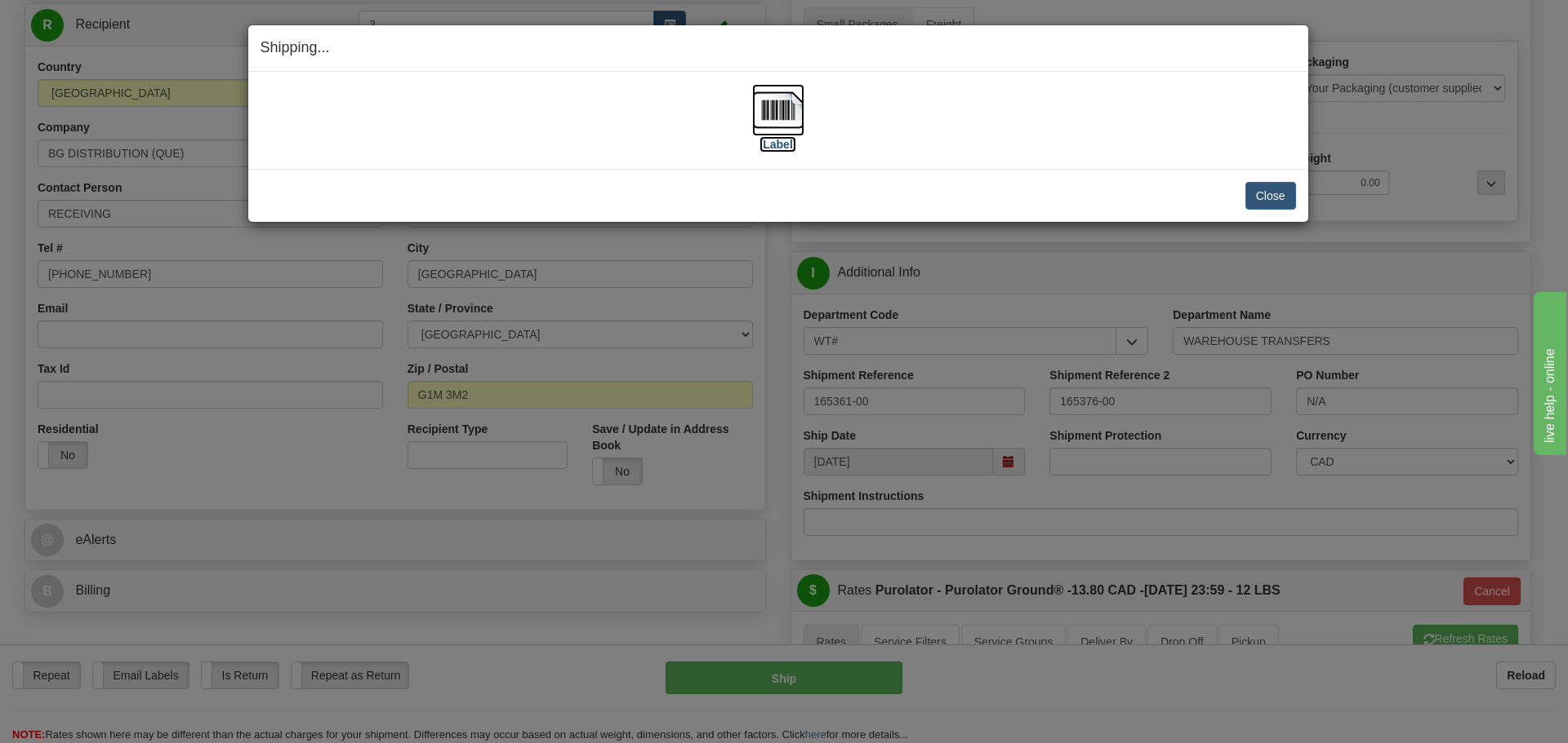
click at [781, 142] on label "[Label]" at bounding box center [778, 144] width 38 height 17
click at [1251, 202] on button "Close" at bounding box center [1270, 196] width 50 height 28
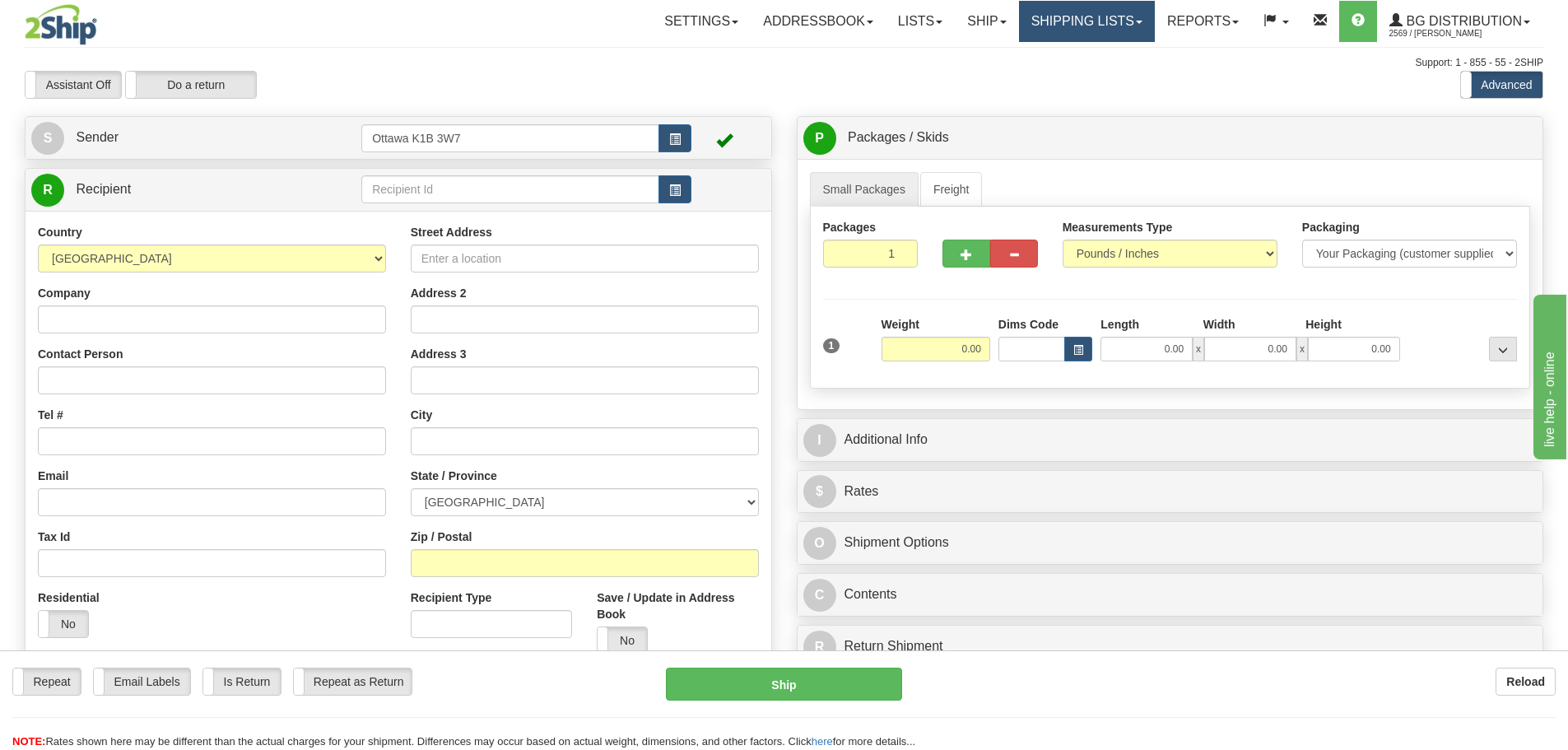
click at [1083, 13] on link "Shipping lists" at bounding box center [1088, 21] width 136 height 41
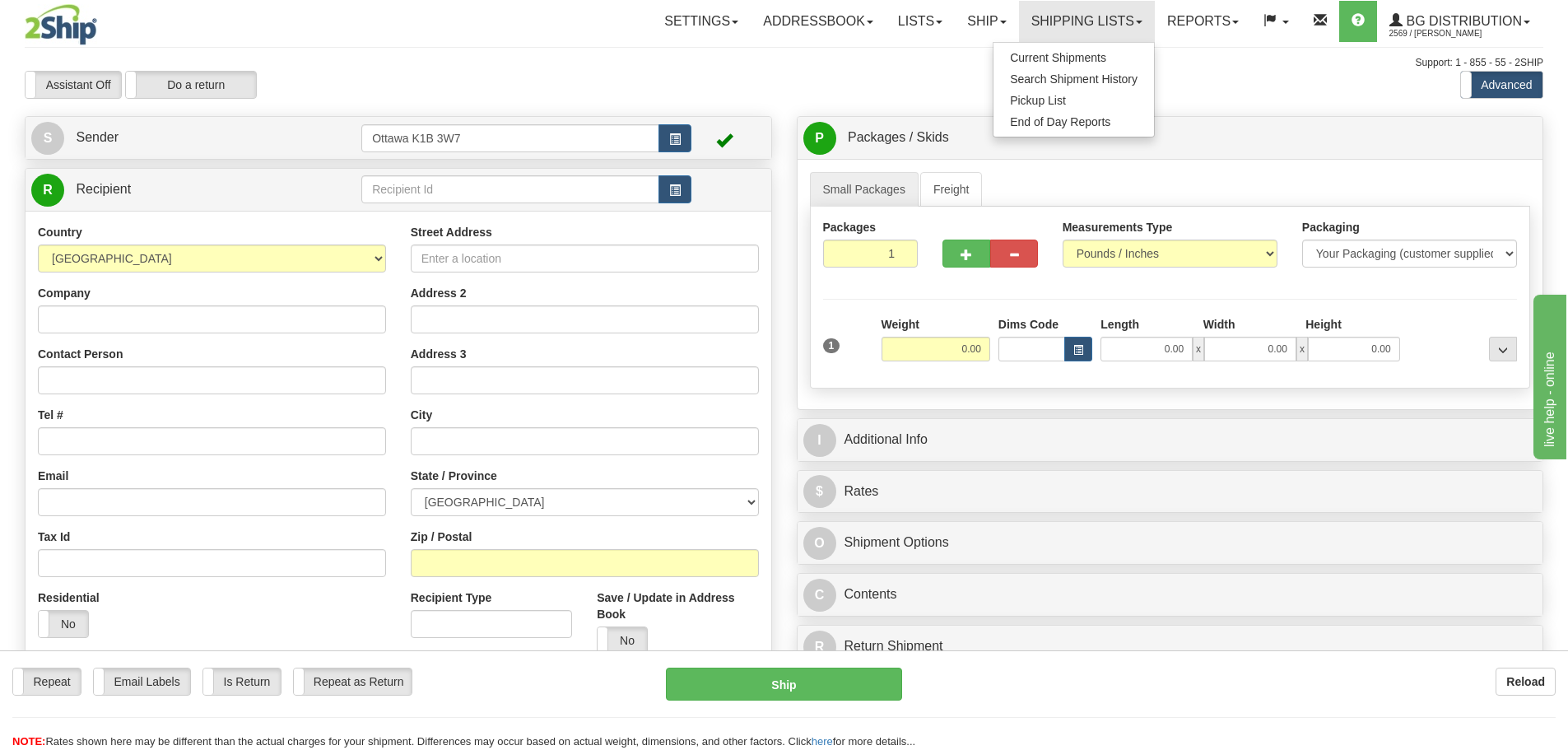
click at [1070, 45] on ul "Current Shipments Search Shipment History Pickup List End of Day Reports" at bounding box center [1074, 90] width 162 height 96
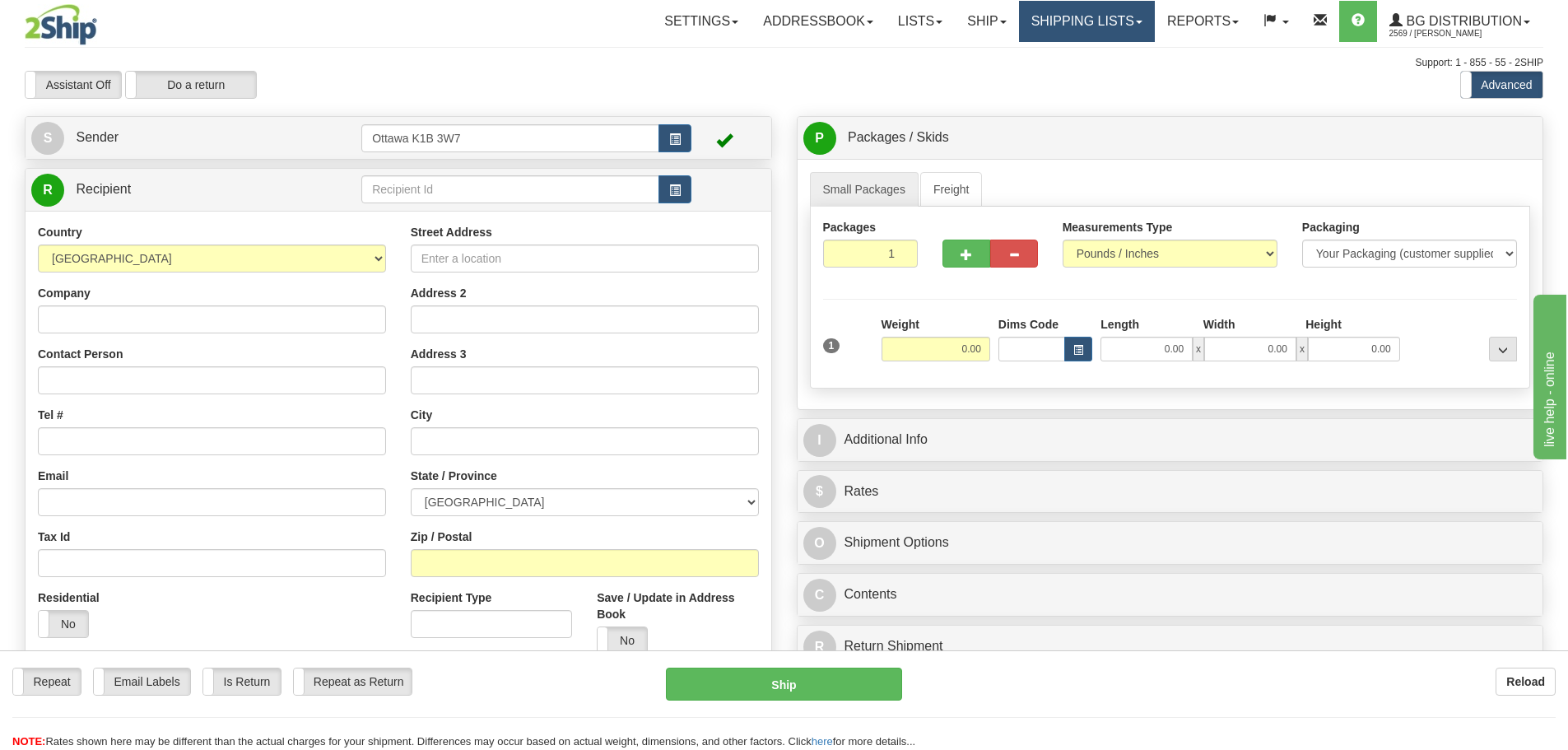
click at [1072, 15] on link "Shipping lists" at bounding box center [1088, 21] width 136 height 41
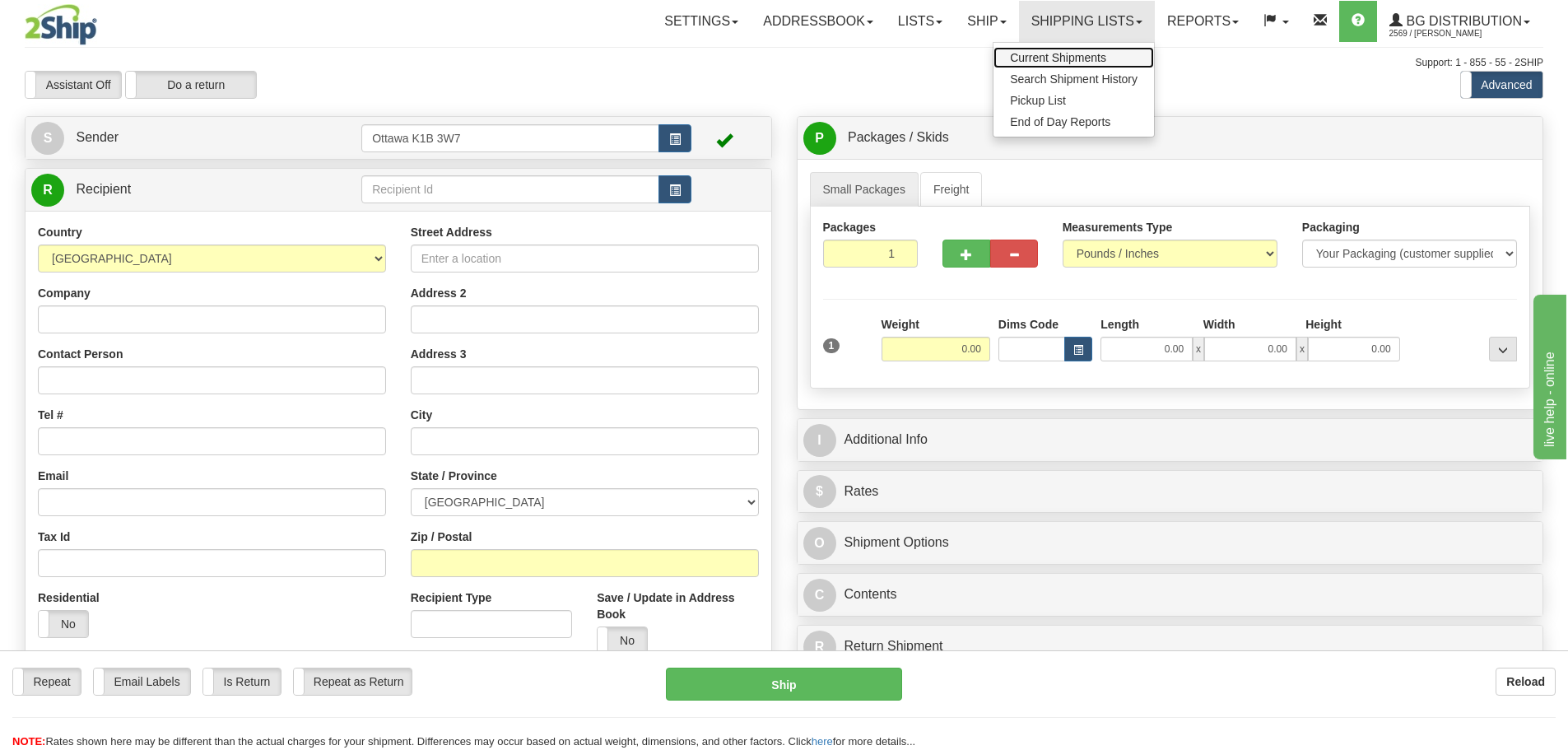
click at [1059, 61] on span "Current Shipments" at bounding box center [1058, 57] width 97 height 13
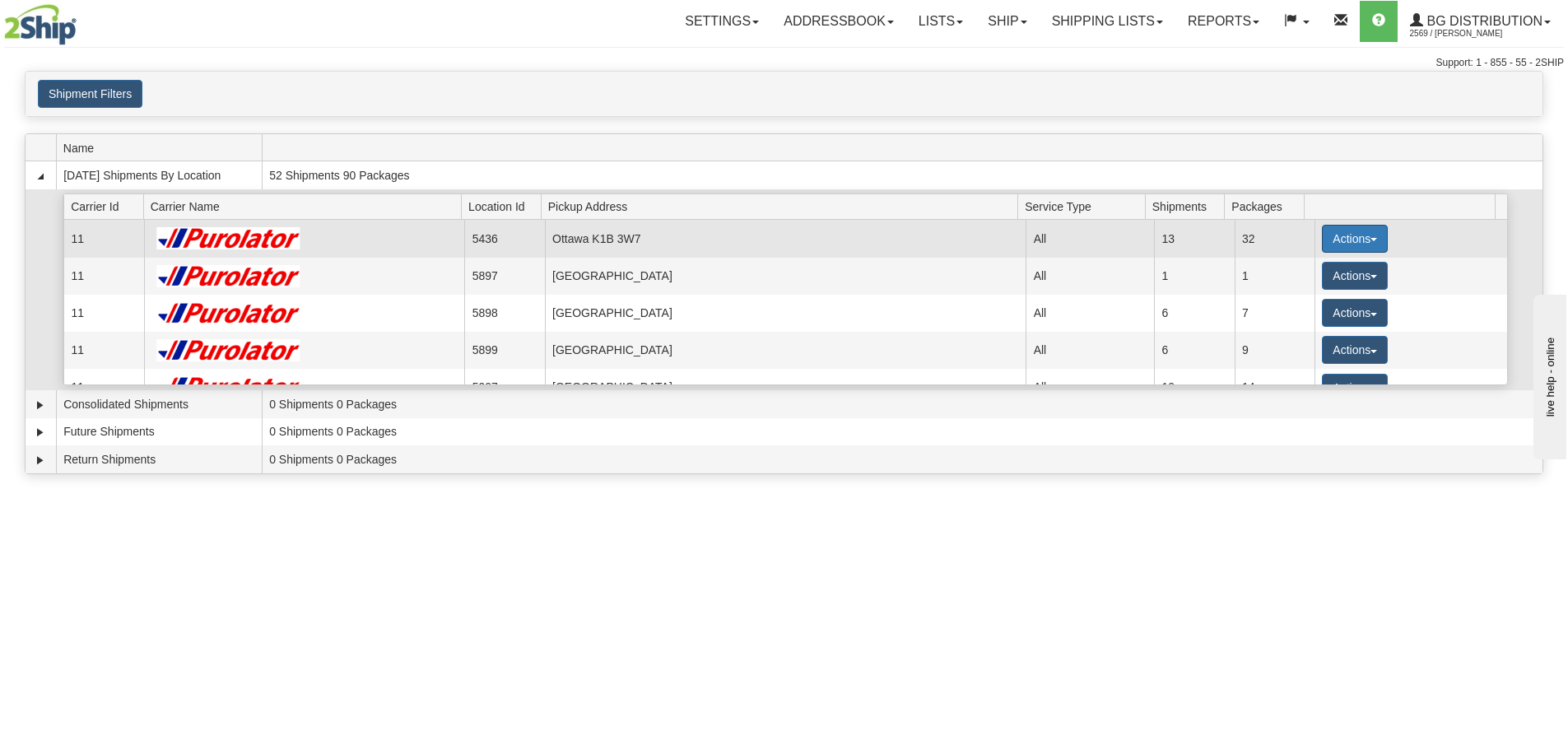
click at [1338, 236] on button "Actions" at bounding box center [1356, 238] width 66 height 28
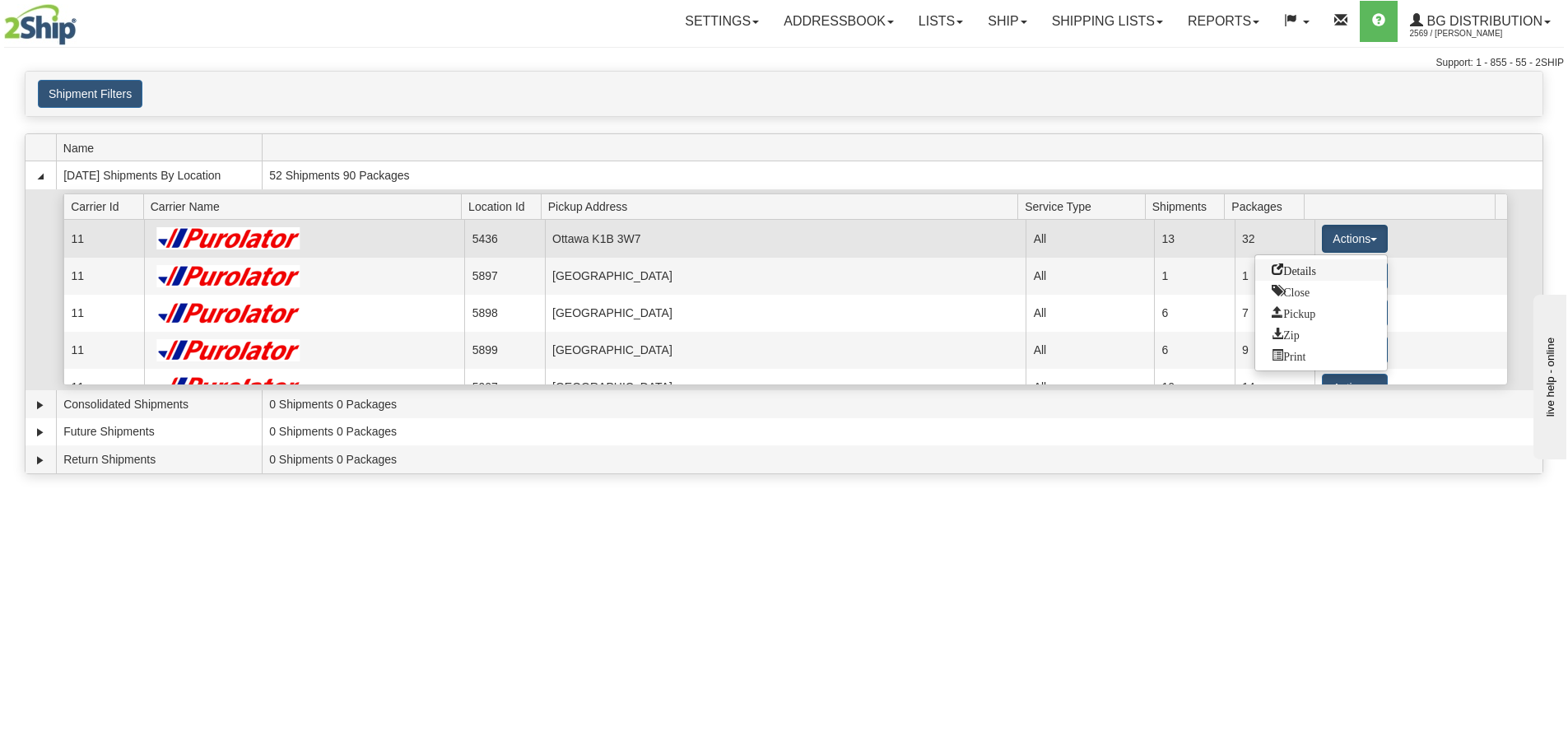
click at [1327, 267] on link "Details" at bounding box center [1322, 269] width 132 height 21
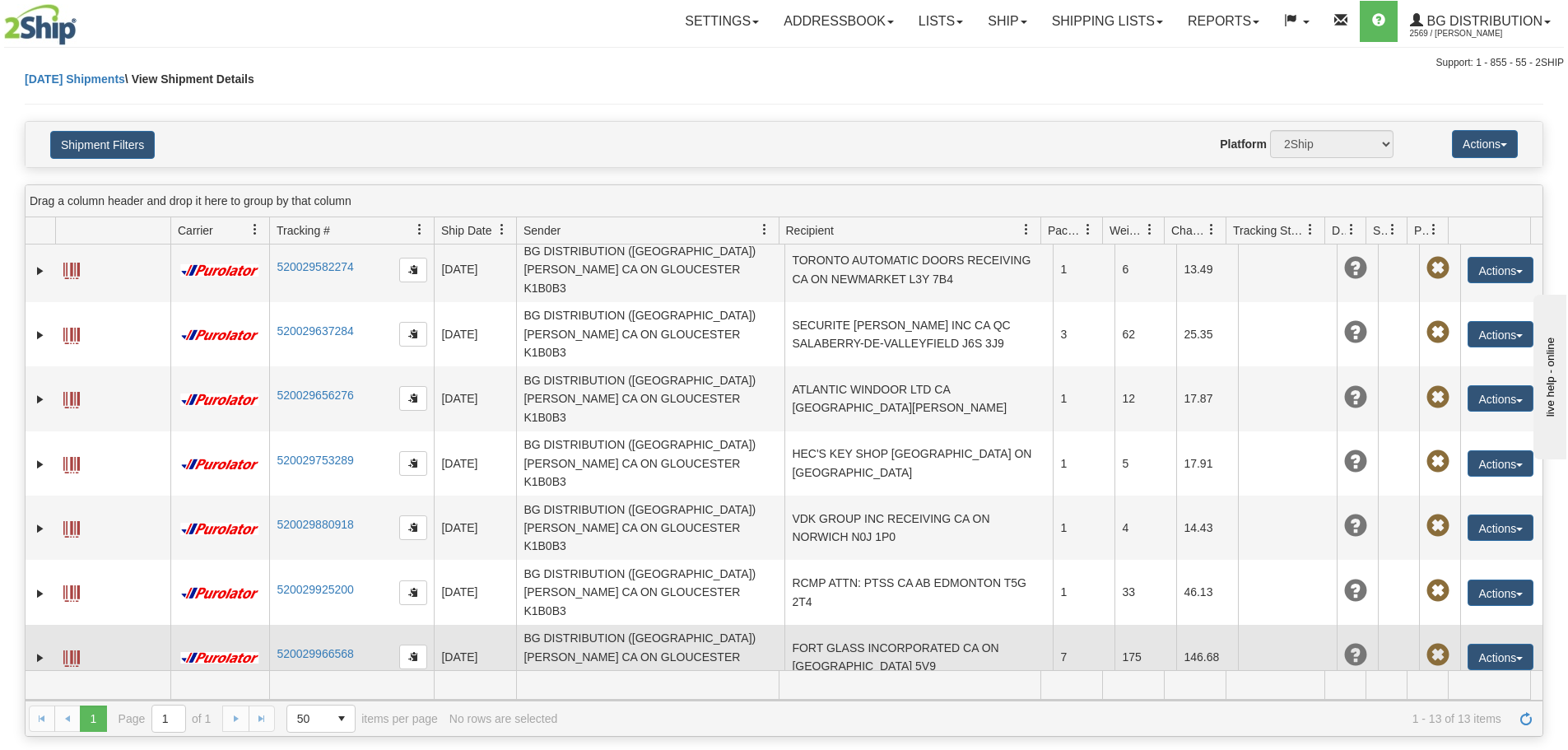
scroll to position [174, 0]
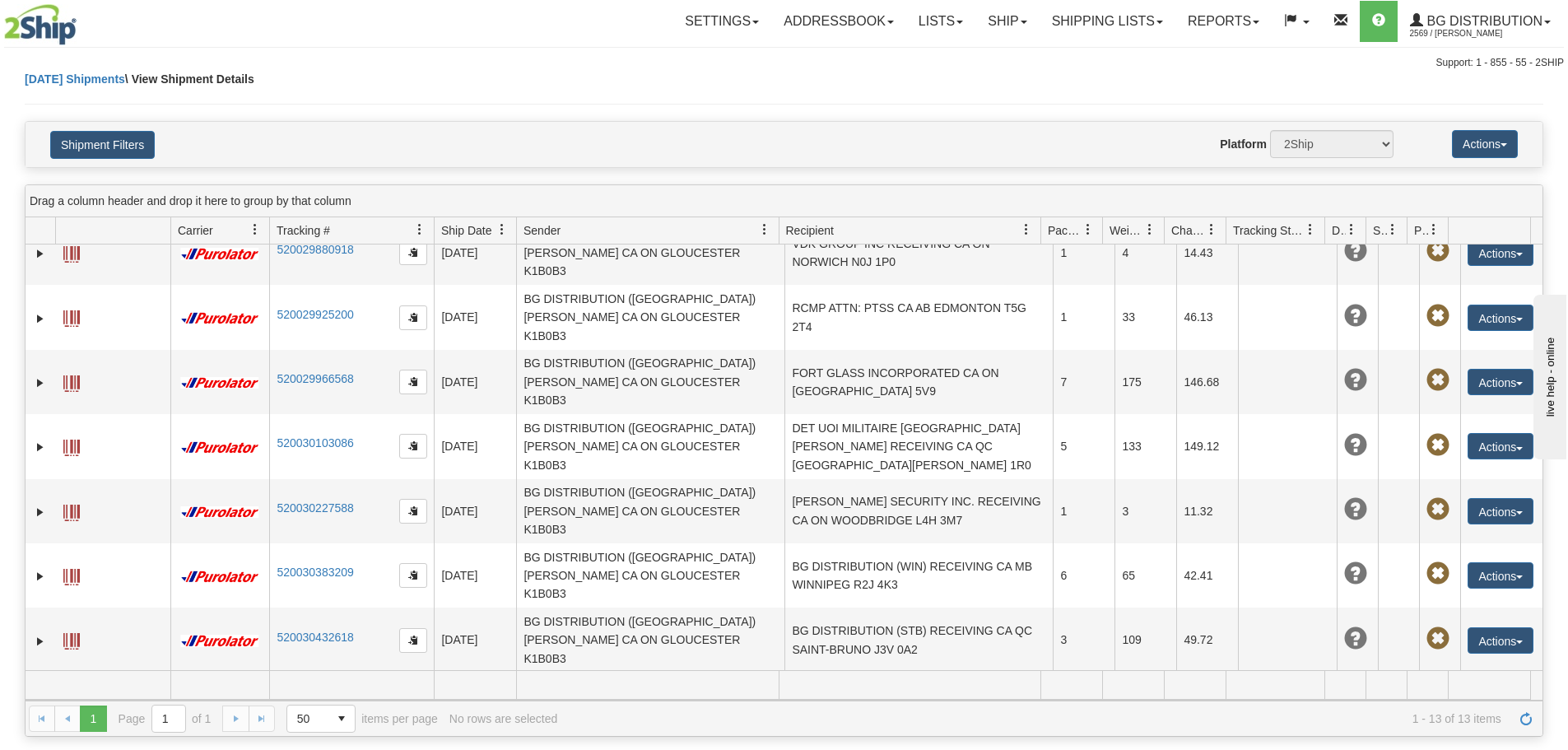
click at [1455, 725] on link "Edit" at bounding box center [1467, 735] width 132 height 21
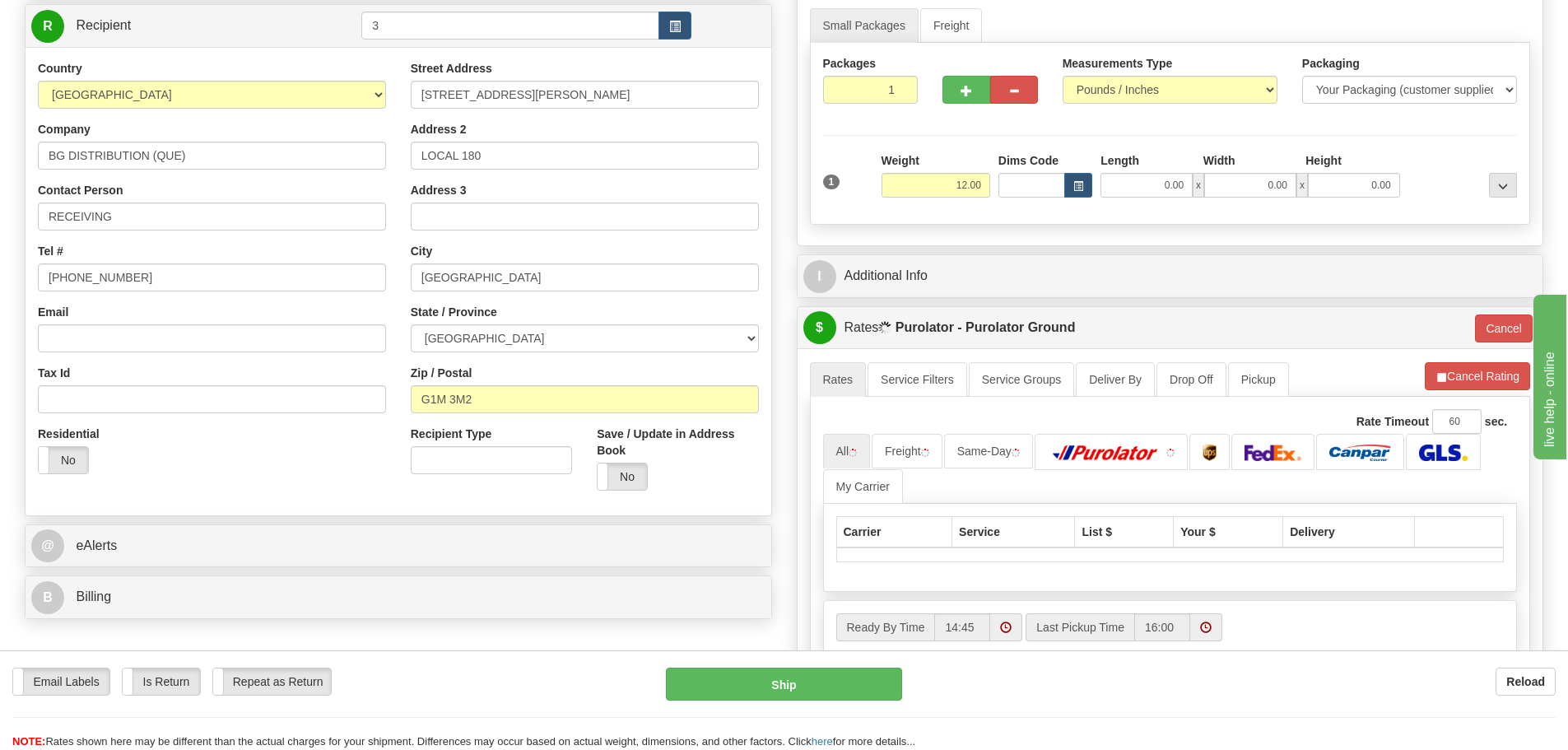
scroll to position [165, 0]
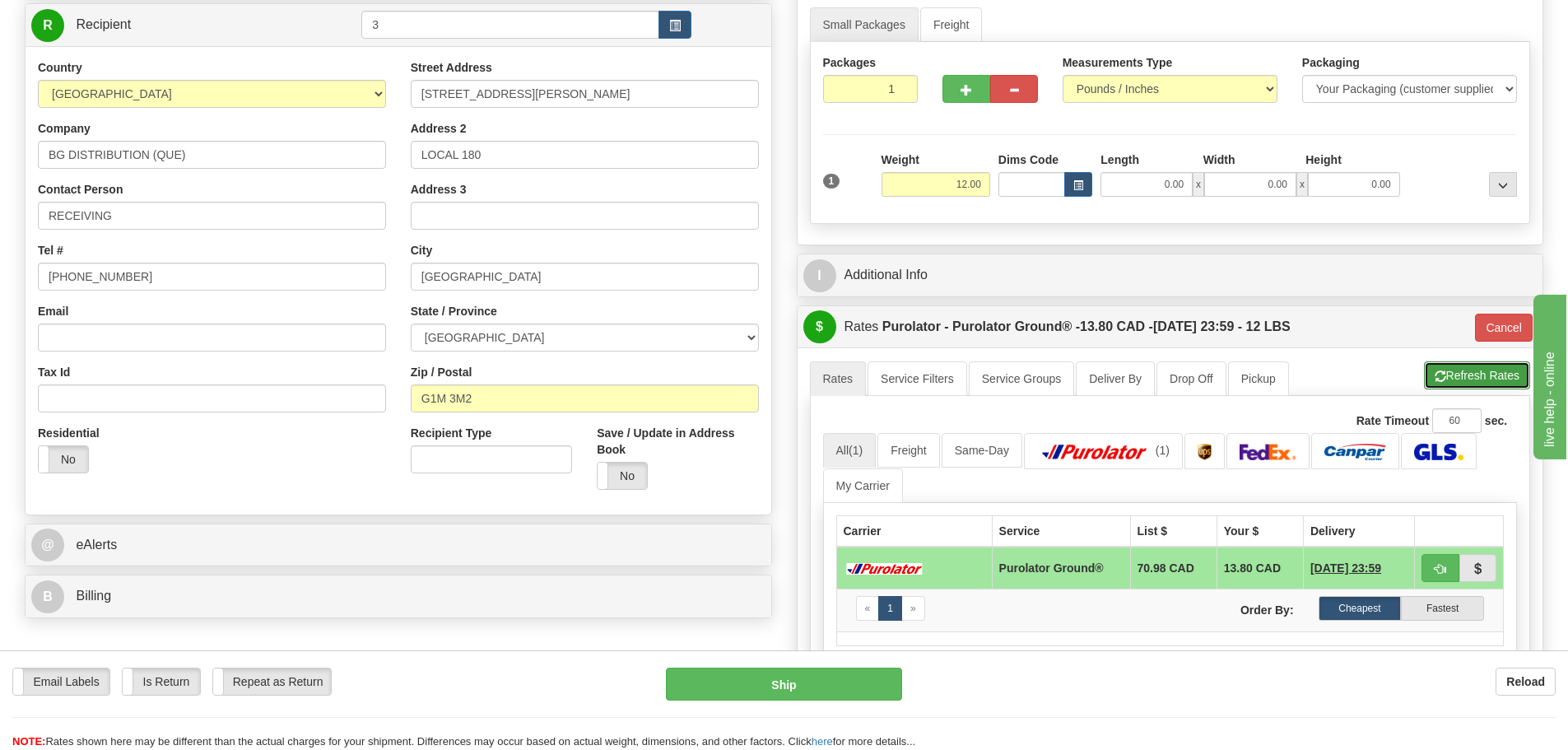
click at [1448, 383] on button "Refresh Rates" at bounding box center [1477, 376] width 107 height 28
type input "260"
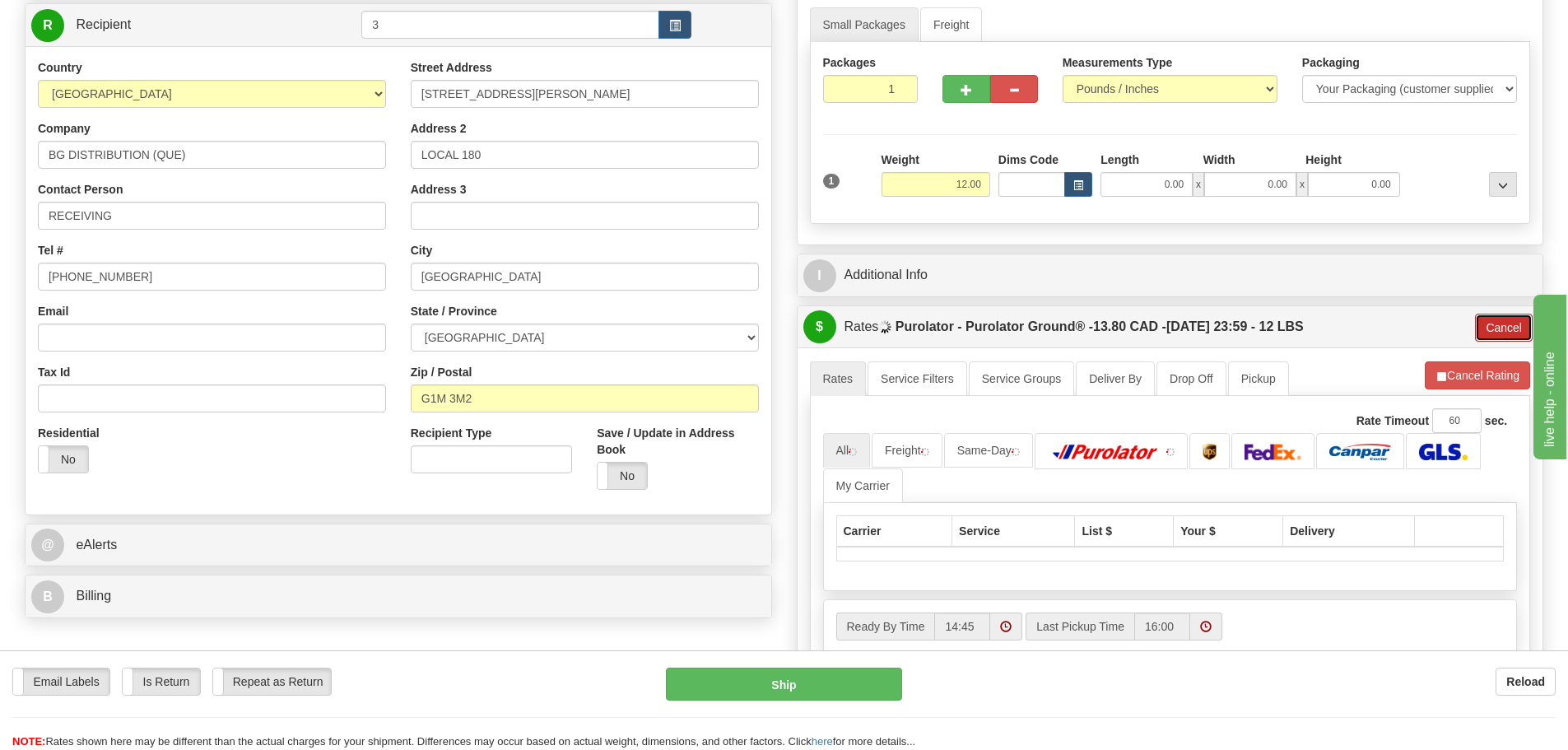
click at [1498, 340] on button "Cancel" at bounding box center [1504, 328] width 58 height 28
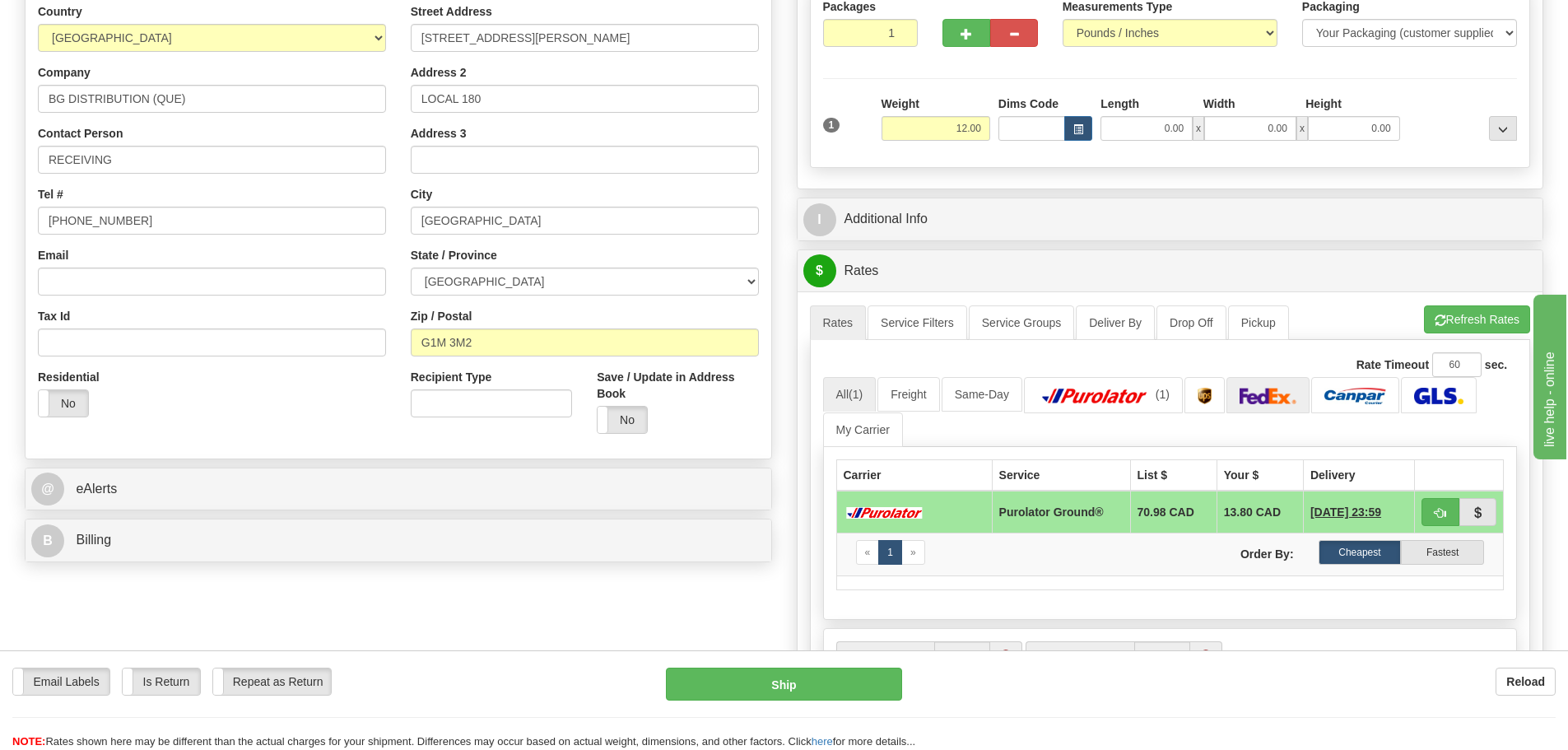
scroll to position [247, 0]
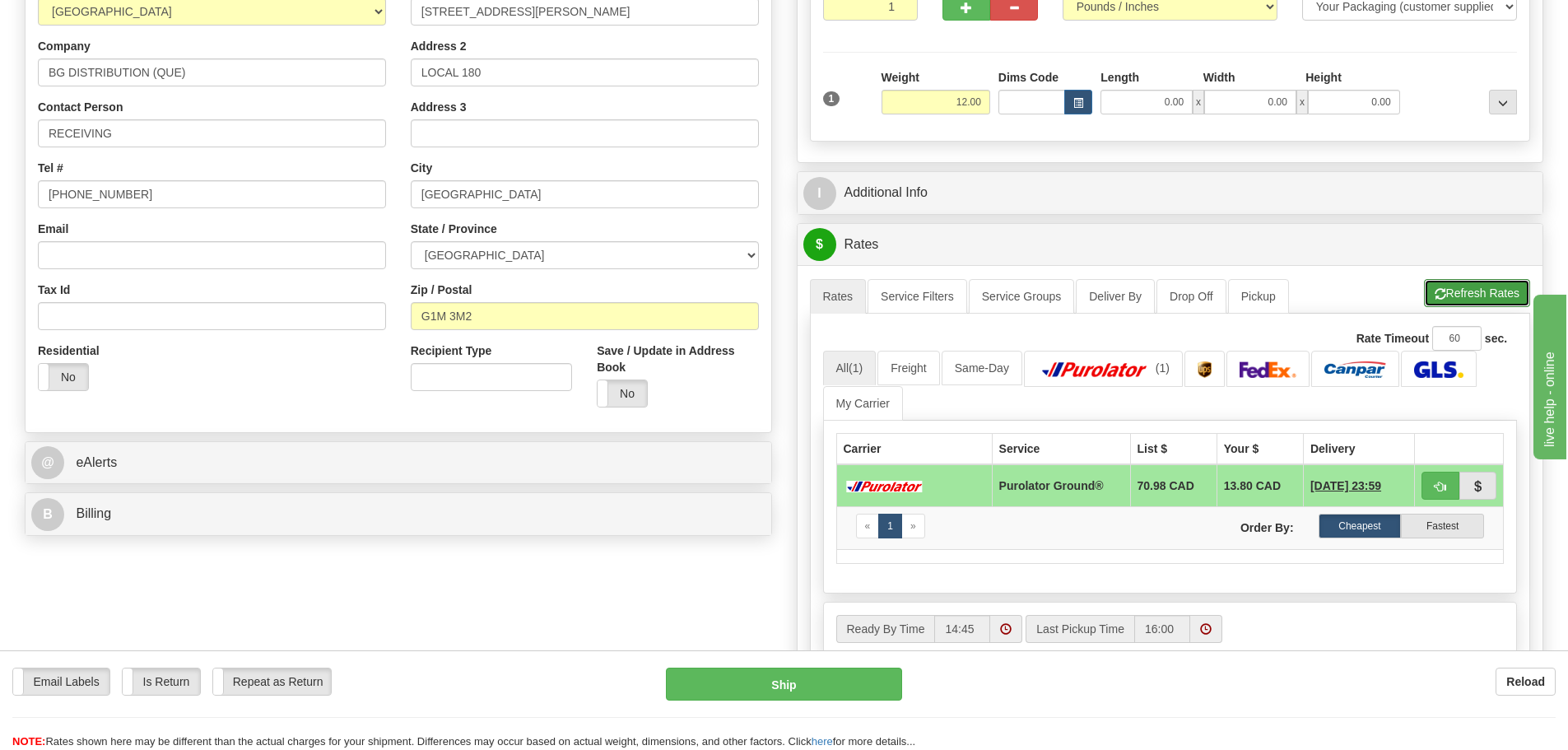
click at [1472, 296] on button "Refresh Rates" at bounding box center [1477, 293] width 107 height 28
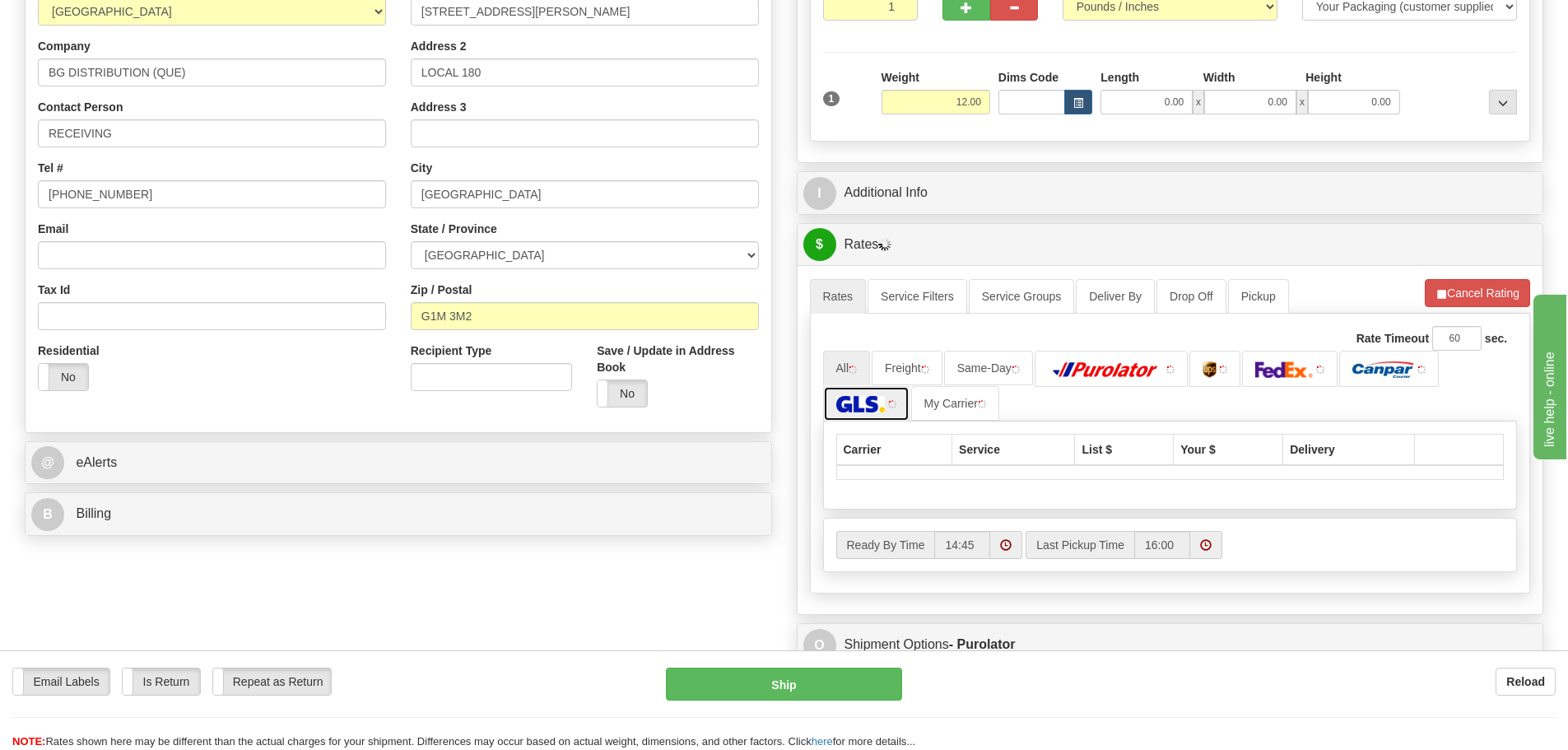
click at [872, 405] on img at bounding box center [860, 404] width 49 height 17
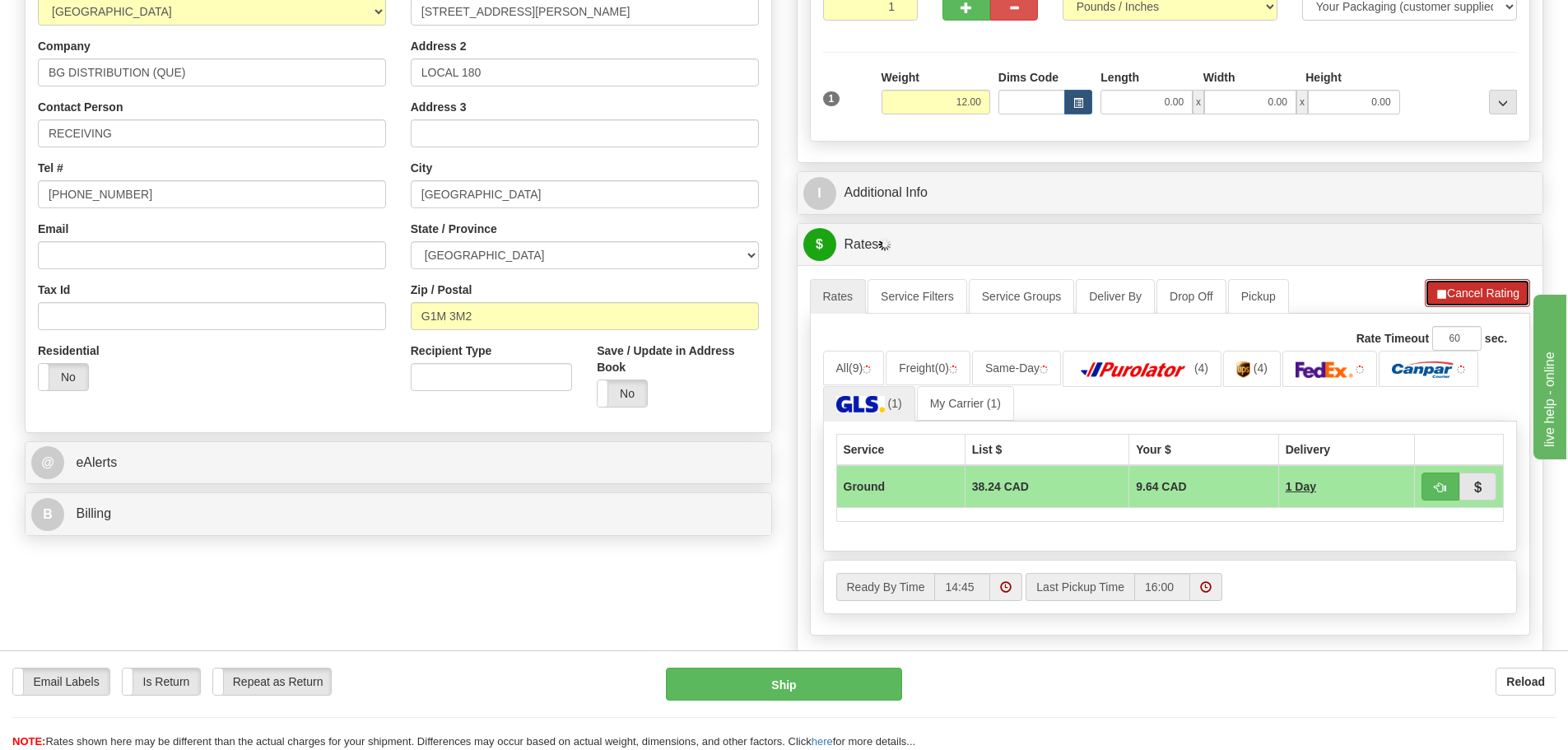
click at [1503, 293] on button "Cancel Rating" at bounding box center [1478, 293] width 106 height 28
click at [1435, 490] on span "button" at bounding box center [1441, 488] width 12 height 11
type input "1"
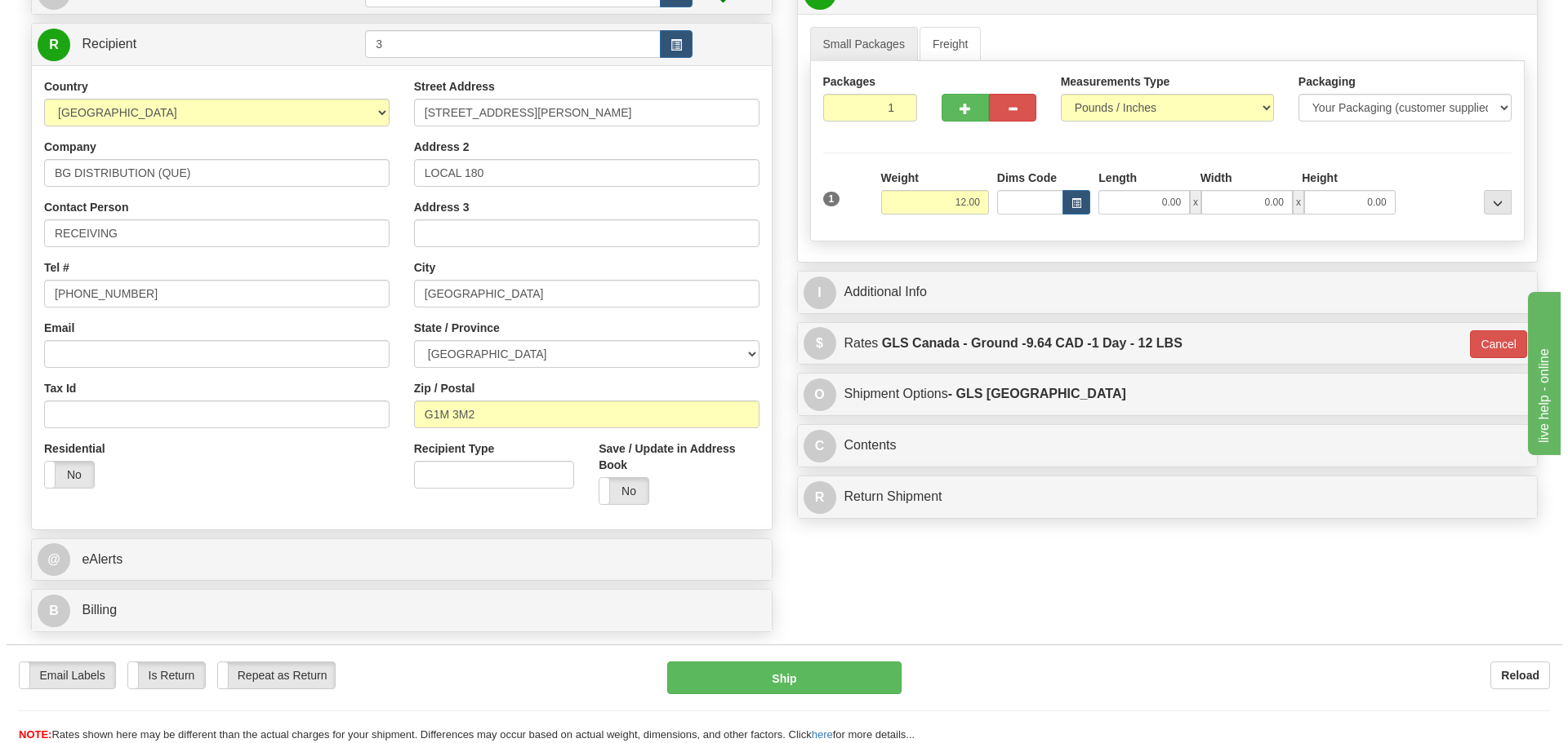
scroll to position [0, 0]
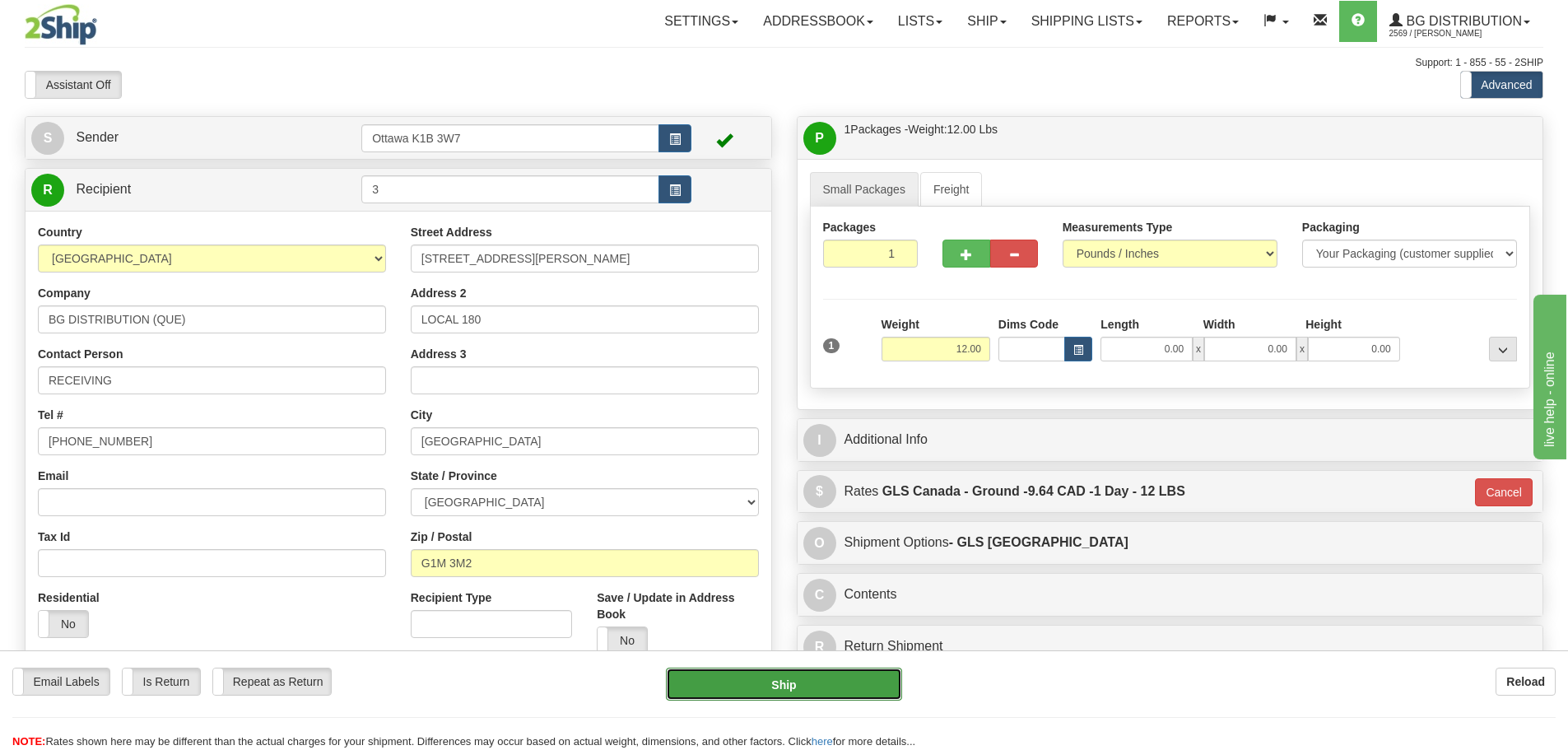
click at [792, 685] on button "Ship" at bounding box center [784, 684] width 236 height 33
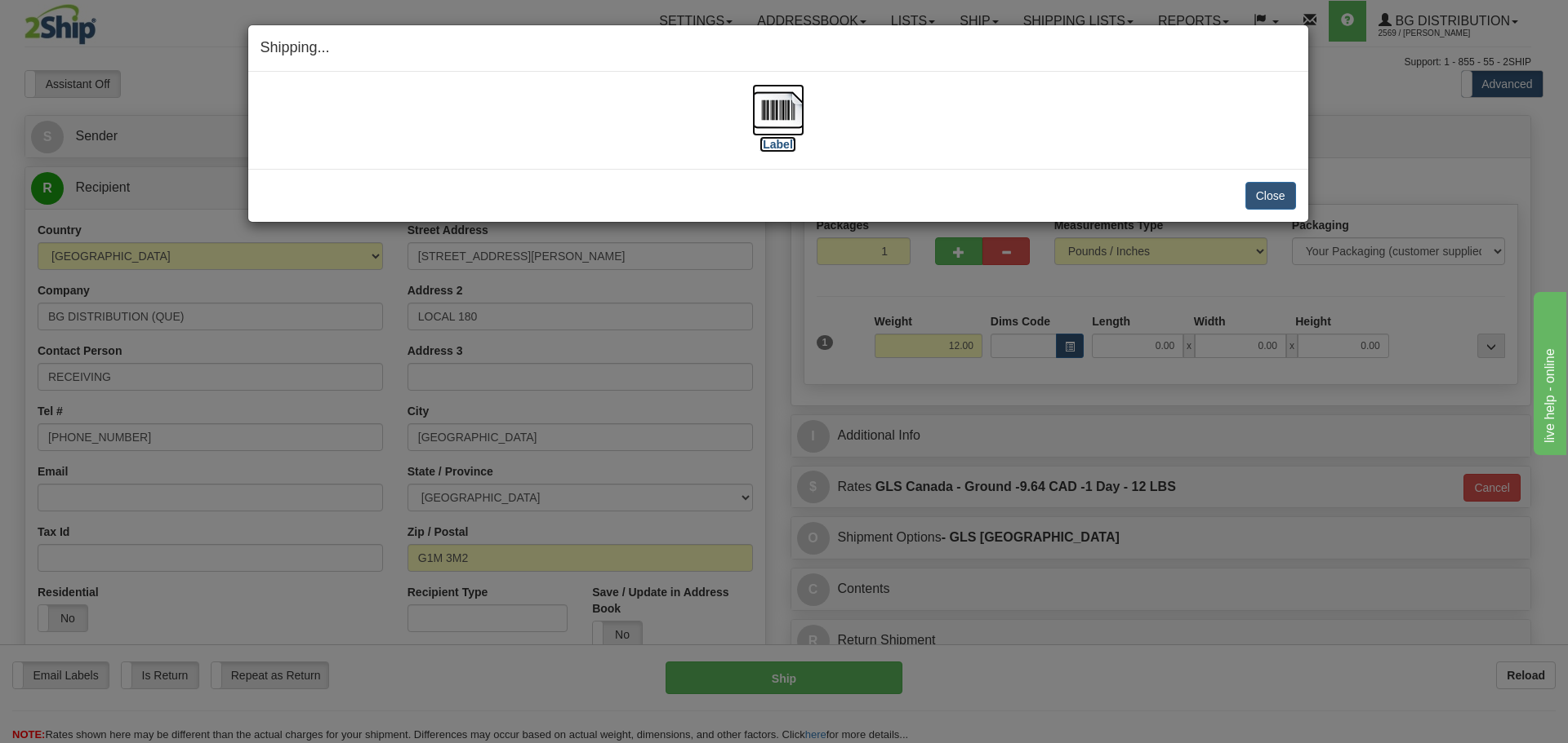
click at [777, 142] on label "[Label]" at bounding box center [778, 144] width 38 height 17
click at [1276, 199] on button "Close" at bounding box center [1270, 196] width 50 height 28
